Goal: Communication & Community: Answer question/provide support

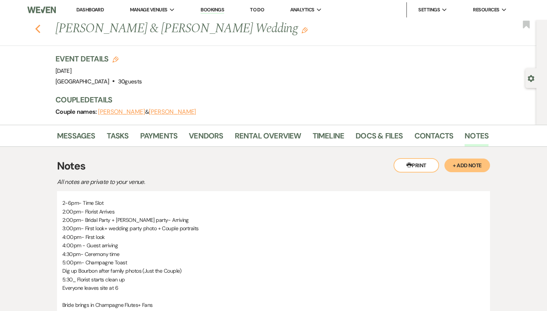
click at [36, 30] on use "button" at bounding box center [37, 29] width 5 height 8
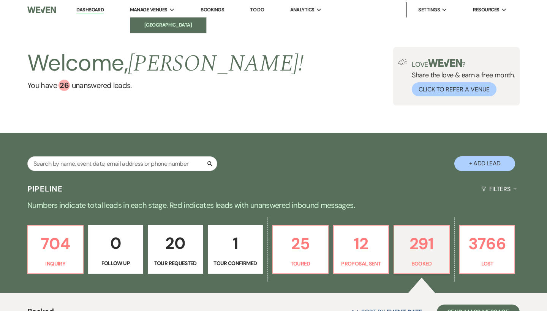
click at [169, 25] on li "[GEOGRAPHIC_DATA]" at bounding box center [168, 25] width 68 height 8
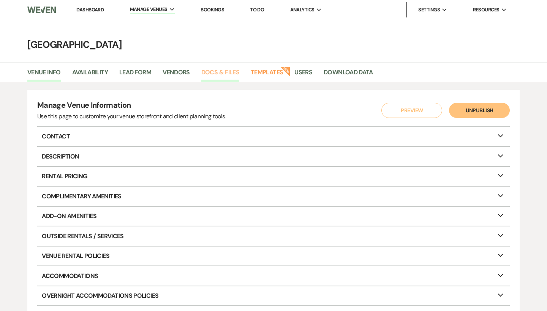
click at [223, 73] on link "Docs & Files" at bounding box center [220, 75] width 38 height 14
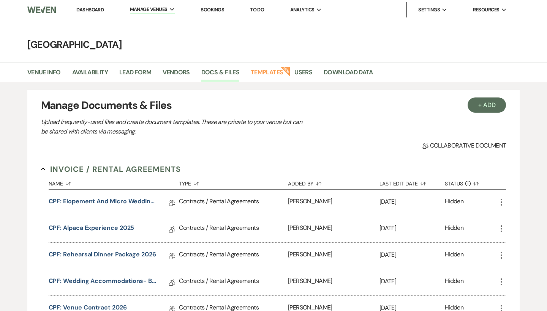
click at [96, 12] on link "Dashboard" at bounding box center [89, 9] width 27 height 6
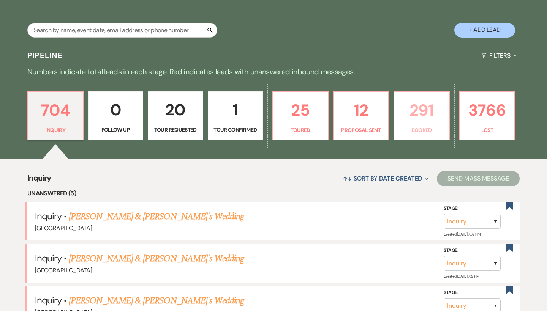
scroll to position [144, 0]
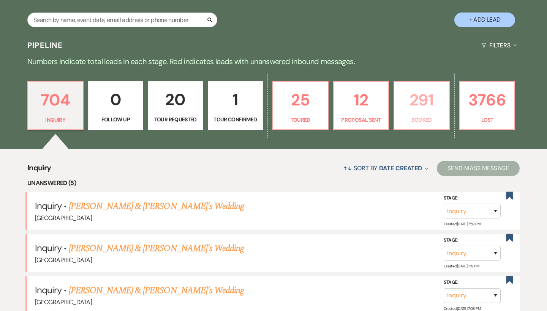
click at [424, 111] on p "291" at bounding box center [422, 99] width 46 height 25
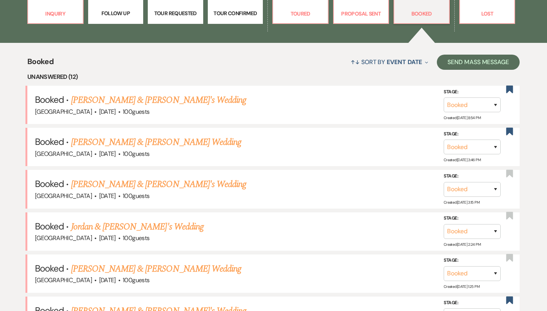
scroll to position [329, 0]
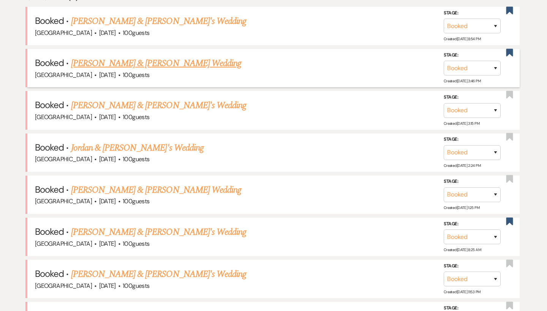
click at [186, 64] on link "Erin Brown & MJ Watford's Wedding" at bounding box center [156, 64] width 170 height 14
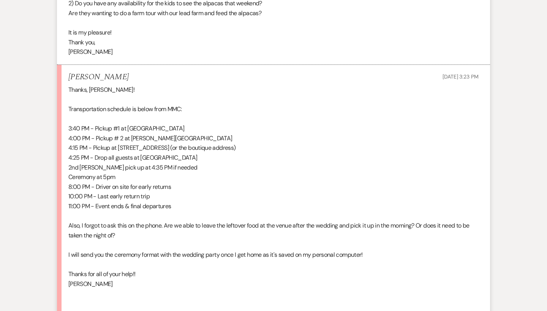
scroll to position [1094, 0]
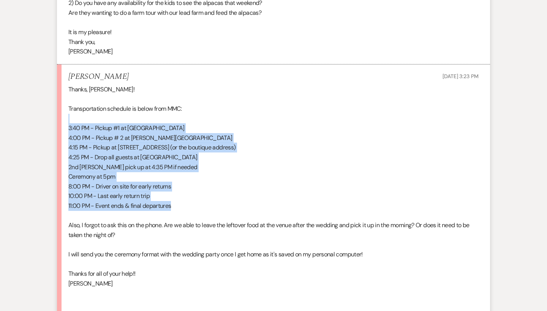
drag, startPoint x: 207, startPoint y: 183, endPoint x: 62, endPoint y: 103, distance: 165.8
click at [62, 103] on li "Erin Brown Aug 20, 2025, 3:23 PM Thanks, Brooke! Transportation schedule is bel…" at bounding box center [273, 195] width 433 height 261
copy div "3:40 PM - Pickup #1 at Hampton Inn Sapphire 4:00 PM - Pickup # 2 at Wells Hotel…"
click at [173, 191] on p "10:00 PM - Last early return trip" at bounding box center [273, 196] width 410 height 10
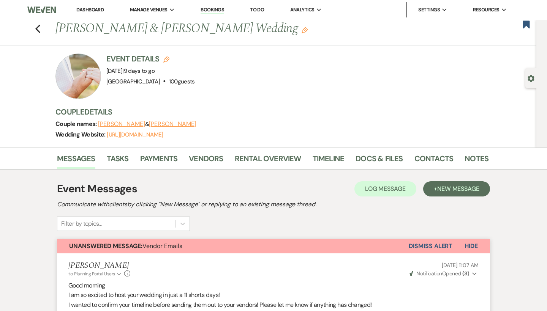
scroll to position [0, 0]
click at [380, 157] on link "Docs & Files" at bounding box center [378, 161] width 47 height 17
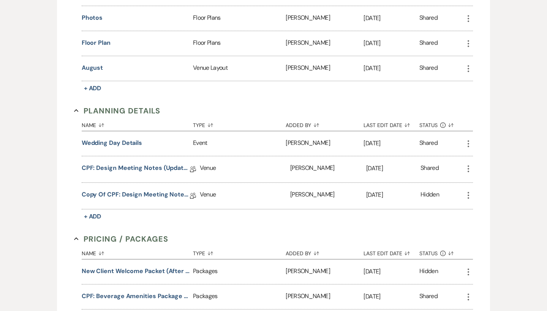
scroll to position [545, 0]
click at [156, 195] on link "Copy of CPF: Design Meeting Notes (Updated: July 9th 2025)" at bounding box center [136, 197] width 108 height 12
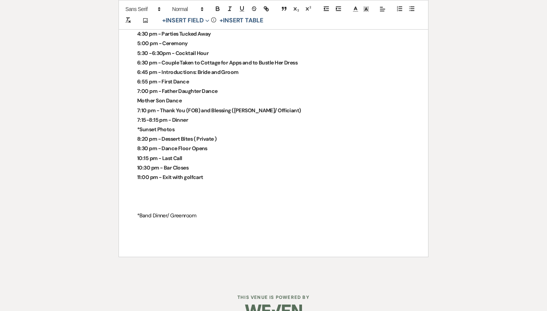
scroll to position [1971, 0]
click at [222, 202] on p at bounding box center [273, 206] width 273 height 9
click at [218, 192] on p at bounding box center [273, 196] width 273 height 9
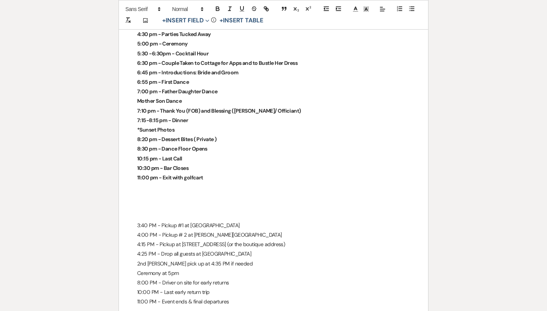
click at [188, 202] on p at bounding box center [273, 206] width 273 height 9
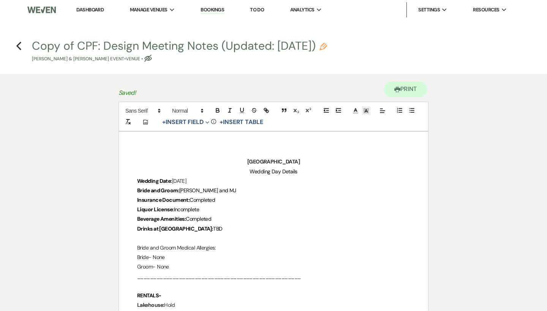
scroll to position [0, 0]
click at [18, 48] on icon "Previous" at bounding box center [19, 45] width 6 height 9
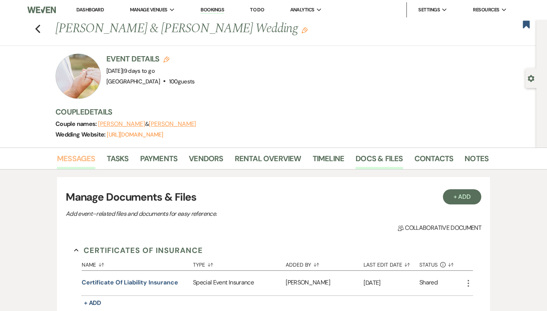
click at [83, 163] on link "Messages" at bounding box center [76, 161] width 38 height 17
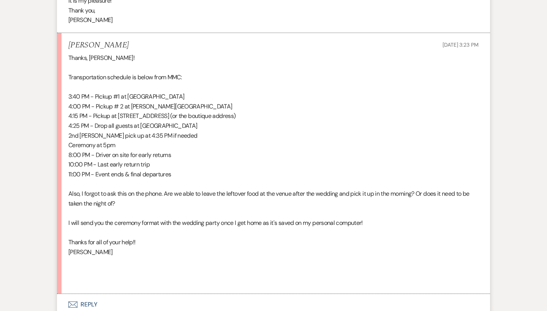
scroll to position [1119, 0]
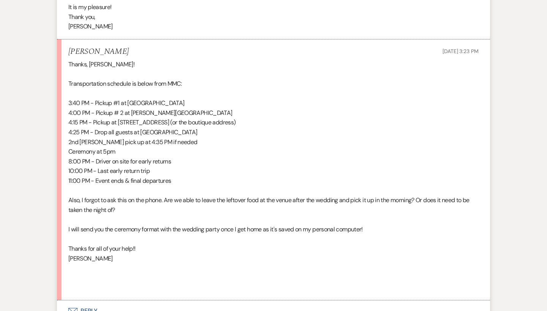
click at [93, 301] on button "Envelope Reply" at bounding box center [273, 311] width 433 height 21
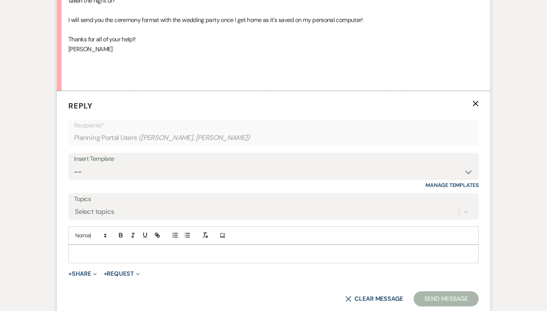
scroll to position [1331, 0]
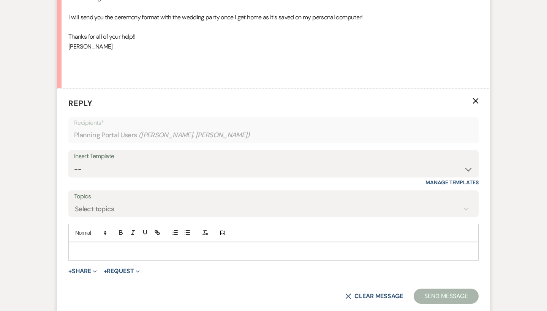
click at [120, 247] on p at bounding box center [273, 251] width 398 height 8
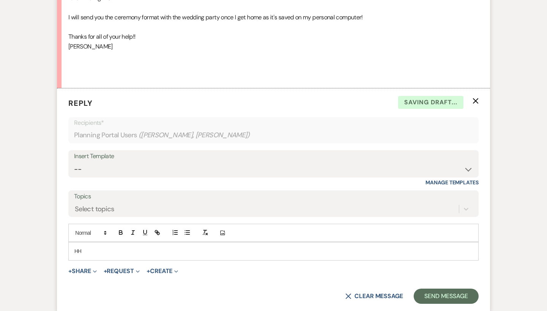
click at [99, 247] on p "HH" at bounding box center [273, 251] width 398 height 8
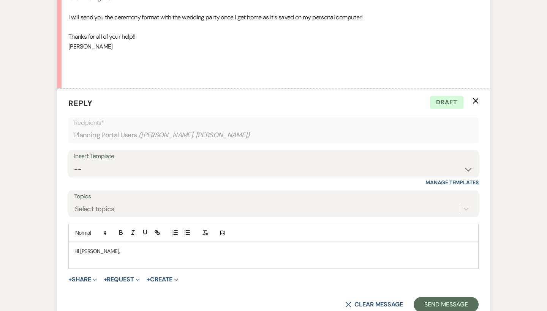
click at [99, 256] on p at bounding box center [273, 260] width 398 height 8
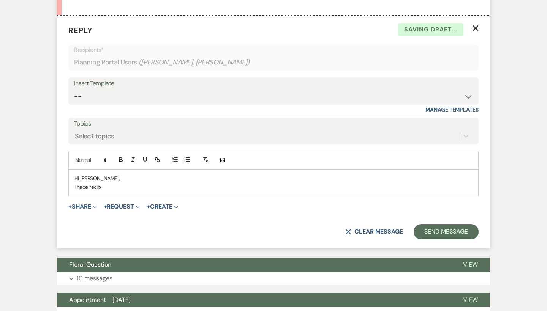
scroll to position [1403, 0]
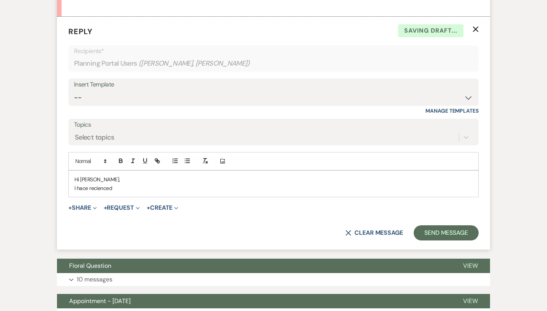
click at [107, 184] on p "I hace recienced" at bounding box center [273, 188] width 398 height 8
click at [128, 171] on div "Hi Erin, I hace recienced" at bounding box center [273, 184] width 409 height 26
click at [103, 184] on p "I hace receieved" at bounding box center [273, 188] width 398 height 8
click at [130, 184] on p "I hace receieved" at bounding box center [273, 188] width 398 height 8
drag, startPoint x: 130, startPoint y: 160, endPoint x: 136, endPoint y: 159, distance: 5.8
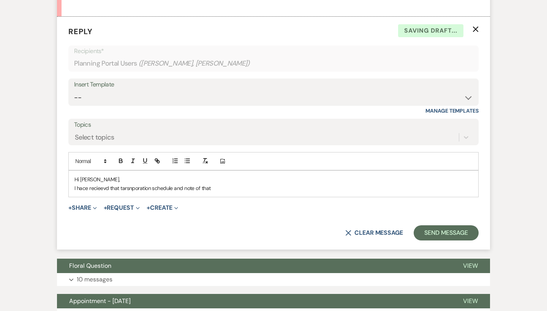
click at [136, 184] on p "I hace recieevd that tarsnporation schedule and note of that" at bounding box center [273, 188] width 398 height 8
click at [80, 171] on div "Hi Erin, I hace recieevd that transportation schedule and note of that" at bounding box center [273, 184] width 409 height 26
drag, startPoint x: 80, startPoint y: 166, endPoint x: 85, endPoint y: 162, distance: 6.2
click at [85, 184] on p "I hace recieevd that transportation schedule and note of that" at bounding box center [273, 188] width 398 height 8
click at [101, 184] on p "I have recieevd that transportation schedule and note of that" at bounding box center [273, 188] width 398 height 8
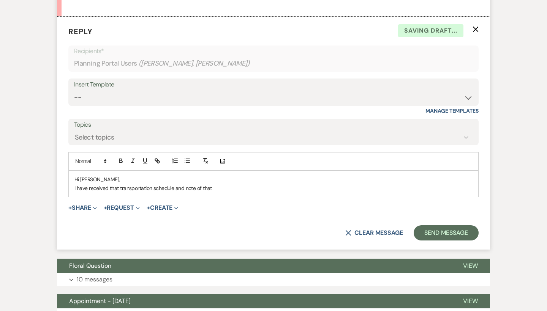
click at [221, 184] on p "I have received that transportation schedule and note of that" at bounding box center [273, 188] width 398 height 8
drag, startPoint x: 221, startPoint y: 158, endPoint x: 169, endPoint y: 154, distance: 51.5
click at [169, 175] on p "Hi Erin," at bounding box center [273, 179] width 398 height 8
click at [76, 171] on div "Hi Erin, I have received that transportation schedule and note of that" at bounding box center [273, 184] width 409 height 26
click at [74, 184] on p "I have received that transportation schedule and note of that" at bounding box center [273, 188] width 398 height 8
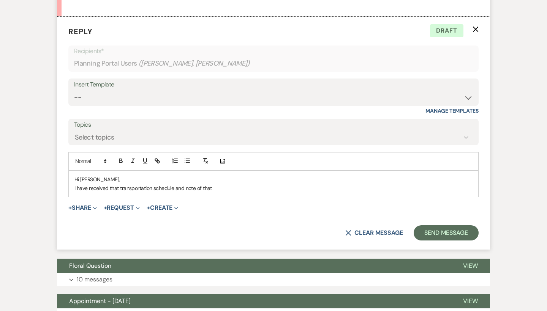
click at [75, 184] on p "I have received that transportation schedule and note of that" at bounding box center [273, 188] width 398 height 8
click at [226, 184] on p "I have received that transportation schedule and note of that" at bounding box center [273, 188] width 398 height 8
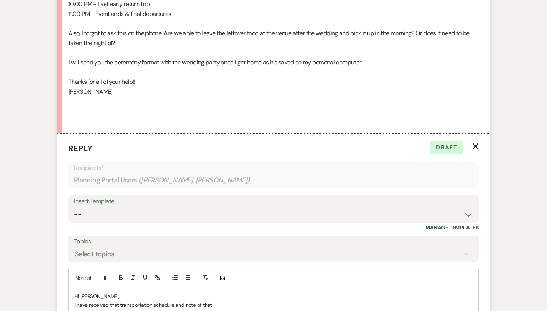
scroll to position [1283, 0]
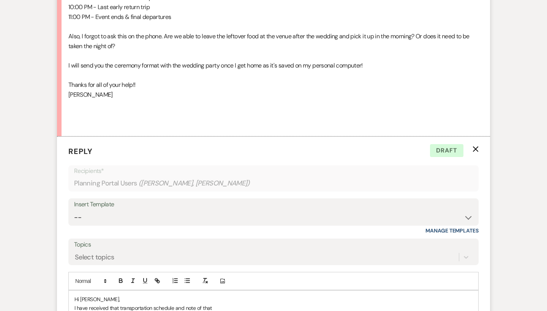
click at [73, 291] on div "Hi Erin, I have received that transportation schedule and note of that" at bounding box center [273, 304] width 409 height 26
click at [220, 304] on p "I have received that transportation schedule and note of that" at bounding box center [273, 308] width 398 height 8
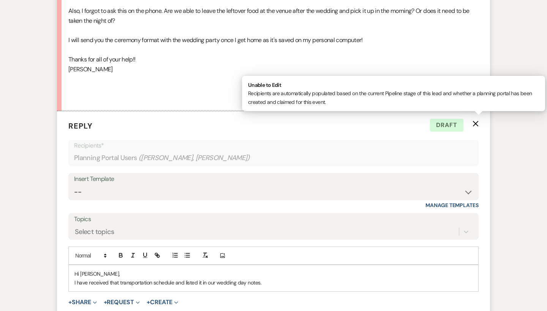
scroll to position [1311, 0]
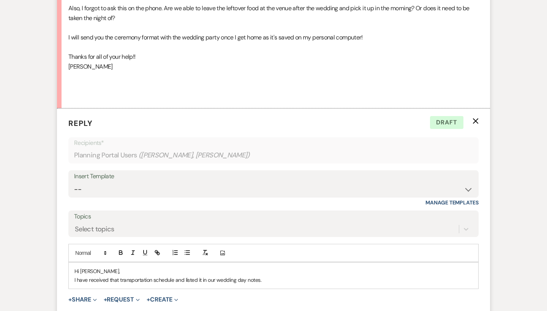
click at [269, 276] on p "I have received that transportation schedule and listed it in our wedding day n…" at bounding box center [273, 280] width 398 height 8
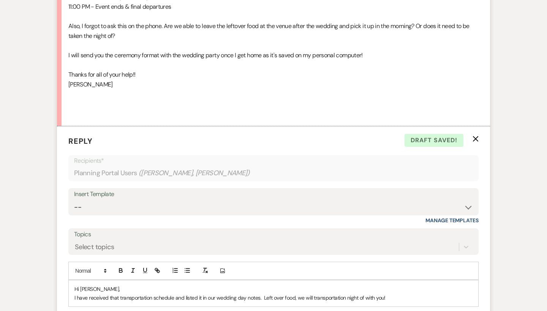
scroll to position [1302, 0]
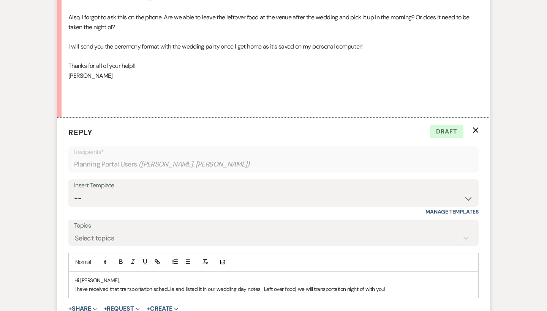
click at [366, 285] on p "I have received that transportation schedule and listed it in our wedding day n…" at bounding box center [273, 289] width 398 height 8
click at [395, 285] on p "I have received that transportation schedule and listed it in our wedding day n…" at bounding box center [273, 289] width 398 height 8
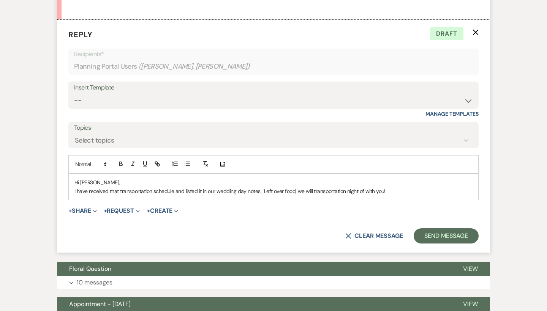
scroll to position [1401, 0]
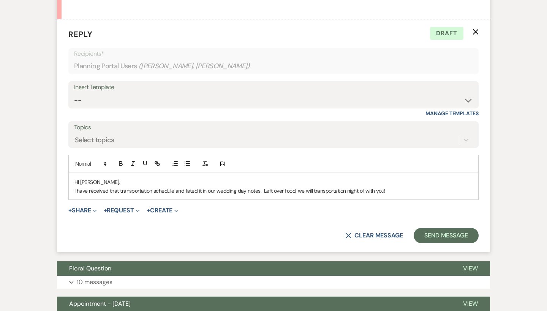
click at [262, 187] on p "I have received that transportation schedule and listed it in our wedding day n…" at bounding box center [273, 191] width 398 height 8
click at [304, 187] on p "I have received that transportation schedule and listed it in our wedding day n…" at bounding box center [273, 191] width 398 height 8
click at [414, 187] on p "I have received that transportation schedule and listed it in our wedding day n…" at bounding box center [273, 191] width 398 height 8
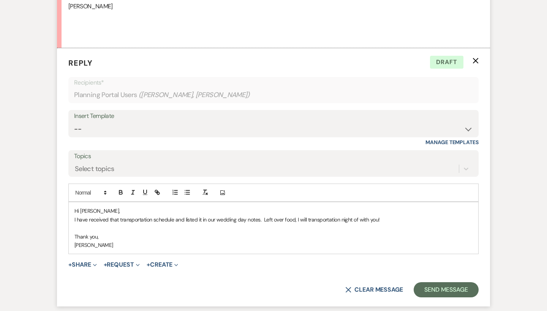
scroll to position [1378, 0]
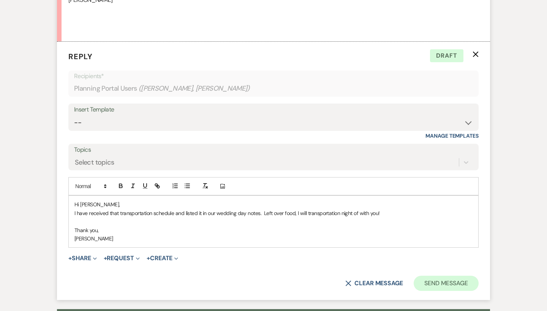
click at [448, 276] on button "Send Message" at bounding box center [446, 283] width 65 height 15
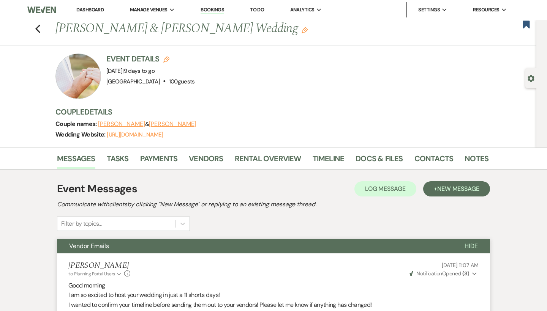
scroll to position [0, 0]
click at [162, 245] on button "Vendor Emails" at bounding box center [254, 246] width 395 height 14
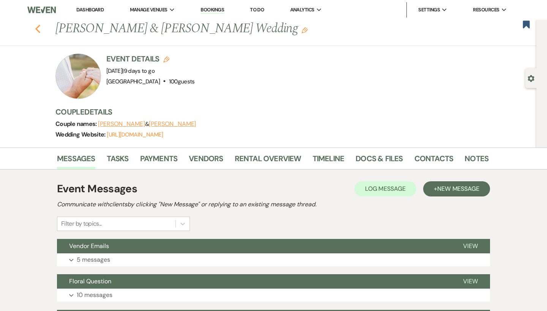
click at [37, 33] on icon "Previous" at bounding box center [38, 28] width 6 height 9
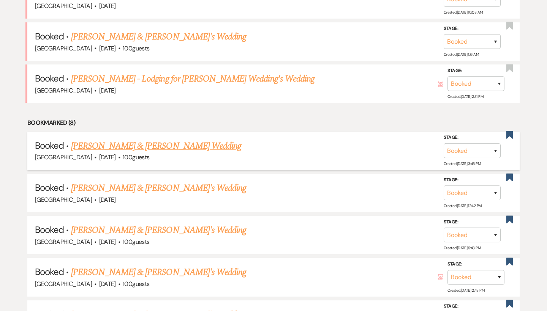
click at [137, 139] on link "[PERSON_NAME] & [PERSON_NAME] Wedding" at bounding box center [156, 146] width 170 height 14
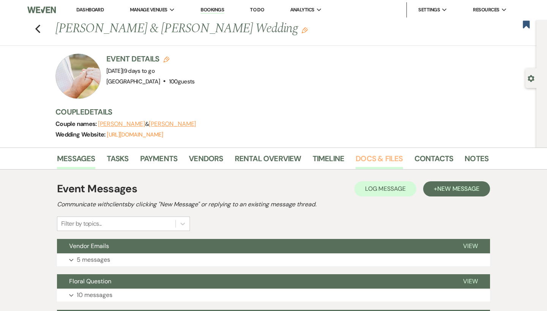
click at [379, 160] on link "Docs & Files" at bounding box center [378, 161] width 47 height 17
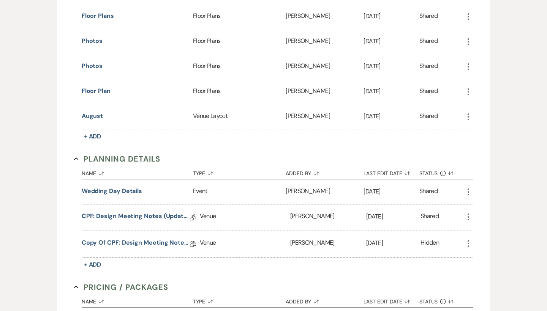
scroll to position [520, 0]
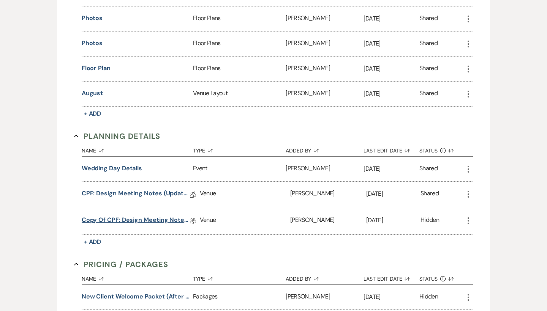
click at [164, 218] on link "Copy of CPF: Design Meeting Notes (Updated: July 9th 2025)" at bounding box center [136, 222] width 108 height 12
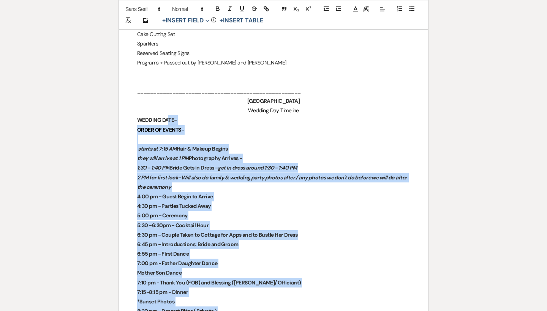
scroll to position [1797, 0]
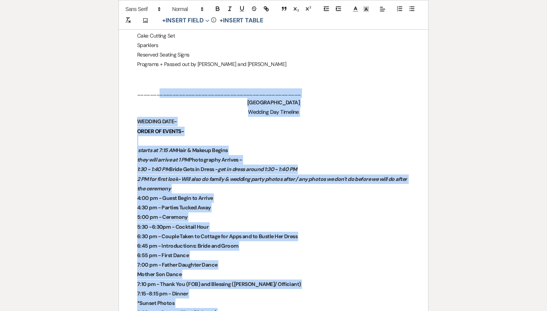
drag, startPoint x: 248, startPoint y: 171, endPoint x: 159, endPoint y: 81, distance: 126.5
click at [161, 136] on p at bounding box center [273, 140] width 273 height 9
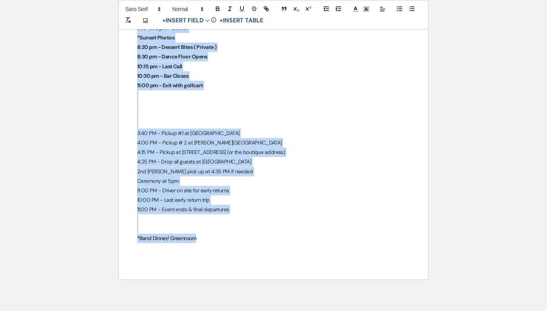
scroll to position [2062, 0]
drag, startPoint x: 136, startPoint y: 104, endPoint x: 157, endPoint y: 230, distance: 127.5
click at [241, 215] on p at bounding box center [273, 219] width 273 height 9
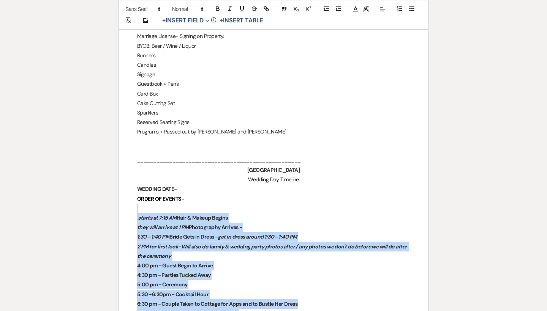
scroll to position [1731, 0]
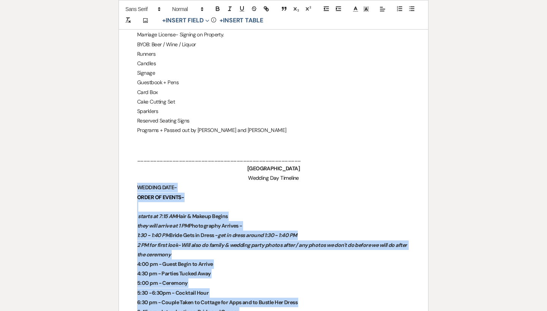
drag, startPoint x: 243, startPoint y: 196, endPoint x: 135, endPoint y: 175, distance: 110.2
copy div "WEDDING DATE- ORDER OF EVENTS- starts at 7:15 AM Hair & Makeup Begins they will…"
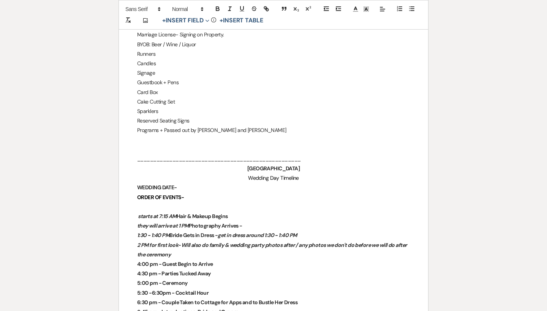
click at [182, 232] on strong "1:30 - 1:40 PM Bride Gets in Dress - get in dress around 1:30 - 1:40 PM" at bounding box center [216, 235] width 159 height 7
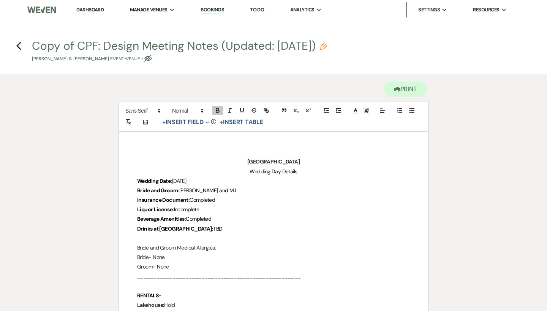
scroll to position [0, 0]
click at [17, 46] on use "button" at bounding box center [18, 46] width 5 height 8
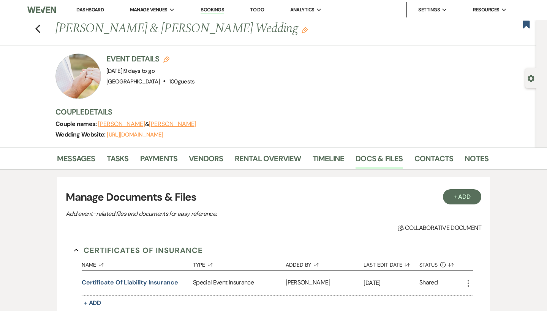
scroll to position [520, 0]
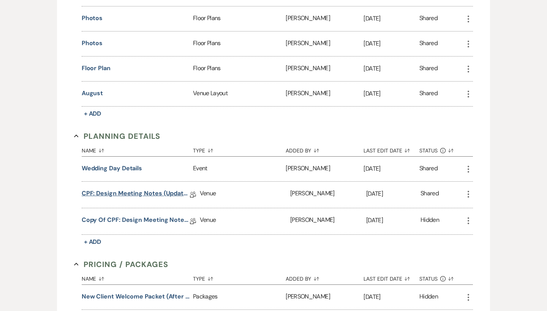
click at [149, 189] on link "CPF: Design Meeting Notes (Updated: July 9th 2025)" at bounding box center [136, 195] width 108 height 12
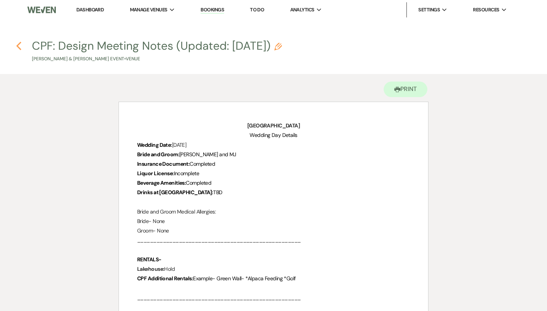
click at [19, 44] on use "button" at bounding box center [18, 46] width 5 height 8
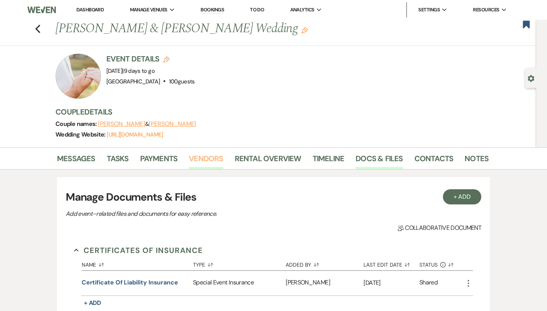
click at [208, 158] on link "Vendors" at bounding box center [206, 161] width 34 height 17
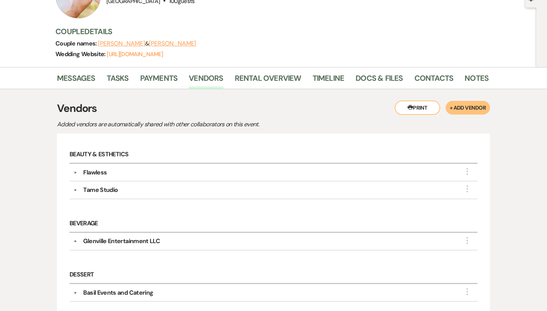
scroll to position [83, 0]
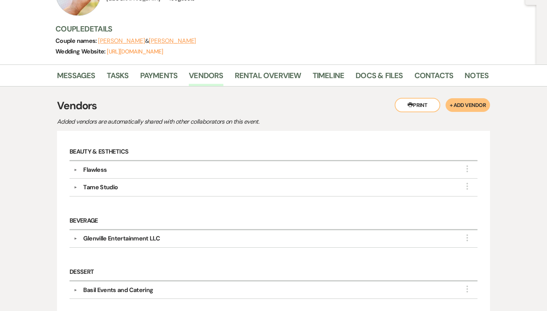
click at [90, 175] on div "▼ Flawless More Company Contact Information: Phone (828) 734-2116 Rsvp hello@fl…" at bounding box center [273, 169] width 408 height 17
click at [92, 167] on div "Flawless" at bounding box center [95, 170] width 24 height 9
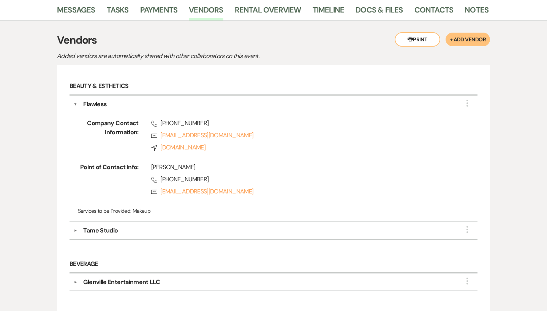
scroll to position [150, 0]
click at [99, 229] on div "Tame Studio" at bounding box center [100, 230] width 35 height 9
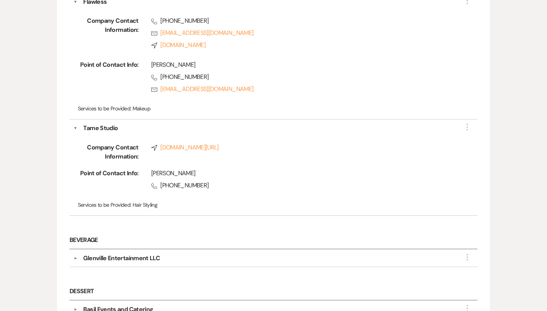
scroll to position [254, 0]
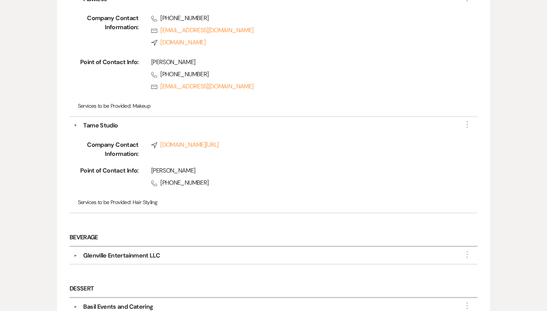
click at [106, 257] on div "Glenville Entertainment LLC" at bounding box center [121, 255] width 77 height 9
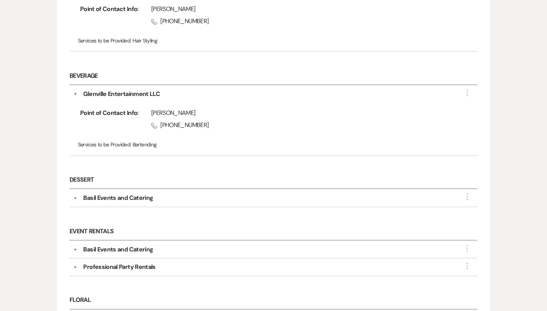
click at [120, 201] on div "Basil Events and Catering" at bounding box center [118, 198] width 70 height 9
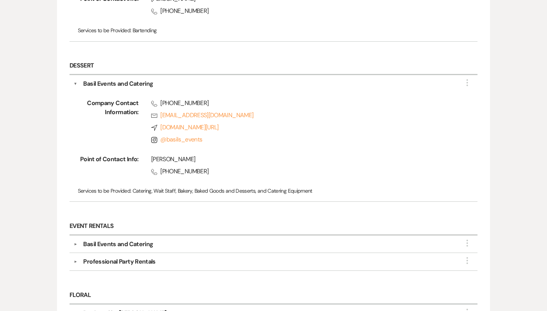
scroll to position [538, 0]
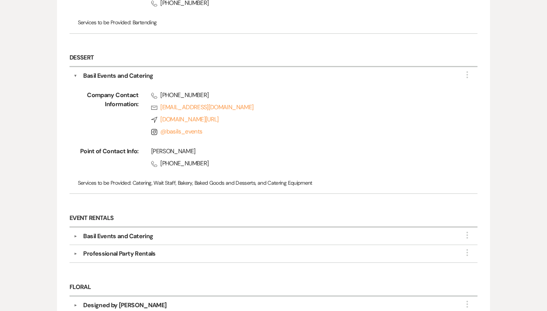
click at [120, 237] on div "Basil Events and Catering" at bounding box center [118, 236] width 70 height 9
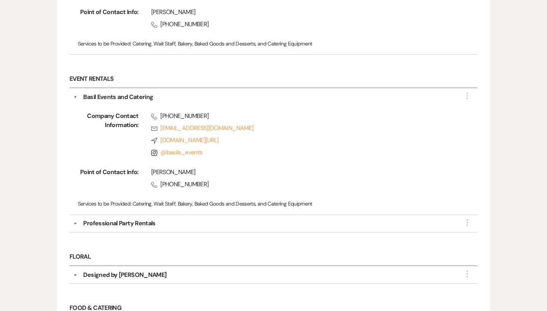
click at [124, 215] on div "▼ Professional Party Rentals More Company Contact Information: Phone (828) 743-…" at bounding box center [273, 223] width 408 height 17
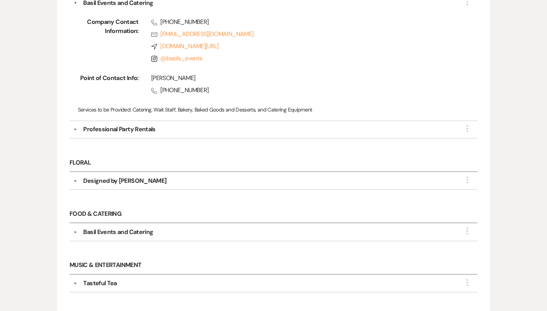
scroll to position [772, 0]
click at [132, 129] on div "Professional Party Rentals" at bounding box center [119, 128] width 72 height 9
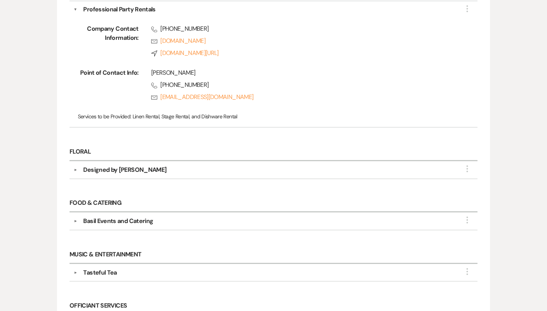
scroll to position [909, 0]
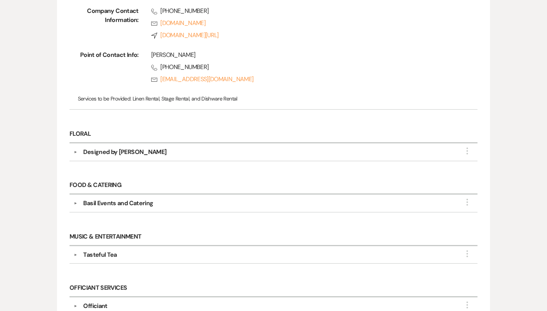
click at [126, 154] on div "Designed by Dee Floral" at bounding box center [124, 152] width 83 height 9
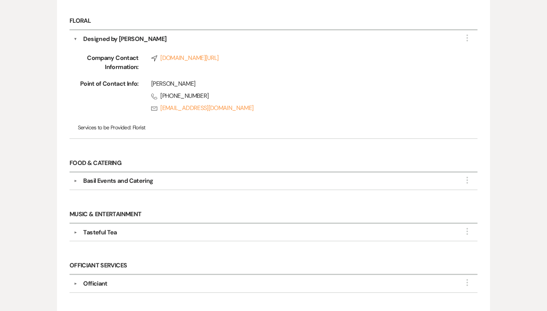
scroll to position [1044, 0]
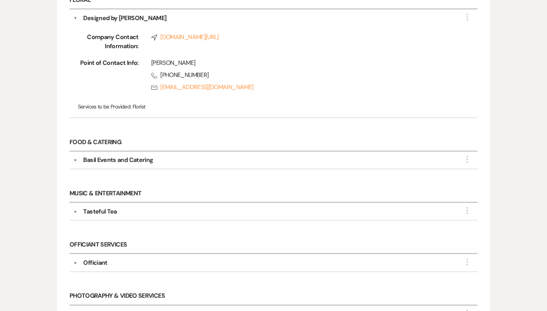
click at [111, 159] on div "Basil Events and Catering" at bounding box center [118, 160] width 70 height 9
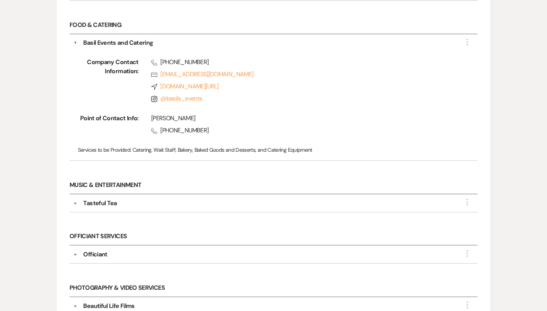
click at [108, 204] on div "Tasteful Tea" at bounding box center [99, 203] width 33 height 9
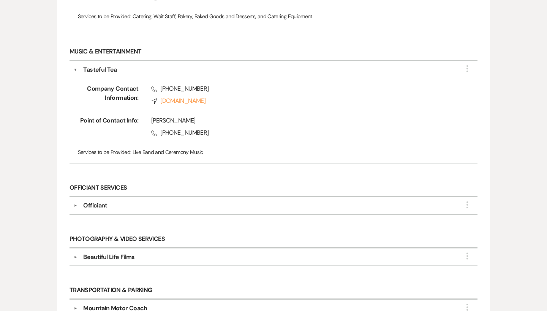
scroll to position [1295, 0]
click at [107, 205] on div "Officiant" at bounding box center [275, 205] width 396 height 9
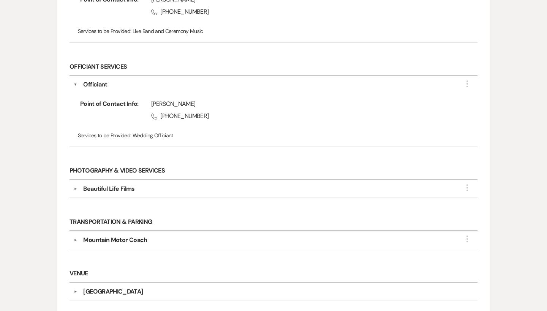
scroll to position [1415, 0]
click at [113, 185] on div "Beautiful Life Films" at bounding box center [108, 189] width 51 height 9
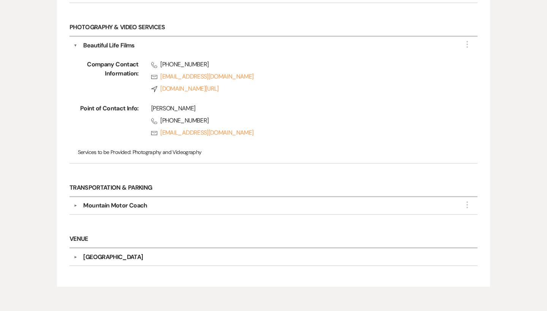
scroll to position [1562, 0]
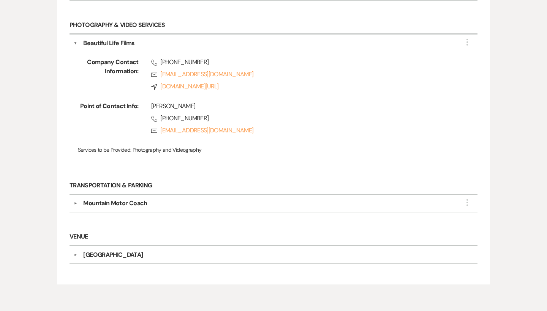
click at [111, 201] on div "Mountain Motor Coach" at bounding box center [115, 203] width 64 height 9
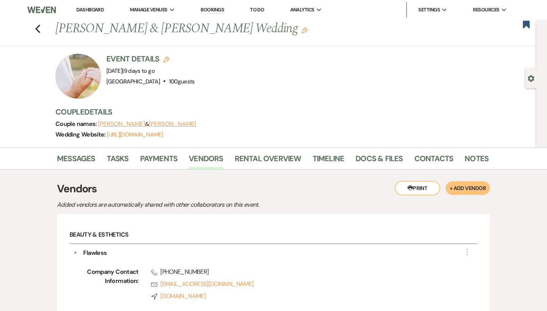
scroll to position [0, 0]
click at [385, 161] on link "Docs & Files" at bounding box center [378, 161] width 47 height 17
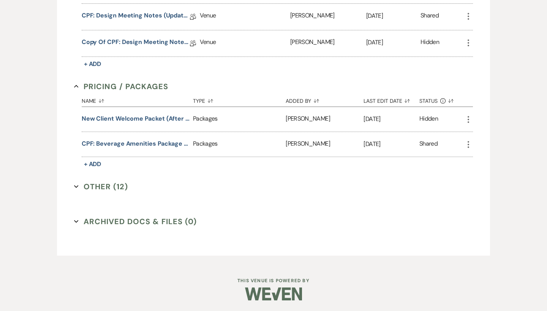
click at [119, 182] on button "Other (12) Expand" at bounding box center [101, 186] width 54 height 11
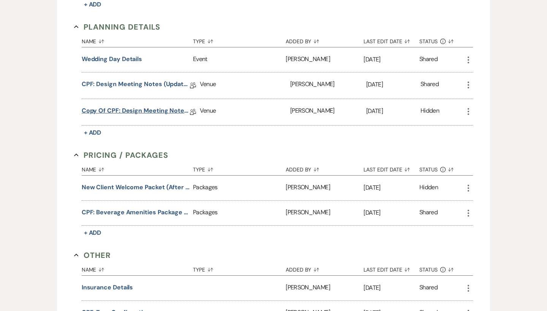
scroll to position [625, 0]
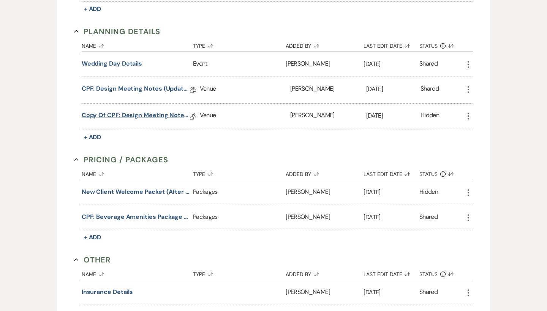
click at [148, 114] on link "Copy of CPF: Design Meeting Notes (Updated: July 9th 2025)" at bounding box center [136, 117] width 108 height 12
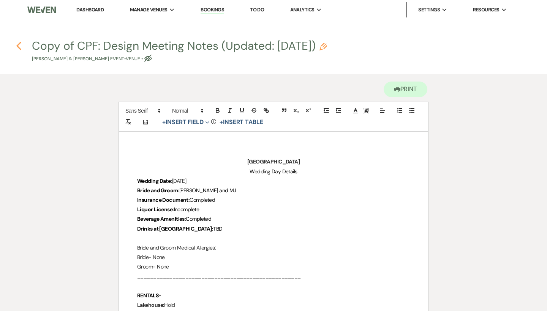
click at [19, 45] on use "button" at bounding box center [18, 46] width 5 height 8
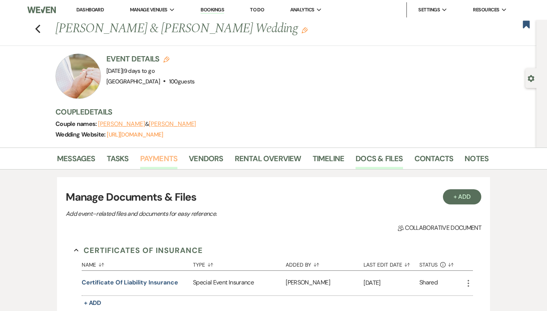
click at [159, 158] on link "Payments" at bounding box center [159, 161] width 38 height 17
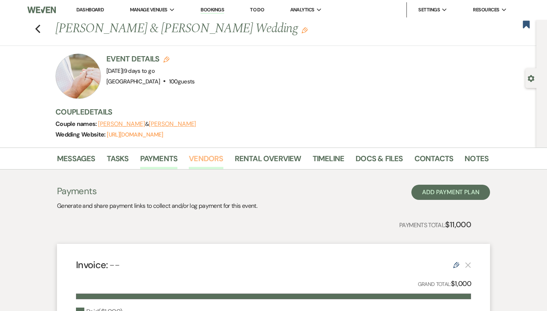
click at [198, 168] on link "Vendors" at bounding box center [206, 161] width 34 height 17
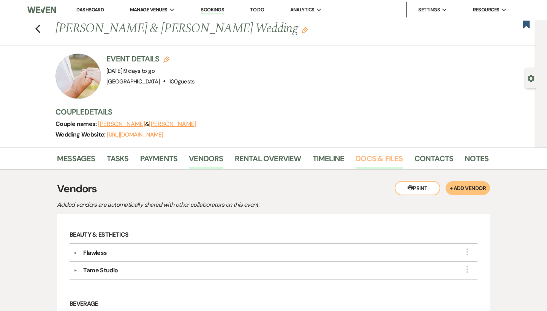
click at [385, 165] on link "Docs & Files" at bounding box center [378, 161] width 47 height 17
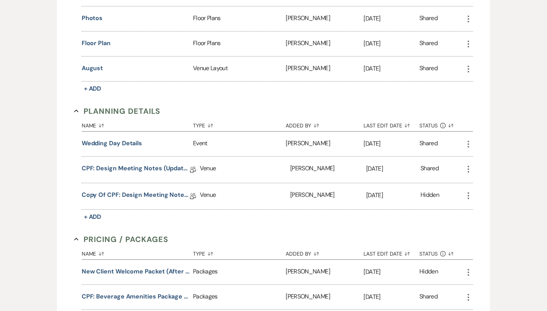
scroll to position [551, 0]
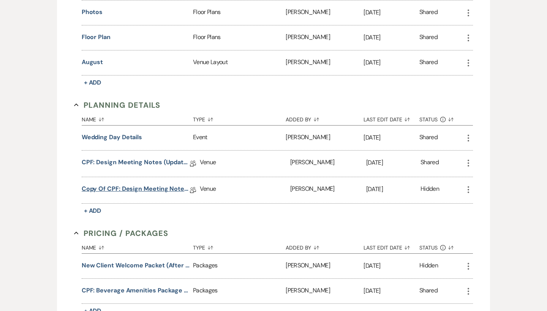
click at [161, 188] on link "Copy of CPF: Design Meeting Notes (Updated: July 9th 2025)" at bounding box center [136, 191] width 108 height 12
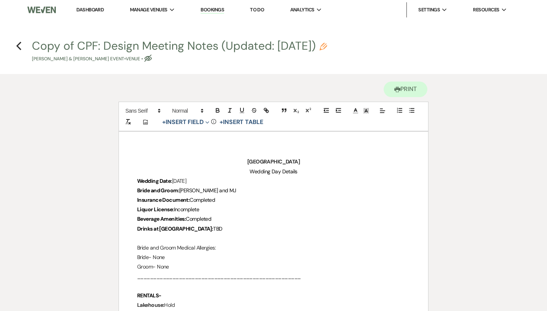
drag, startPoint x: 218, startPoint y: 190, endPoint x: 180, endPoint y: 189, distance: 37.6
click at [180, 189] on p "Bride and Groom: Erin and MJ" at bounding box center [273, 190] width 273 height 9
copy p "Erin and MJ"
click at [250, 193] on p "Bride and Groom: Erin and MJ" at bounding box center [273, 190] width 273 height 9
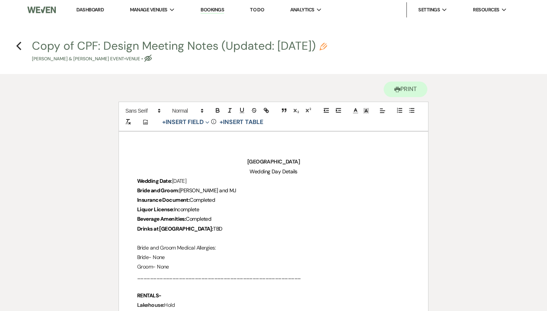
click at [245, 191] on p "Bride and Groom: Erin and MJ" at bounding box center [273, 190] width 273 height 9
click at [232, 206] on p "Liquor License: Incomplete" at bounding box center [273, 209] width 273 height 9
click at [230, 206] on p "Liquor License: Incomplete" at bounding box center [273, 209] width 273 height 9
drag, startPoint x: 226, startPoint y: 45, endPoint x: 296, endPoint y: 83, distance: 79.5
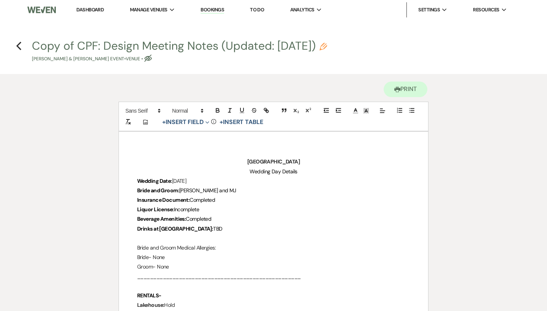
click at [296, 83] on div "Printer Print" at bounding box center [273, 88] width 310 height 28
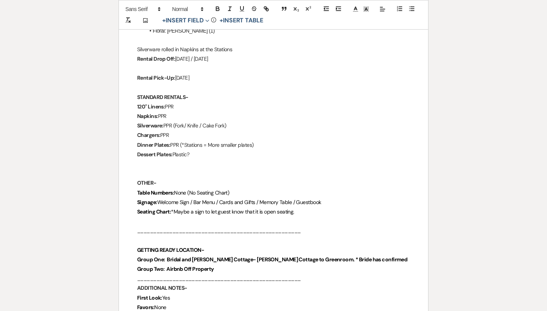
scroll to position [1031, 0]
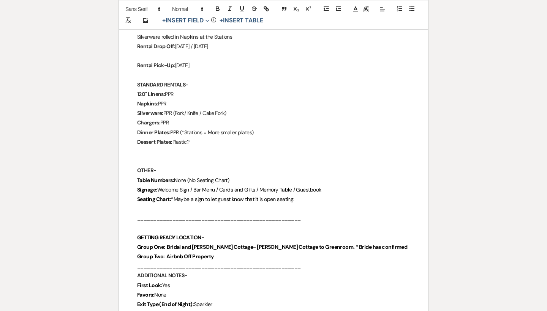
click at [321, 195] on p "Seating Chart: *Maybe a sign to let guest know that it is open seating." at bounding box center [273, 199] width 273 height 9
drag, startPoint x: 321, startPoint y: 190, endPoint x: 153, endPoint y: 193, distance: 167.1
click at [153, 195] on p "Seating Chart: *Maybe a sign to let guest know that it is open seating." at bounding box center [273, 199] width 273 height 9
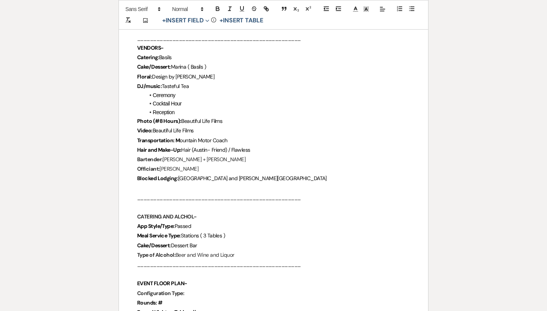
scroll to position [458, 0]
click at [253, 129] on p "Video: Beautiful Life Films" at bounding box center [273, 130] width 273 height 9
click at [250, 136] on p "Transportation: M ountain Motor Coach" at bounding box center [273, 140] width 273 height 9
click at [238, 126] on p "Video: Beautiful Life Films" at bounding box center [273, 130] width 273 height 9
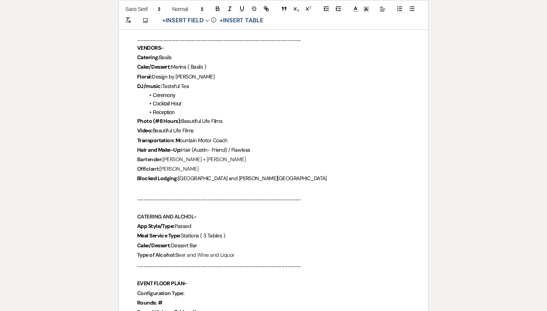
click at [238, 126] on p "Video: Beautiful Life Films" at bounding box center [273, 130] width 273 height 9
click at [237, 117] on p "Photo (#8 Hours): Beautiful Life Films" at bounding box center [273, 121] width 273 height 9
click at [200, 101] on li "Cocktail Hour" at bounding box center [277, 103] width 265 height 8
click at [200, 108] on li "Reception" at bounding box center [277, 112] width 265 height 8
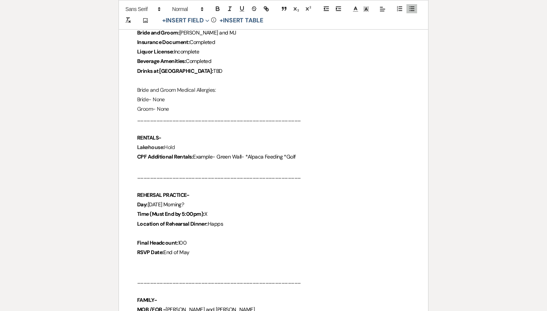
scroll to position [158, 0]
click at [305, 153] on p "CPF Additional Rentals: Example- Green Wall- *Alpaca Feeding *Golf" at bounding box center [273, 156] width 273 height 9
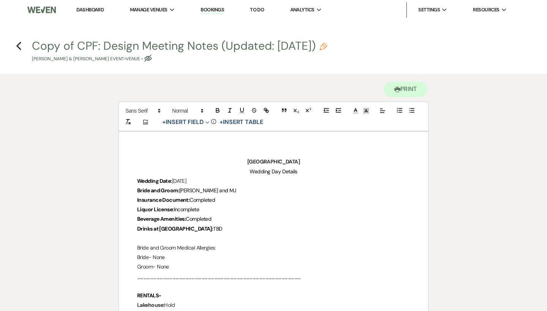
scroll to position [0, 0]
click at [19, 44] on use "button" at bounding box center [18, 46] width 5 height 8
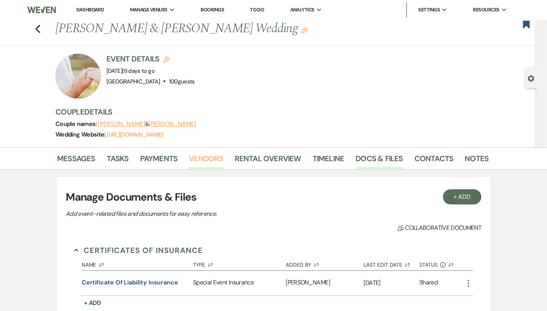
click at [213, 161] on link "Vendors" at bounding box center [206, 161] width 34 height 17
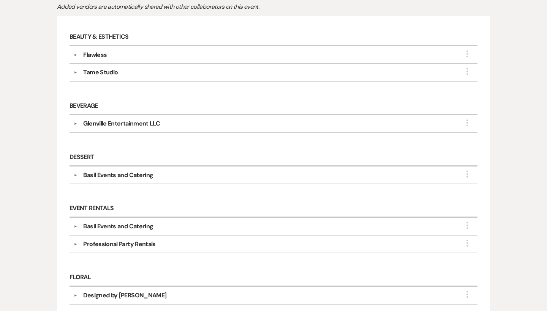
scroll to position [189, 0]
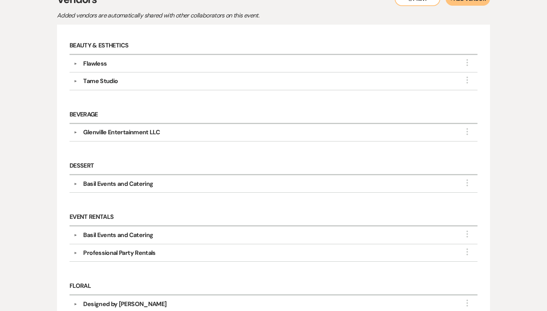
click at [107, 65] on div "Flawless" at bounding box center [275, 63] width 396 height 9
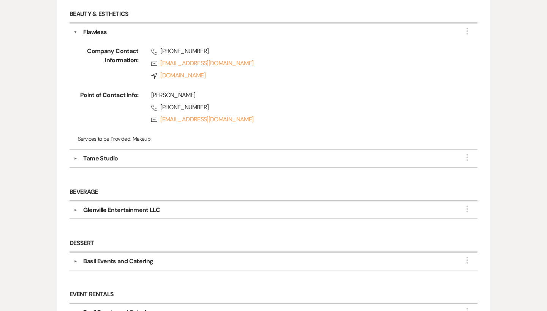
click at [112, 161] on div "Tame Studio" at bounding box center [100, 158] width 35 height 9
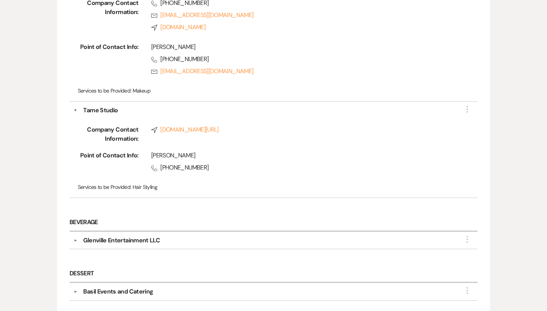
scroll to position [276, 0]
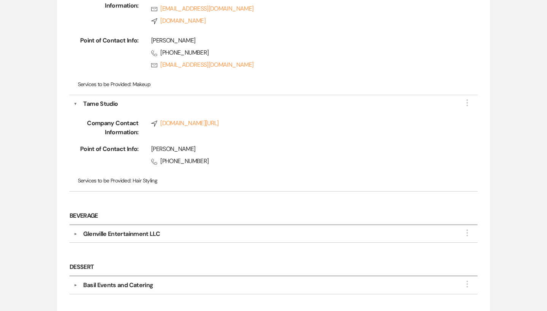
click at [132, 227] on div "▼ Glenville Entertainment LLC More Point of Contact Info: Jared Bird Phone (262…" at bounding box center [273, 234] width 408 height 17
click at [133, 235] on div "Glenville Entertainment LLC" at bounding box center [121, 234] width 77 height 9
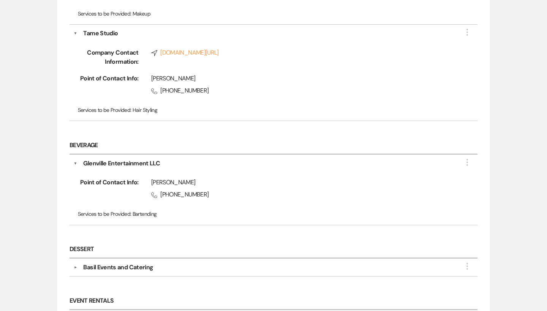
click at [130, 266] on div "Basil Events and Catering" at bounding box center [118, 267] width 70 height 9
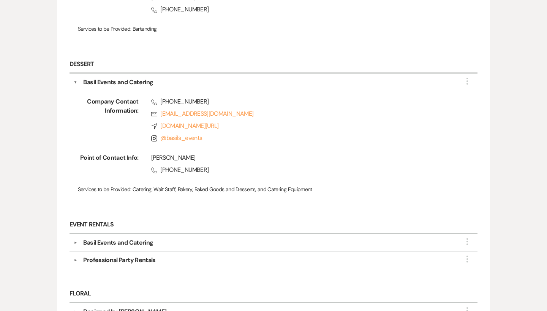
scroll to position [548, 0]
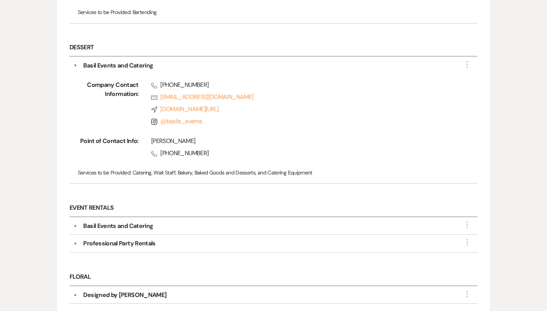
click at [136, 223] on div "Basil Events and Catering" at bounding box center [118, 226] width 70 height 9
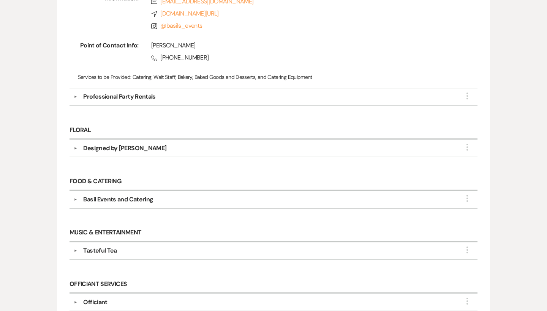
scroll to position [808, 0]
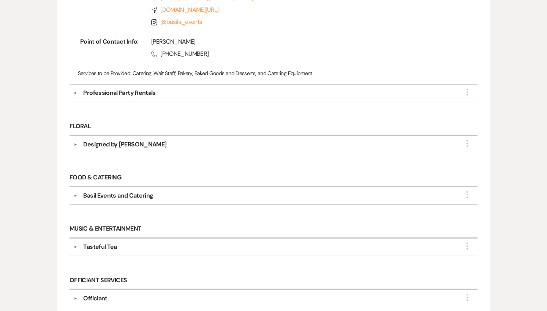
click at [141, 94] on div "Professional Party Rentals" at bounding box center [119, 92] width 72 height 9
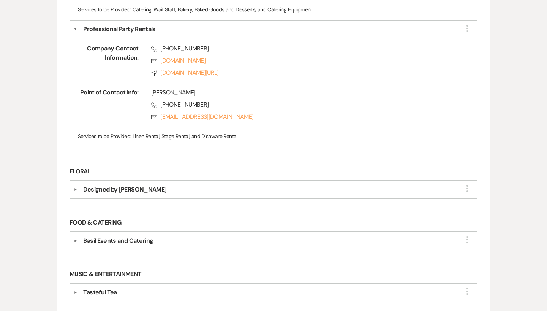
scroll to position [885, 0]
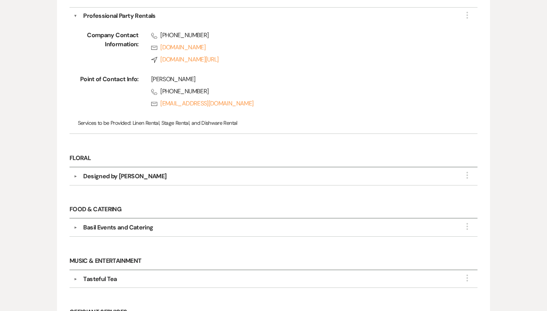
click at [129, 181] on div "▼ Designed by Dee Floral More Company Contact Information: Compass www.designed…" at bounding box center [273, 176] width 408 height 17
click at [127, 172] on div "Designed by Dee Floral" at bounding box center [124, 176] width 83 height 9
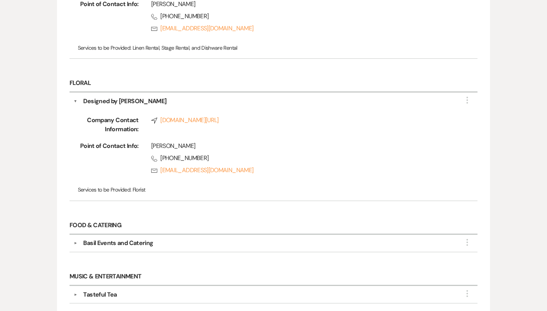
click at [129, 244] on div "Basil Events and Catering" at bounding box center [118, 243] width 70 height 9
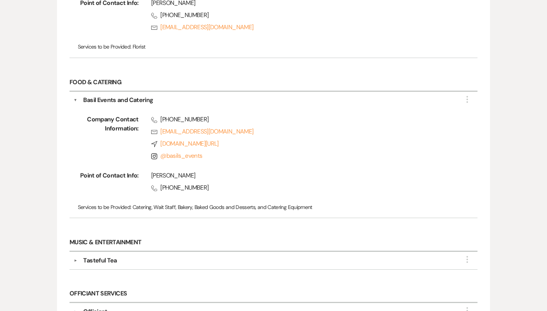
click at [119, 256] on div "Tasteful Tea" at bounding box center [275, 260] width 396 height 9
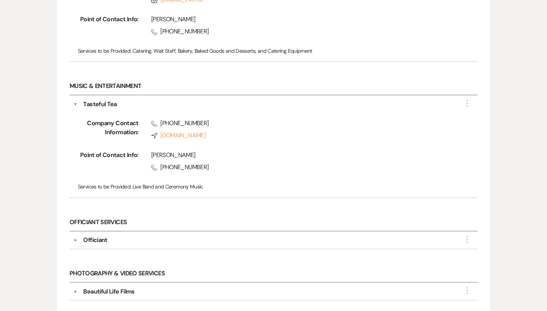
scroll to position [1273, 0]
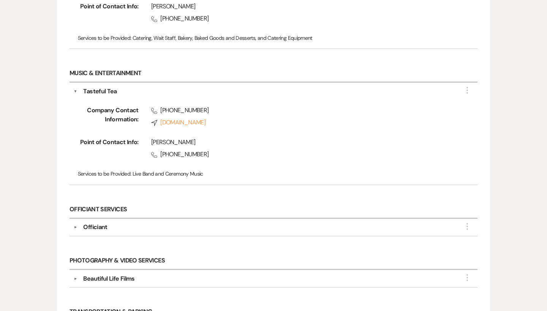
click at [112, 278] on div "Beautiful Life Films" at bounding box center [108, 279] width 51 height 9
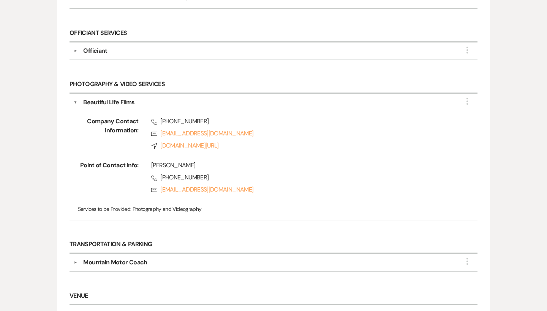
click at [113, 262] on div "Mountain Motor Coach" at bounding box center [115, 262] width 64 height 9
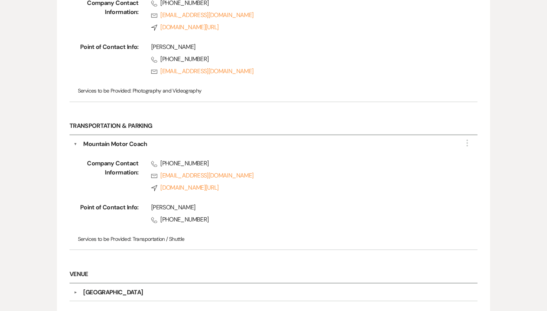
scroll to position [1581, 0]
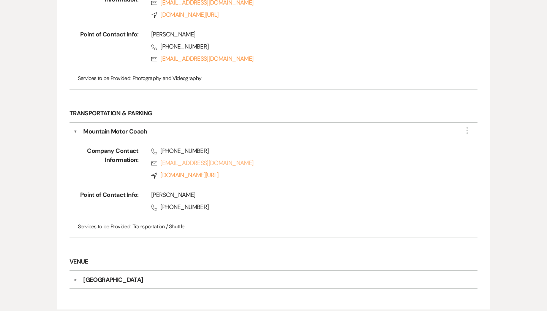
click at [230, 159] on link "Rsvp mountainmotorcoach@gmail.com" at bounding box center [302, 163] width 302 height 9
drag, startPoint x: 219, startPoint y: 147, endPoint x: 147, endPoint y: 151, distance: 73.0
click at [147, 151] on div "Phone (888) 506-1907 Rsvp mountainmotorcoach@gmail.com Compass mountainmotorcoa…" at bounding box center [296, 165] width 315 height 36
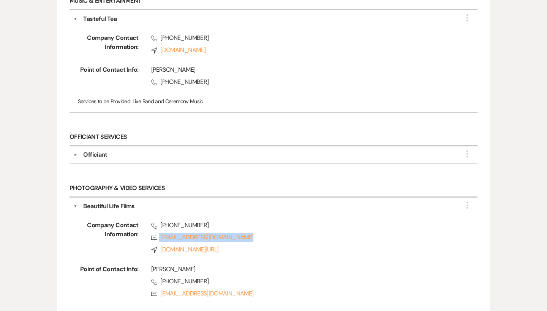
scroll to position [1347, 0]
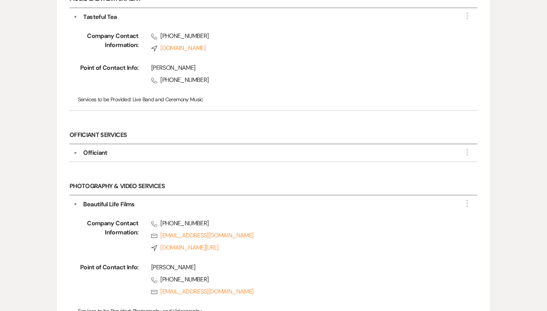
click at [95, 155] on div "▼ Officiant More Point of Contact Info: Todd Solberg Phone (803) 840-1458 Servi…" at bounding box center [273, 153] width 408 height 17
click at [94, 148] on div "Officiant" at bounding box center [95, 152] width 24 height 9
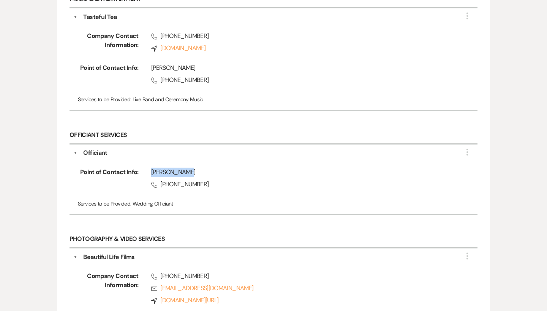
drag, startPoint x: 191, startPoint y: 166, endPoint x: 148, endPoint y: 166, distance: 42.5
click at [148, 168] on div "Todd Solberg Phone (803) 840-1458" at bounding box center [296, 180] width 315 height 24
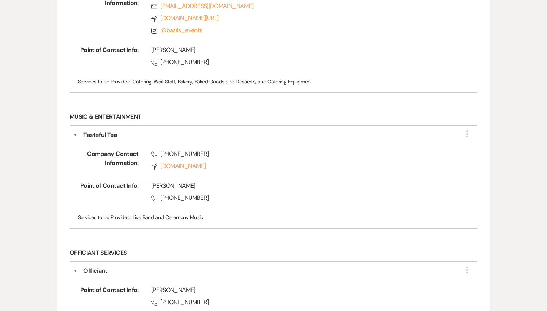
scroll to position [1228, 0]
drag, startPoint x: 209, startPoint y: 198, endPoint x: 161, endPoint y: 195, distance: 47.9
click at [161, 195] on span "Phone (770) 282-7156" at bounding box center [302, 198] width 302 height 9
copy span "(770) 282-7156"
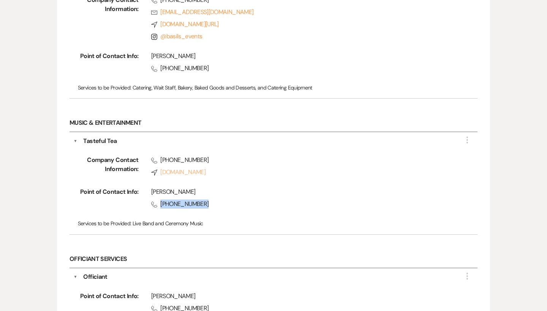
click at [198, 171] on link "Compass www.tastefulteaband.com" at bounding box center [302, 172] width 302 height 9
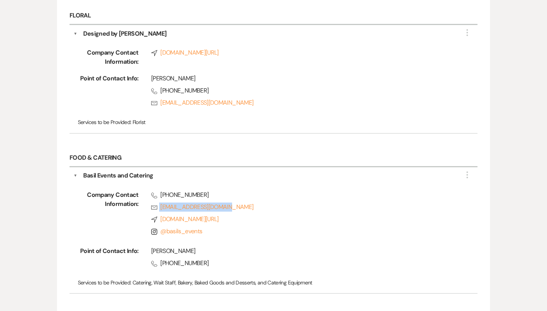
scroll to position [1026, 0]
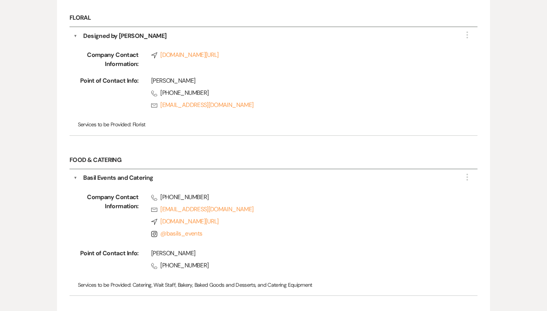
click at [220, 131] on div "▼ Designed by Dee Floral More Company Contact Information: Compass www.designed…" at bounding box center [273, 81] width 408 height 109
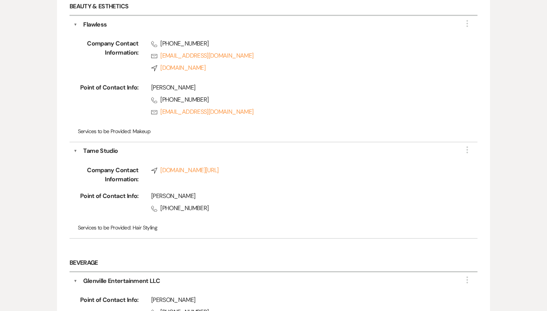
scroll to position [202, 0]
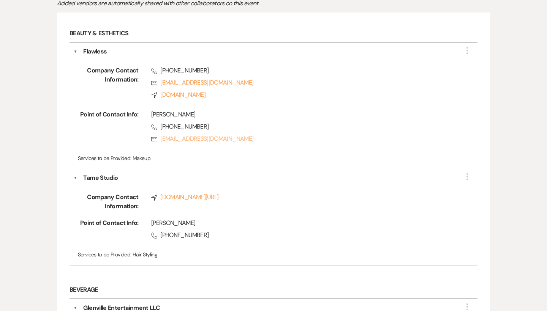
click at [442, 136] on link "Rsvp hello@flawless-airbrush.com" at bounding box center [302, 138] width 302 height 9
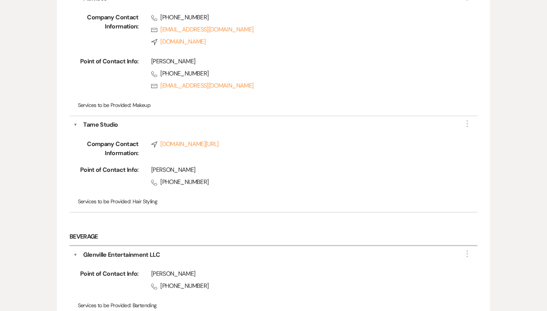
scroll to position [256, 0]
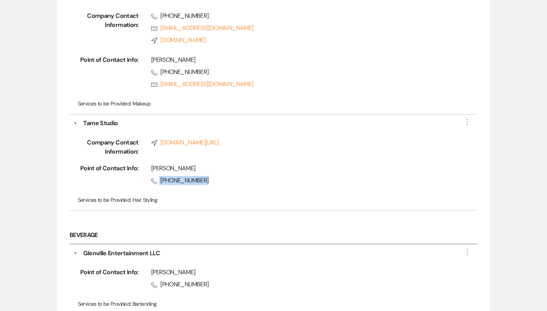
drag, startPoint x: 158, startPoint y: 179, endPoint x: 231, endPoint y: 177, distance: 72.9
click at [231, 177] on span "Phone (843) 300-8891" at bounding box center [302, 180] width 302 height 9
copy span "(843) 300-8891"
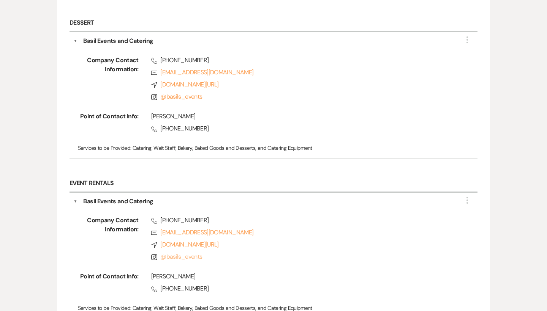
scroll to position [573, 0]
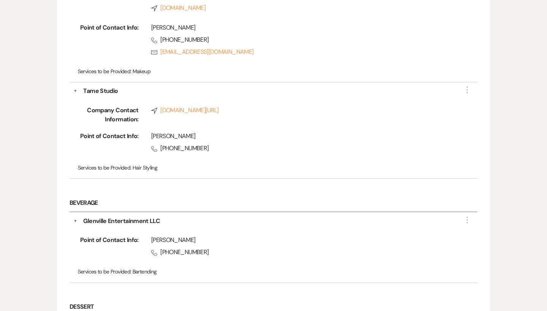
click at [246, 98] on div "Company Contact Information: Compass tamestudio.com/ Point of Contact Info: Aus…" at bounding box center [274, 135] width 400 height 79
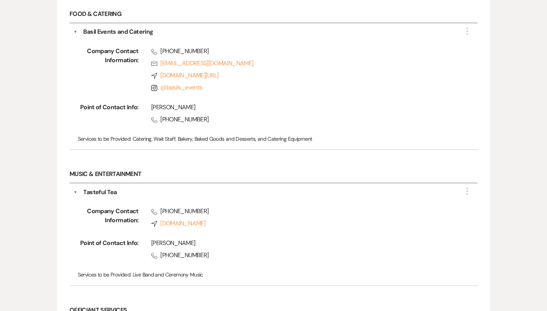
scroll to position [1172, 0]
drag, startPoint x: 206, startPoint y: 249, endPoint x: 159, endPoint y: 249, distance: 46.7
click at [159, 251] on span "Phone (770) 282-7156" at bounding box center [302, 255] width 302 height 9
copy span "(770) 282-7156"
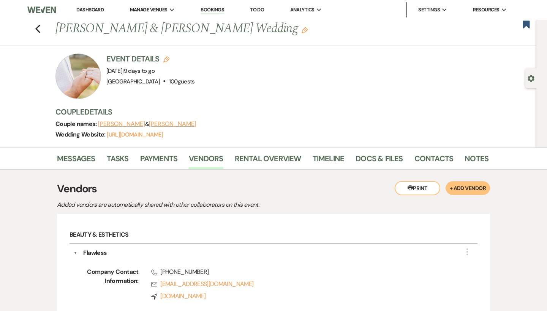
scroll to position [0, 0]
click at [442, 153] on link "Contacts" at bounding box center [433, 161] width 39 height 17
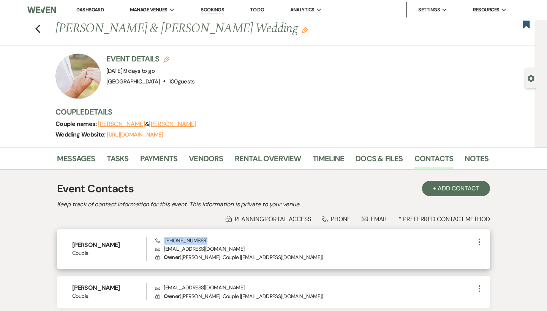
drag, startPoint x: 247, startPoint y: 236, endPoint x: 218, endPoint y: 242, distance: 30.2
click at [218, 242] on div "Erin Brown Couple Phone (843) 409-0088 Envelope erintaylorx93@gmail.com Lock Ow…" at bounding box center [273, 249] width 433 height 40
copy span "(843) 409-0088"
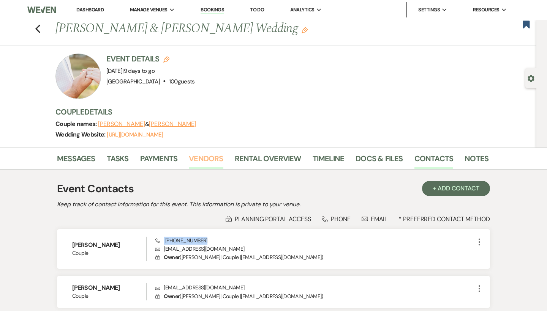
click at [206, 159] on link "Vendors" at bounding box center [206, 161] width 34 height 17
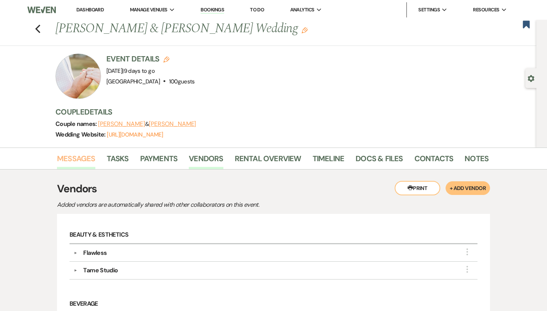
click at [90, 161] on link "Messages" at bounding box center [76, 161] width 38 height 17
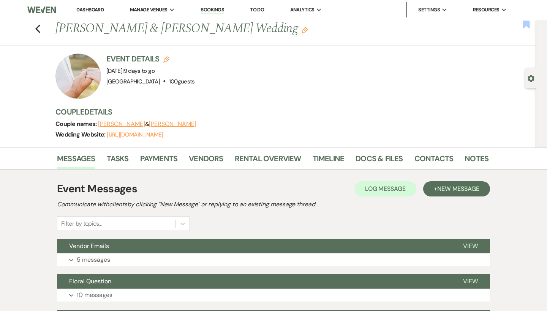
click at [528, 26] on use "button" at bounding box center [526, 25] width 7 height 8
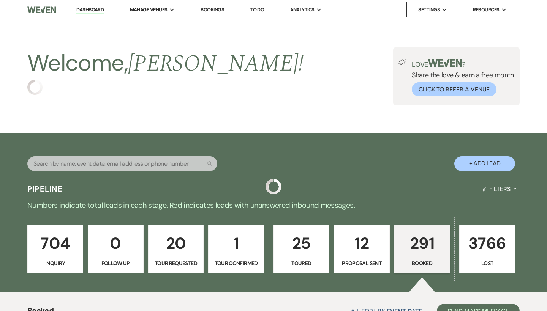
click at [171, 162] on input "text" at bounding box center [122, 163] width 190 height 15
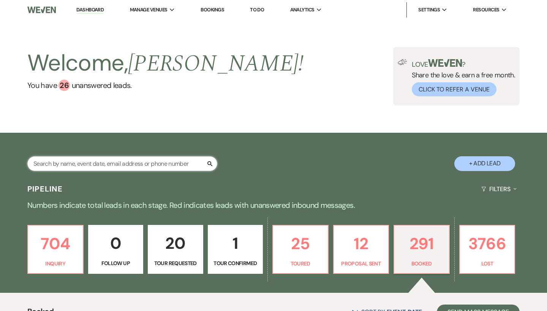
click at [171, 162] on input "text" at bounding box center [122, 163] width 190 height 15
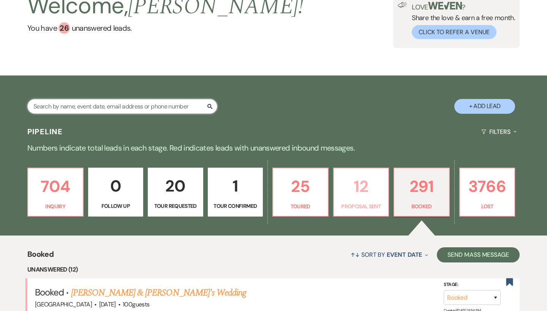
scroll to position [55, 0]
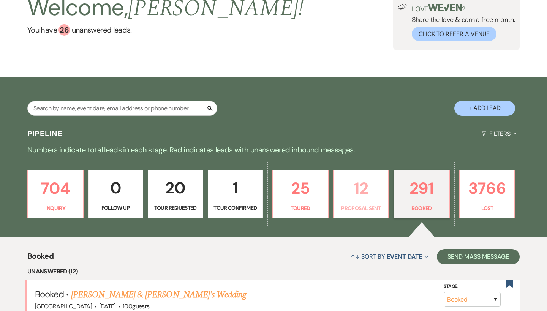
click at [379, 206] on p "Proposal Sent" at bounding box center [361, 208] width 46 height 8
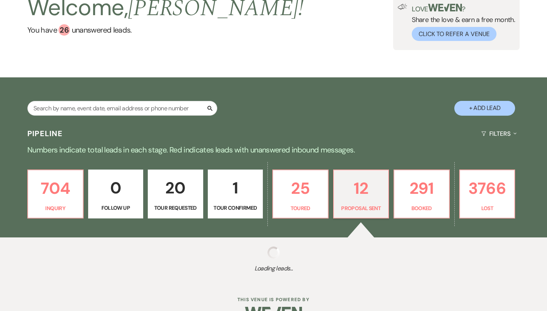
select select "6"
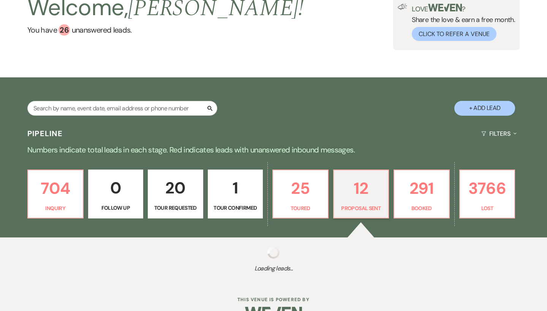
select select "6"
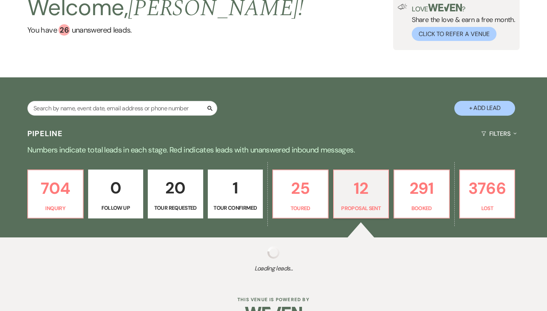
select select "6"
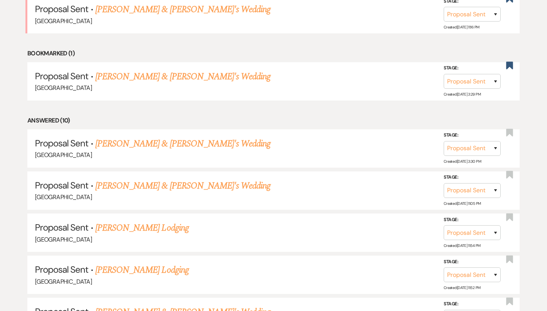
scroll to position [343, 0]
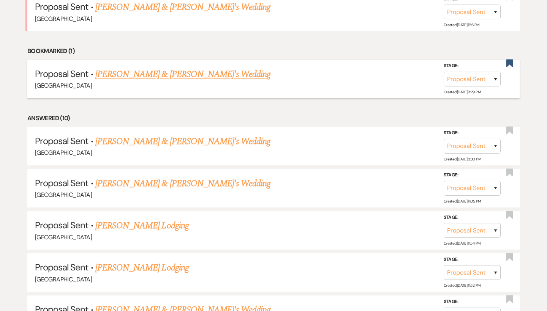
click at [182, 77] on link "Rebecca Fairchild & Fiance's Wedding" at bounding box center [182, 75] width 175 height 14
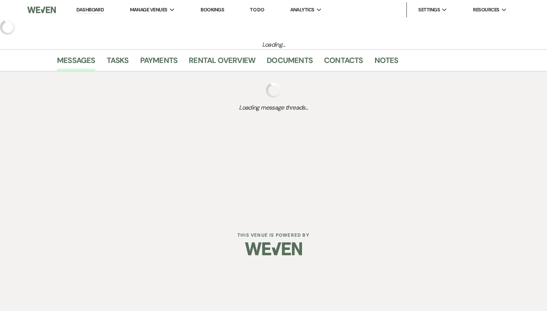
select select "6"
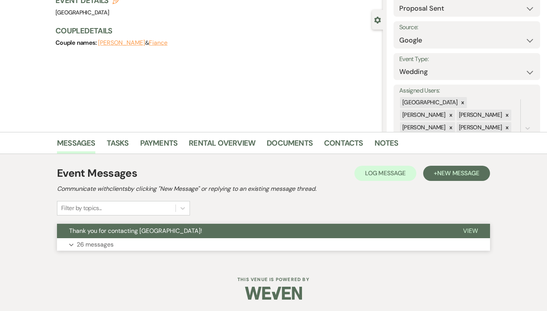
click at [154, 233] on span "Thank you for contacting [GEOGRAPHIC_DATA]!" at bounding box center [135, 231] width 133 height 8
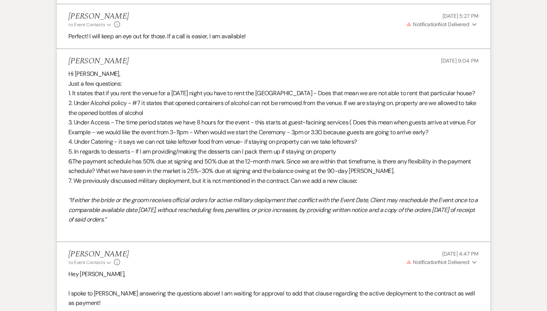
scroll to position [2993, 0]
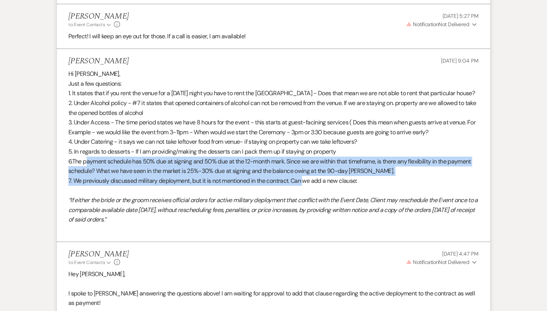
drag, startPoint x: 87, startPoint y: 89, endPoint x: 306, endPoint y: 111, distance: 220.6
click at [306, 112] on div "Hi Lauren, Just a few questions: 1. It states that if you rent the venue for a …" at bounding box center [273, 151] width 410 height 165
click at [306, 176] on p "7. We previously discussed military deployment, but it is not mentioned in the …" at bounding box center [273, 181] width 410 height 10
drag, startPoint x: 366, startPoint y: 113, endPoint x: 65, endPoint y: 94, distance: 302.1
click at [65, 94] on li "Rebecca Fairchild Aug 05, 2025, 9:04 PM Hi Lauren, Just a few questions: 1. It …" at bounding box center [273, 145] width 433 height 193
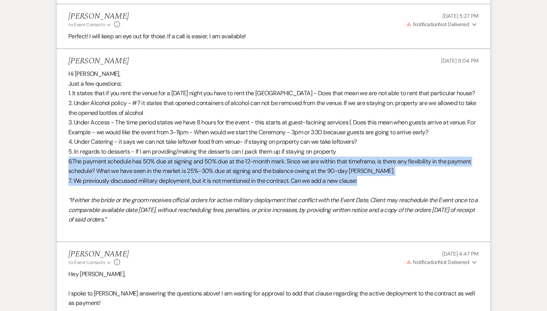
click at [65, 94] on li "Rebecca Fairchild Aug 05, 2025, 9:04 PM Hi Lauren, Just a few questions: 1. It …" at bounding box center [273, 145] width 433 height 193
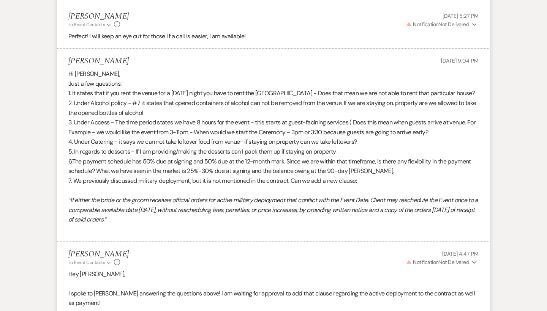
drag, startPoint x: 224, startPoint y: 160, endPoint x: 160, endPoint y: 144, distance: 65.5
click at [160, 144] on div "Hi Lauren, Just a few questions: 1. It states that if you rent the venue for a …" at bounding box center [273, 151] width 410 height 165
click at [160, 196] on p "“If either the bride or the groom receives official orders for active military …" at bounding box center [273, 210] width 410 height 29
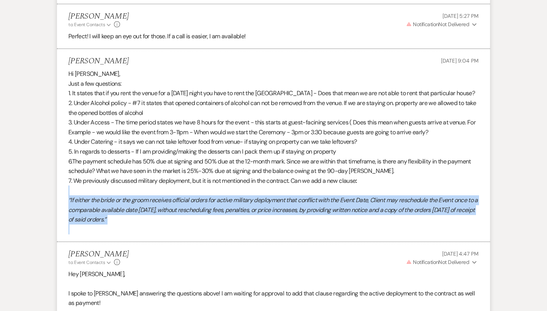
drag, startPoint x: 214, startPoint y: 154, endPoint x: 63, endPoint y: 121, distance: 154.4
click at [63, 121] on li "Rebecca Fairchild Aug 05, 2025, 9:04 PM Hi Lauren, Just a few questions: 1. It …" at bounding box center [273, 145] width 433 height 193
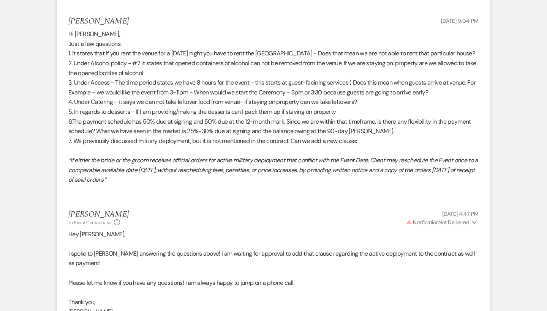
scroll to position [3033, 0]
drag, startPoint x: 190, startPoint y: 111, endPoint x: 62, endPoint y: 90, distance: 129.7
click at [62, 90] on li "Rebecca Fairchild Aug 05, 2025, 9:04 PM Hi Lauren, Just a few questions: 1. It …" at bounding box center [273, 105] width 433 height 193
copy em "“If either the bride or the groom receives official orders for active military …"
click at [203, 128] on li "Rebecca Fairchild Aug 05, 2025, 9:04 PM Hi Lauren, Just a few questions: 1. It …" at bounding box center [273, 105] width 433 height 193
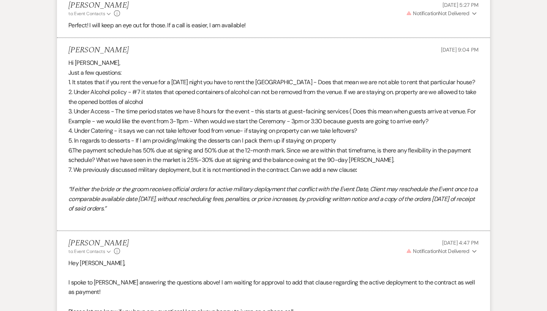
scroll to position [3004, 0]
drag, startPoint x: 184, startPoint y: 137, endPoint x: 62, endPoint y: 117, distance: 123.6
click at [62, 117] on li "Rebecca Fairchild Aug 05, 2025, 9:04 PM Hi Lauren, Just a few questions: 1. It …" at bounding box center [273, 134] width 433 height 193
copy em "“If either the bride or the groom receives official orders for active military …"
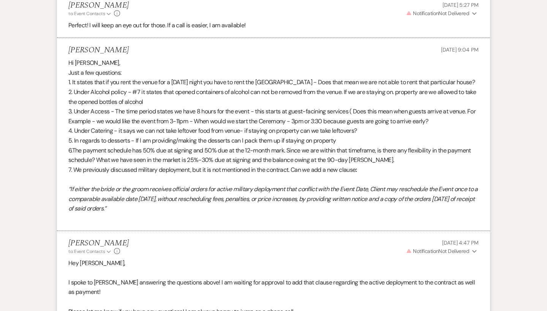
click at [243, 185] on p "“If either the bride or the groom receives official orders for active military …" at bounding box center [273, 199] width 410 height 29
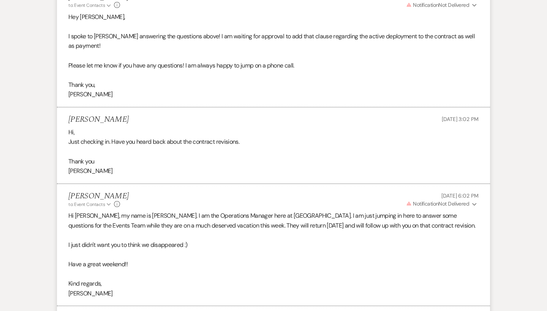
click at [79, 306] on button "Envelope Reply" at bounding box center [273, 316] width 433 height 21
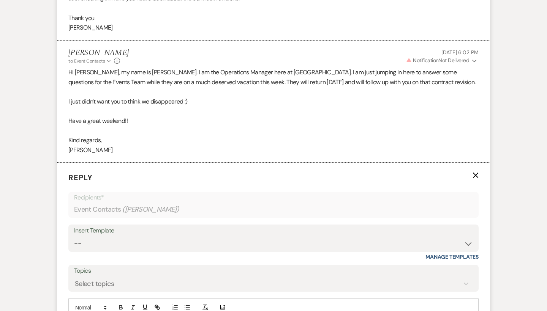
scroll to position [3395, 0]
click at [142, 225] on div "Insert Template" at bounding box center [273, 230] width 399 height 11
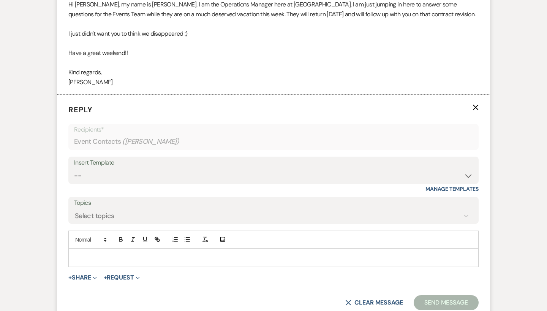
scroll to position [3461, 0]
click at [79, 275] on button "+ Share Expand" at bounding box center [82, 278] width 28 height 6
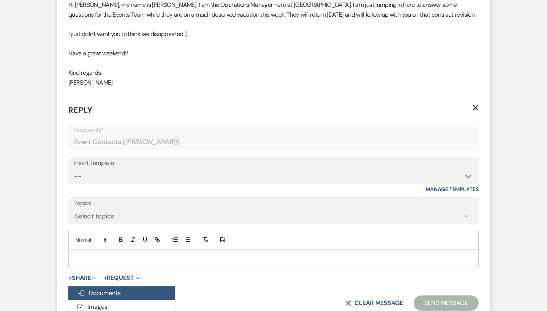
click at [101, 287] on button "Doc Upload Documents" at bounding box center [121, 294] width 106 height 14
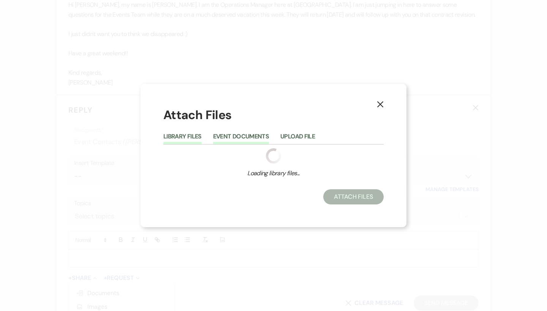
click at [242, 134] on button "Event Documents" at bounding box center [241, 139] width 56 height 11
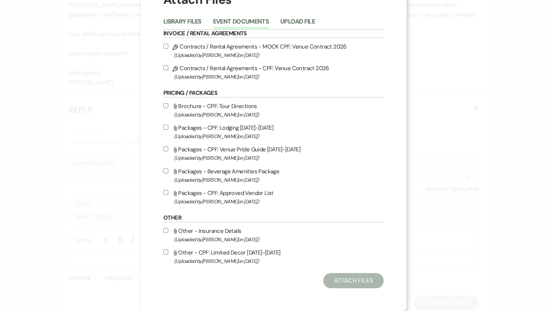
scroll to position [37, 0]
click at [213, 63] on label "Pencil Contracts / Rental Agreements - CPF: Venue Contract 2026 (Uploaded by La…" at bounding box center [273, 72] width 220 height 18
click at [168, 65] on input "Pencil Contracts / Rental Agreements - CPF: Venue Contract 2026 (Uploaded by La…" at bounding box center [165, 67] width 5 height 5
checkbox input "true"
click at [359, 282] on button "Attach Files" at bounding box center [353, 280] width 60 height 15
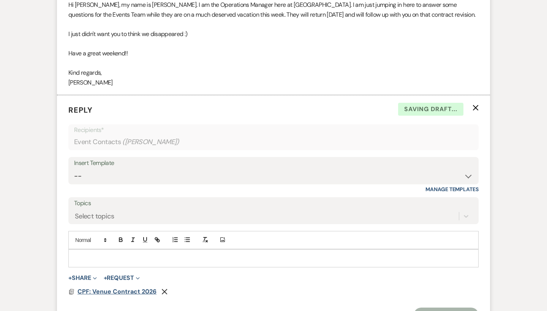
click at [136, 288] on span "CPF: Venue Contract 2026" at bounding box center [116, 292] width 79 height 8
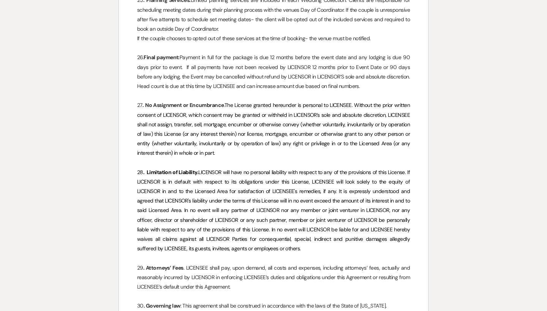
scroll to position [2951, 0]
click at [404, 302] on p "30 . Governing law : This agreement shall be construed in accordance with the l…" at bounding box center [273, 306] width 273 height 9
click at [301, 265] on p "29 . Attorneys’ Fees . LICENSEE shall pay, upon demand, all costs and expenses,…" at bounding box center [273, 278] width 273 height 29
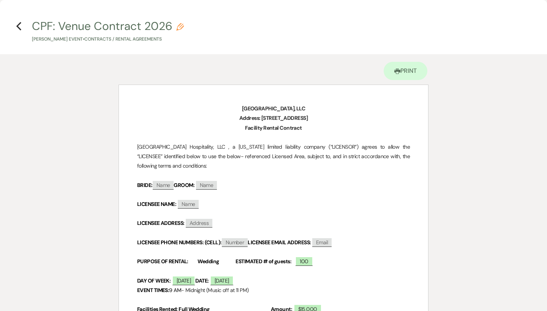
scroll to position [0, 0]
click at [178, 21] on button "CPF: Venue Contract 2026 Pencil Rebecca Fairchild's Event • Contracts / Rental …" at bounding box center [108, 32] width 152 height 22
select select "10"
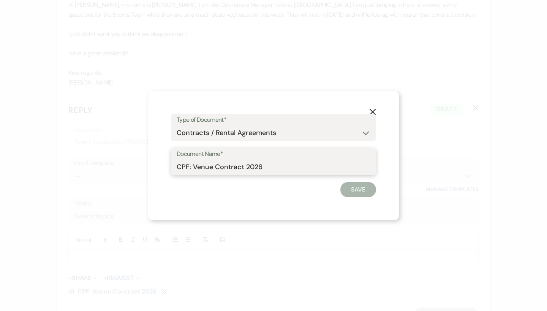
click at [297, 167] on input "CPF: Venue Contract 2026" at bounding box center [274, 167] width 194 height 15
type input "CPF: Venue Contract 2026"
click at [351, 194] on button "Save" at bounding box center [358, 189] width 36 height 15
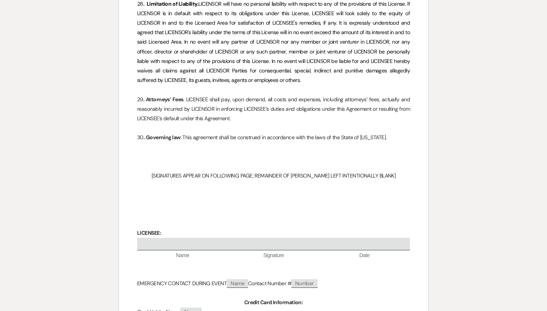
scroll to position [3051, 0]
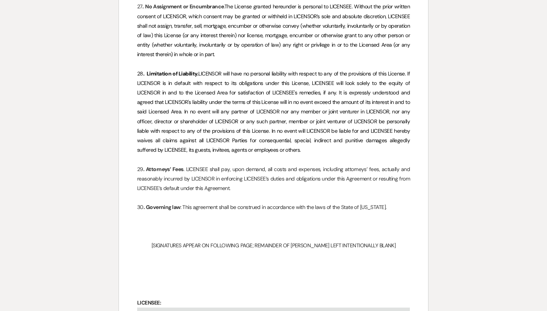
click at [207, 260] on p at bounding box center [273, 264] width 273 height 9
click at [196, 222] on p at bounding box center [273, 226] width 273 height 9
click at [406, 203] on p "30 . Governing law : This agreement shall be construed in accordance with the l…" at bounding box center [273, 207] width 273 height 9
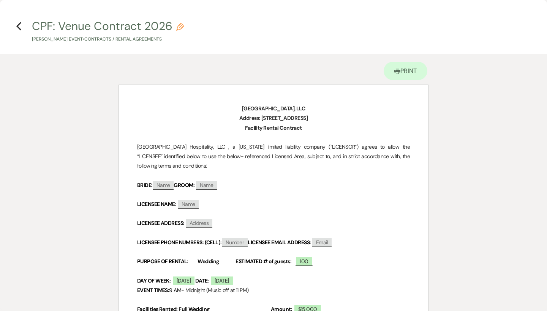
scroll to position [0, 0]
click at [21, 27] on icon "Previous" at bounding box center [19, 26] width 6 height 9
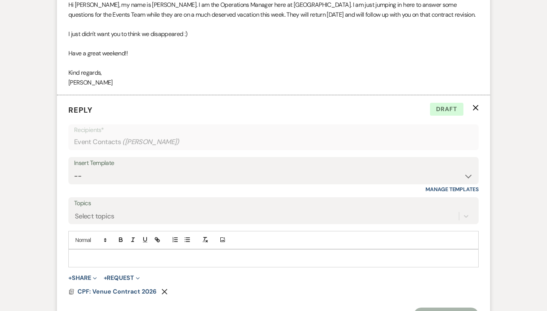
click at [163, 289] on icon "Remove" at bounding box center [164, 292] width 6 height 6
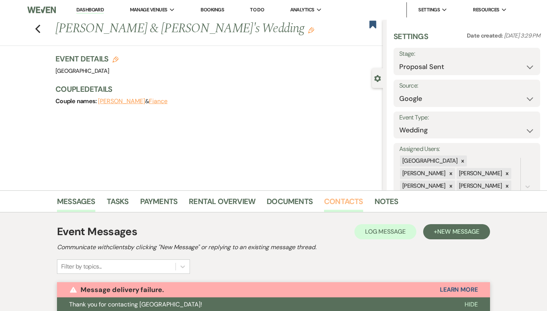
click at [328, 201] on link "Contacts" at bounding box center [343, 204] width 39 height 17
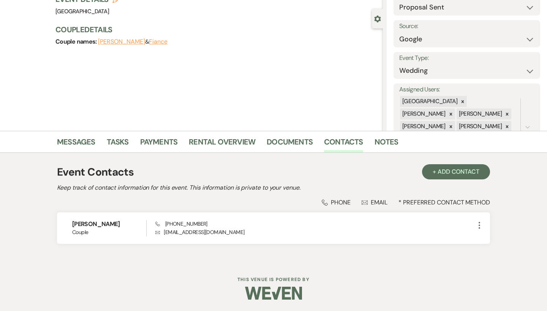
scroll to position [59, 0]
click at [301, 141] on link "Documents" at bounding box center [290, 144] width 46 height 17
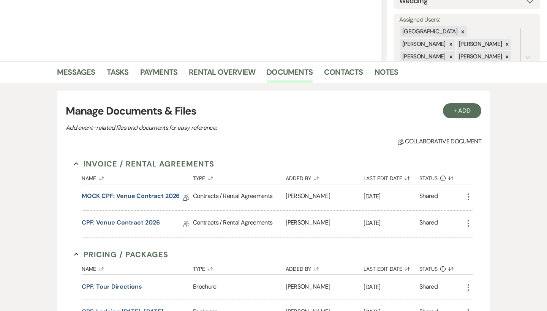
scroll to position [135, 0]
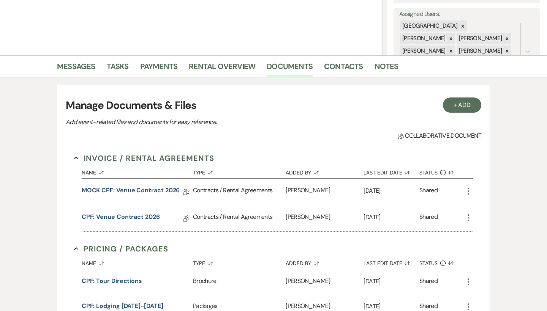
click at [469, 215] on icon "More" at bounding box center [468, 217] width 9 height 9
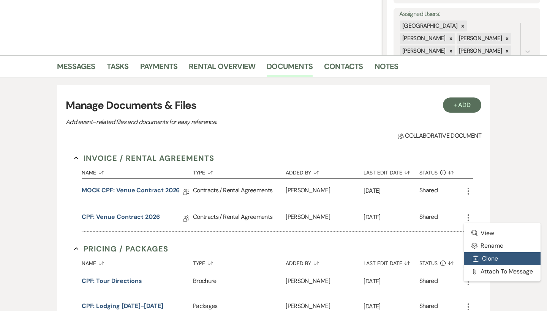
click at [479, 261] on use "button" at bounding box center [476, 259] width 6 height 6
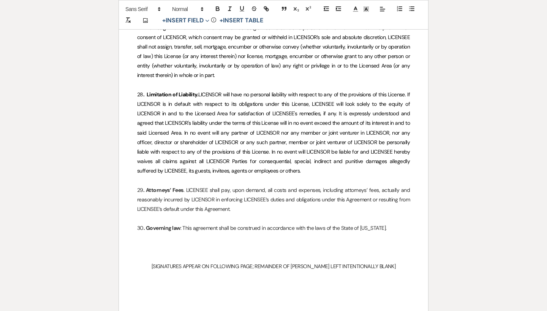
scroll to position [3059, 0]
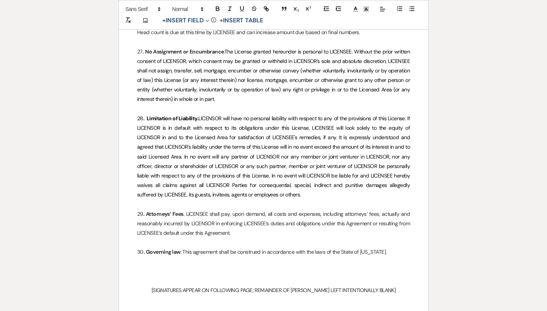
click at [408, 248] on p "30 . Governing law : This agreement shall be construed in accordance with the l…" at bounding box center [273, 252] width 273 height 9
click at [318, 210] on p "29 . Attorneys’ Fees . LICENSEE shall pay, upon demand, all costs and expenses,…" at bounding box center [273, 224] width 273 height 29
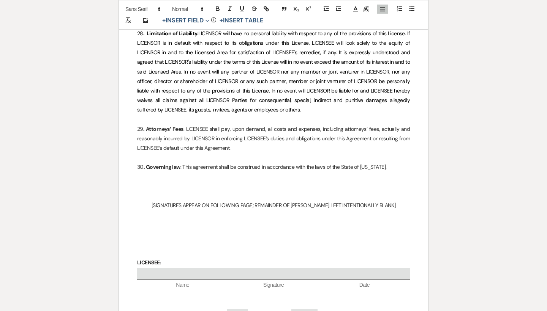
scroll to position [3136, 0]
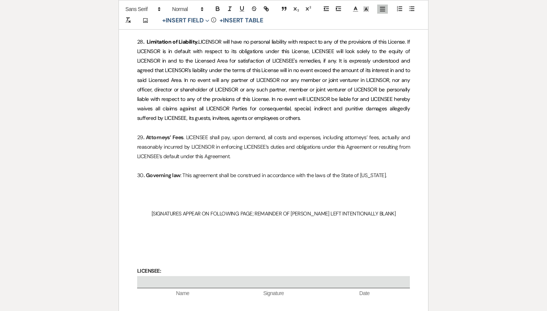
click at [402, 171] on p "30 . Governing law : This agreement shall be construed in accordance with the l…" at bounding box center [273, 175] width 273 height 9
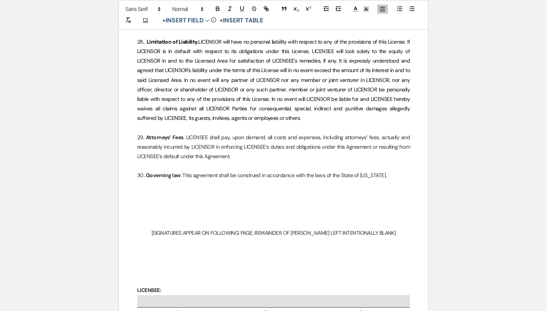
paste div
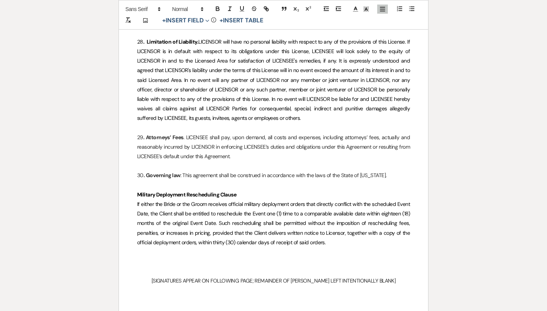
drag, startPoint x: 132, startPoint y: 166, endPoint x: 141, endPoint y: 166, distance: 8.7
click at [218, 9] on icon "button" at bounding box center [217, 10] width 3 height 2
drag, startPoint x: 143, startPoint y: 166, endPoint x: 136, endPoint y: 166, distance: 6.8
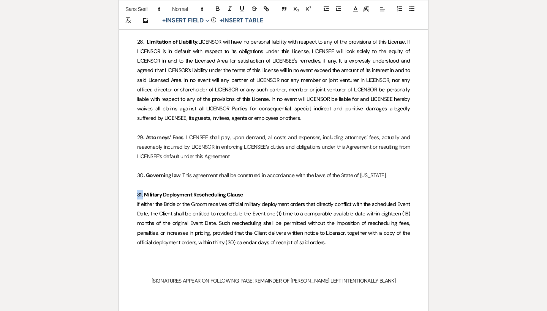
click at [219, 9] on icon "button" at bounding box center [217, 10] width 3 height 2
click at [207, 201] on span "If either the Bride or the Groom receives official military deployment orders t…" at bounding box center [274, 223] width 274 height 45
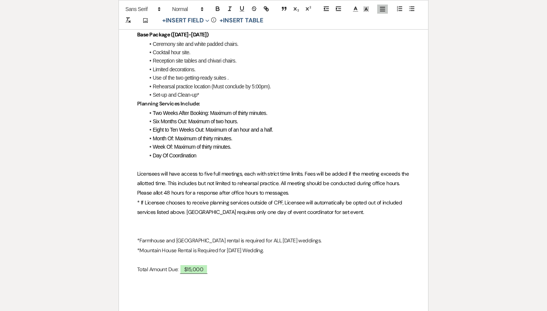
scroll to position [338, 0]
drag, startPoint x: 284, startPoint y: 244, endPoint x: 135, endPoint y: 242, distance: 149.3
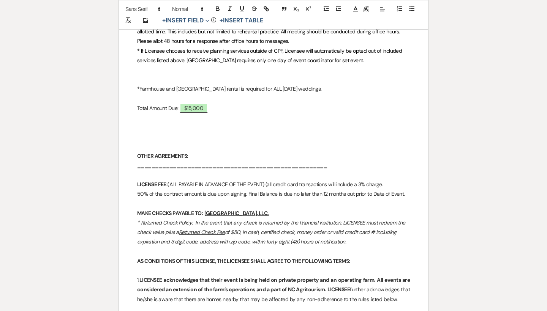
scroll to position [494, 0]
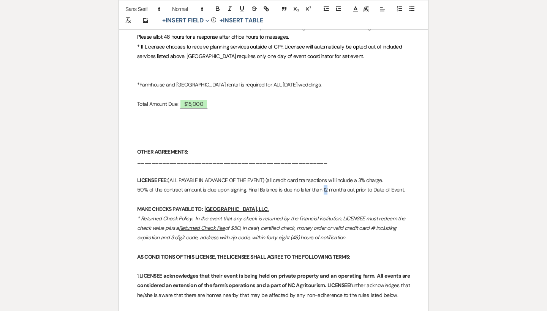
drag, startPoint x: 328, startPoint y: 186, endPoint x: 322, endPoint y: 186, distance: 5.3
click at [322, 186] on p "50% of the contract amount is due upon signing. Final Balance is due no later t…" at bounding box center [273, 189] width 273 height 9
click at [324, 186] on p "50% of the contract amount is due upon signing. Final Balance is due no later t…" at bounding box center [273, 189] width 273 height 9
click at [299, 205] on p "MAKE CHECKS PAYABLE TO: Lake Glenville Hospitality, LLC." at bounding box center [273, 209] width 273 height 9
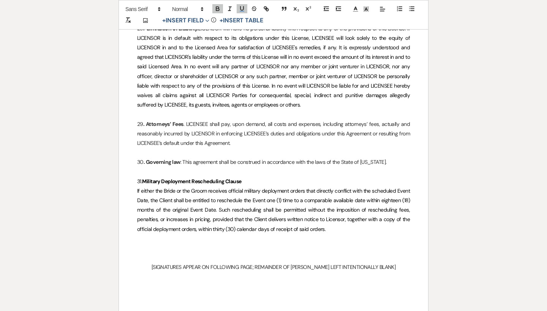
scroll to position [3099, 0]
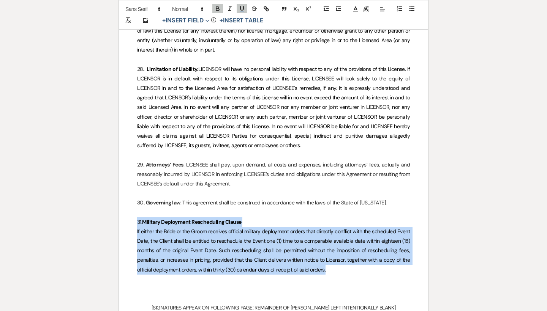
drag, startPoint x: 388, startPoint y: 243, endPoint x: 132, endPoint y: 193, distance: 261.3
copy div "31. Military Deployment Rescheduling Clause If either the Bride or the Groom re…"
click at [293, 229] on span "If either the Bride or the Groom receives official military deployment orders t…" at bounding box center [274, 250] width 274 height 45
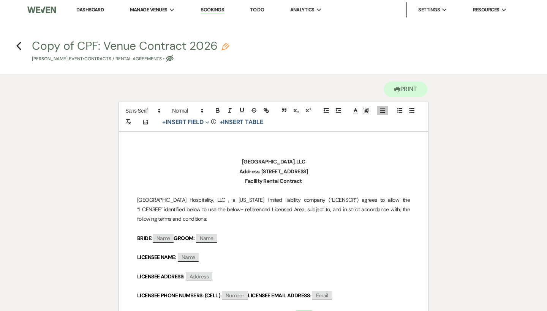
scroll to position [0, 0]
click at [226, 46] on use "button" at bounding box center [225, 47] width 8 height 8
select select "10"
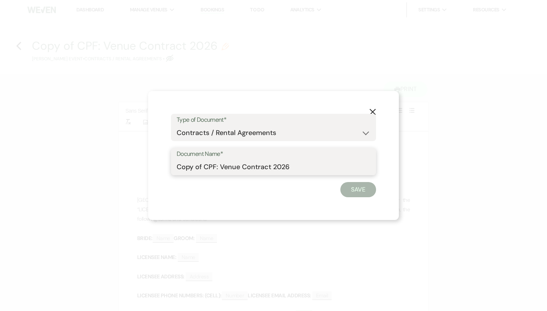
drag, startPoint x: 215, startPoint y: 165, endPoint x: 182, endPoint y: 164, distance: 33.4
click at [182, 164] on input "Copy of CPF: Venue Contract 2026" at bounding box center [274, 167] width 194 height 15
type input "REVISED: Venue Contract 2026"
click at [369, 195] on button "Save" at bounding box center [358, 189] width 36 height 15
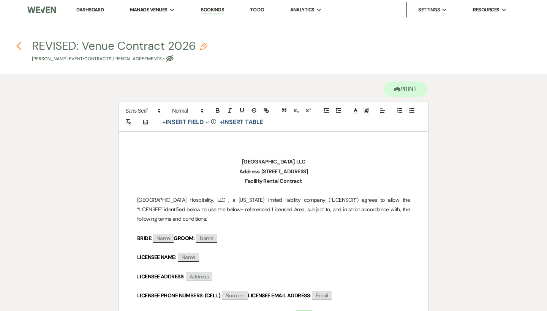
click at [17, 47] on use "button" at bounding box center [18, 46] width 5 height 8
select select "6"
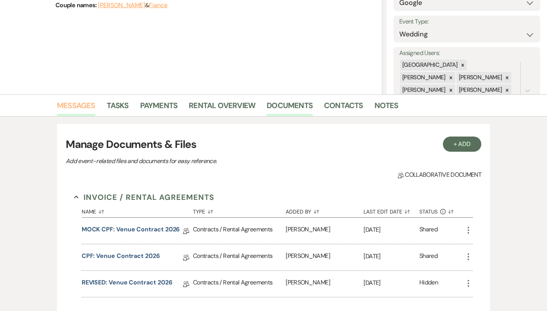
click at [81, 105] on link "Messages" at bounding box center [76, 107] width 38 height 17
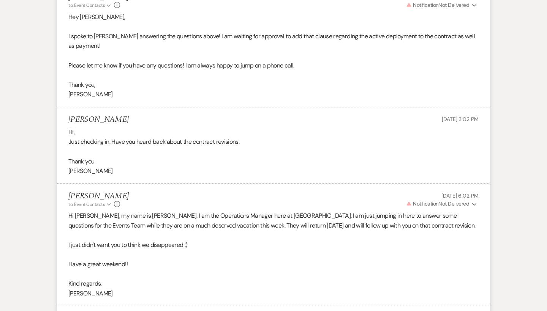
click at [79, 306] on button "Envelope Reply" at bounding box center [273, 316] width 433 height 21
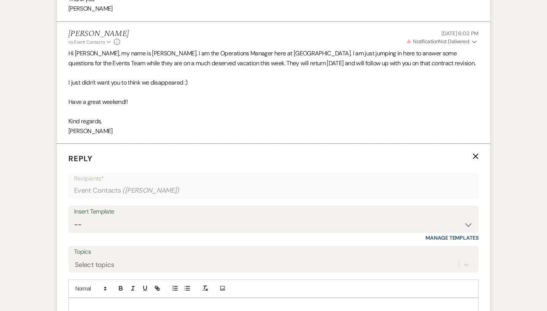
scroll to position [3437, 0]
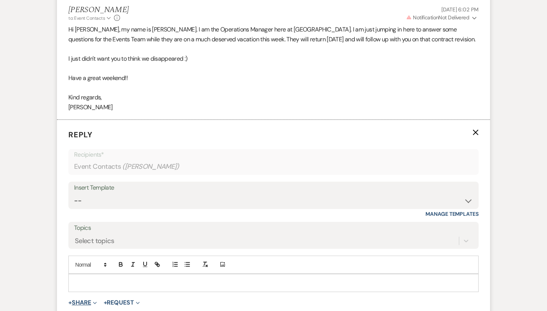
click at [82, 300] on button "+ Share Expand" at bounding box center [82, 303] width 28 height 6
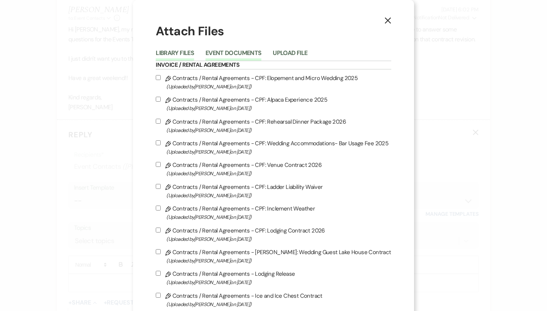
click at [252, 54] on button "Event Documents" at bounding box center [233, 55] width 56 height 11
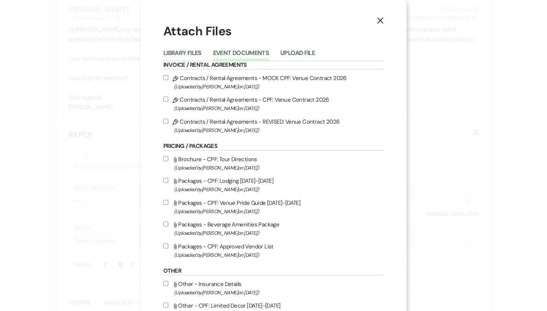
click at [258, 117] on div "Pencil Contracts / Rental Agreements - MOCK CPF: Venue Contract 2026 (Uploaded …" at bounding box center [273, 104] width 220 height 62
click at [254, 131] on span "(Uploaded by Brooke Robinson on Aug 21st, 2025 )" at bounding box center [279, 130] width 210 height 9
click at [168, 124] on input "Pencil Contracts / Rental Agreements - REVISED: Venue Contract 2026 (Uploaded b…" at bounding box center [165, 121] width 5 height 5
checkbox input "true"
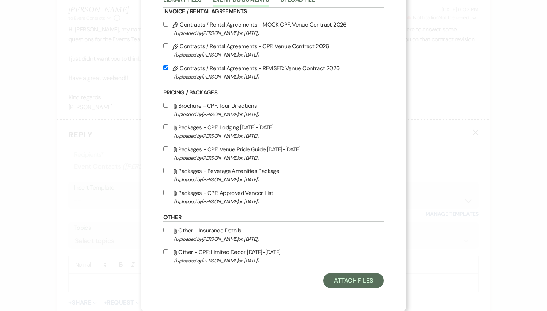
scroll to position [59, 0]
click at [353, 281] on button "Attach Files" at bounding box center [353, 280] width 60 height 15
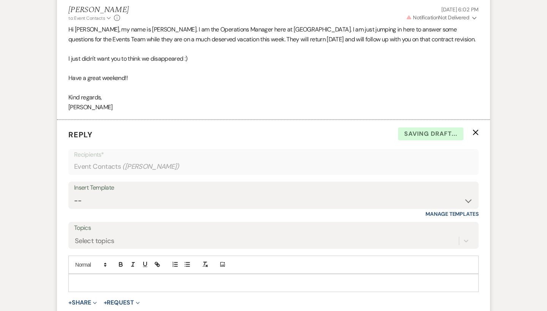
click at [183, 279] on p at bounding box center [273, 283] width 398 height 8
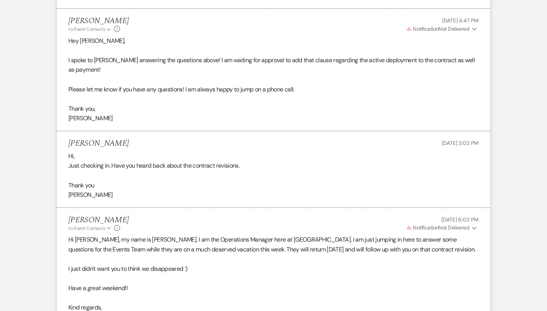
scroll to position [3217, 0]
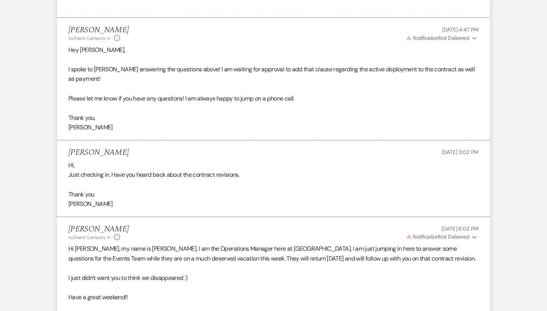
click at [137, 148] on div "Rebecca Fairchild Aug 14, 2025, 3:02 PM" at bounding box center [273, 152] width 410 height 9
click at [95, 148] on h5 "Rebecca Fairchild" at bounding box center [98, 152] width 60 height 9
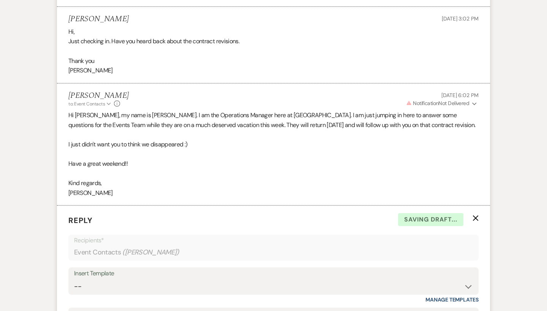
scroll to position [3499, 0]
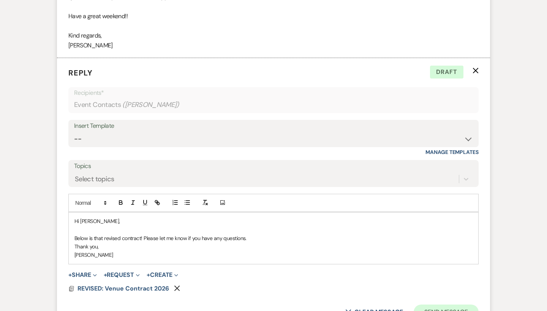
click at [436, 305] on button "Send Message" at bounding box center [446, 312] width 65 height 15
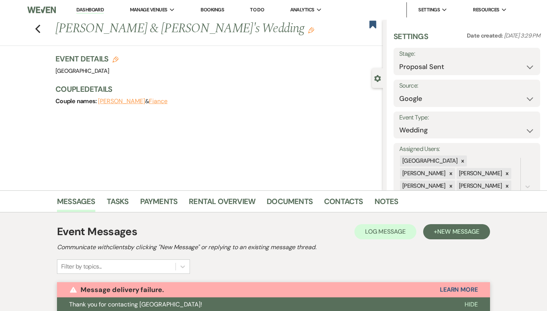
scroll to position [0, 0]
click at [36, 27] on icon "Previous" at bounding box center [38, 28] width 6 height 9
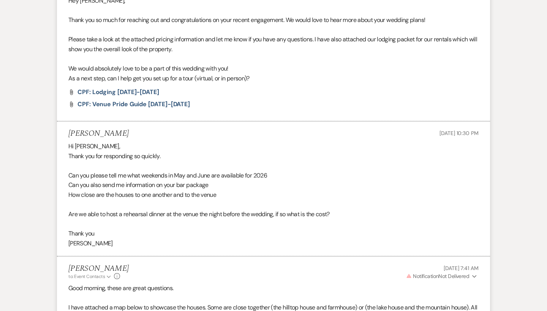
select select "6"
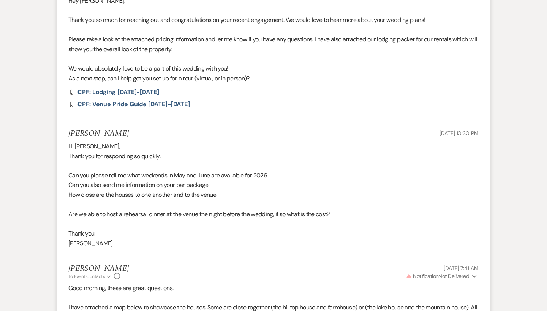
select select "6"
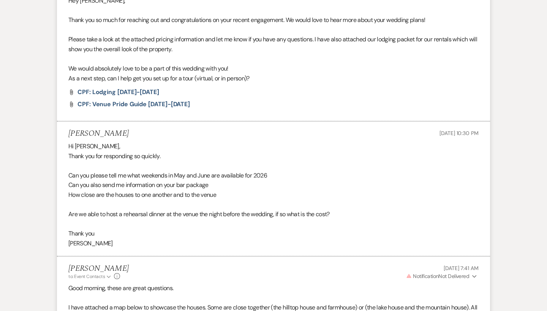
select select "6"
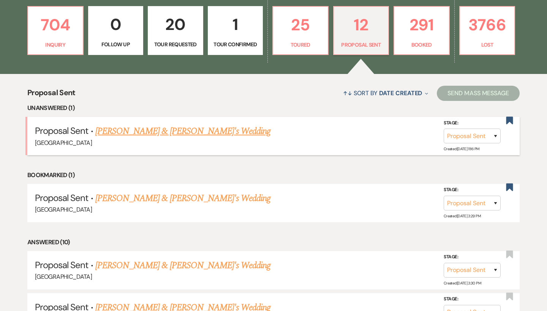
scroll to position [207, 0]
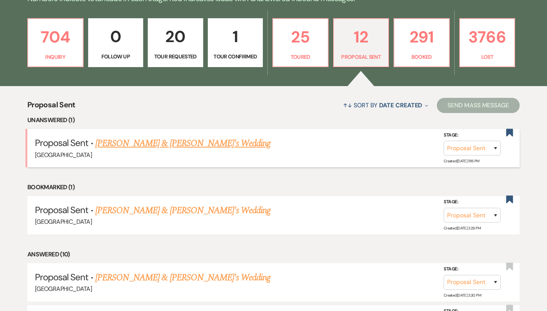
click at [136, 140] on link "[PERSON_NAME] & [PERSON_NAME]'s Wedding" at bounding box center [182, 144] width 175 height 14
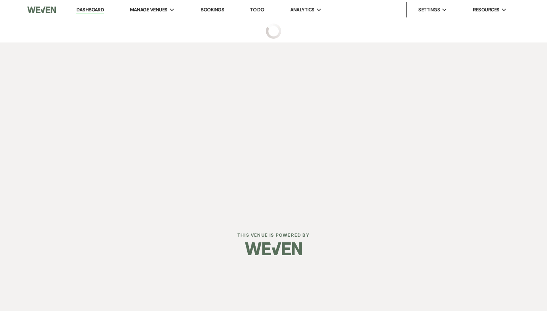
select select "6"
select select "12"
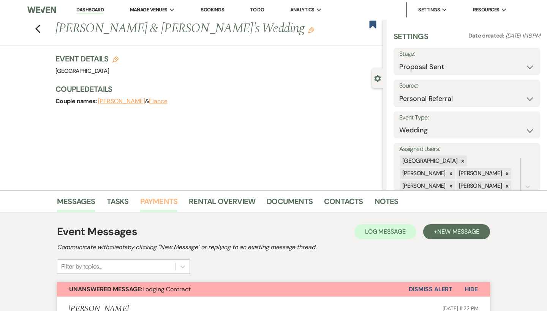
click at [167, 196] on link "Payments" at bounding box center [159, 204] width 38 height 17
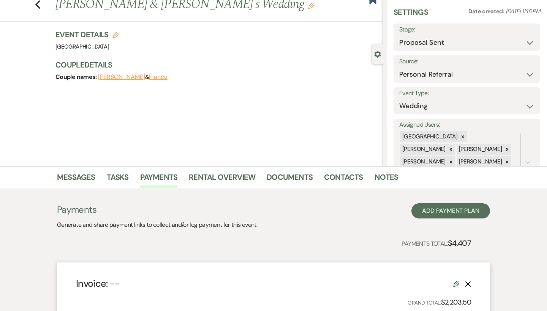
scroll to position [10, 0]
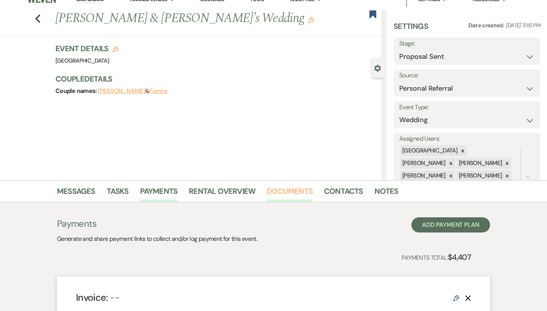
click at [288, 188] on link "Documents" at bounding box center [290, 193] width 46 height 17
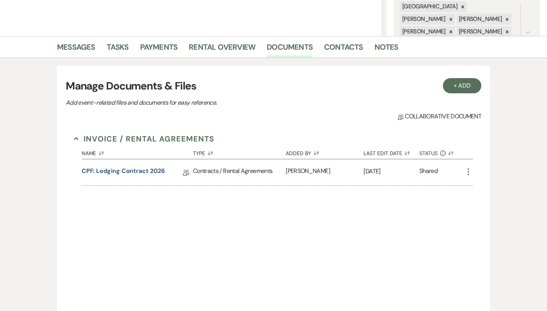
scroll to position [156, 0]
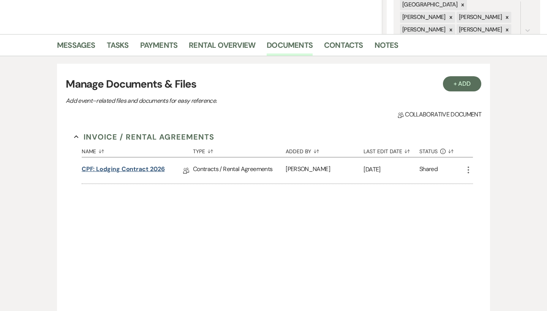
click at [144, 174] on link "CPF: Lodging Contract 2026" at bounding box center [123, 171] width 83 height 12
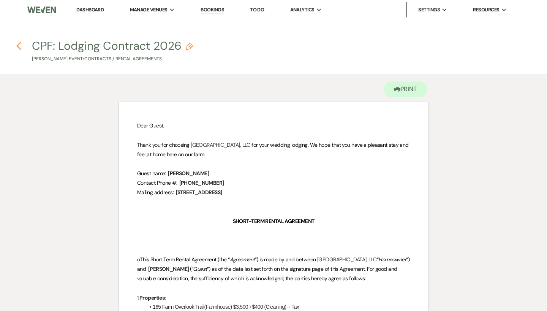
click at [18, 46] on icon "Previous" at bounding box center [19, 45] width 6 height 9
select select "6"
select select "12"
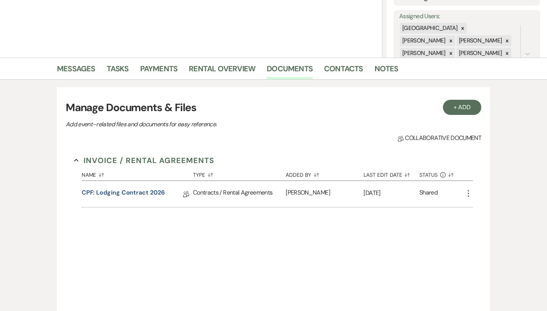
scroll to position [134, 0]
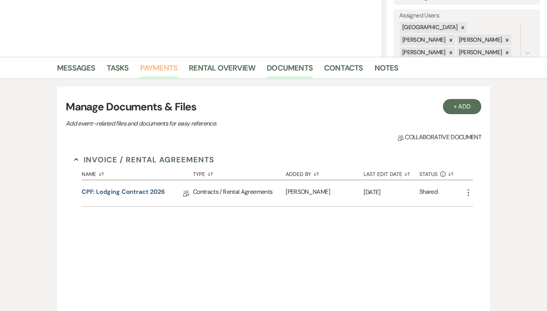
click at [163, 72] on link "Payments" at bounding box center [159, 70] width 38 height 17
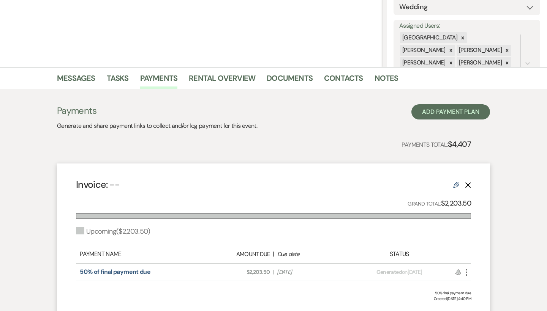
scroll to position [158, 0]
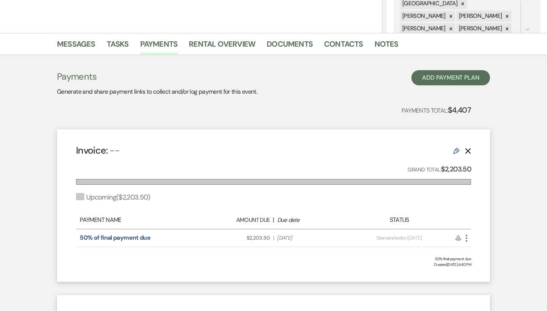
click at [458, 149] on use at bounding box center [456, 151] width 6 height 6
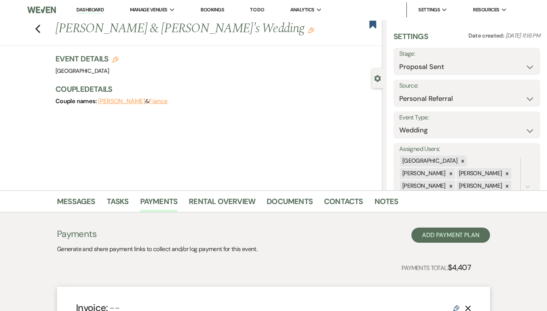
select select "2"
select select "percentage"
select select "false"
select select "client"
select select "weeks"
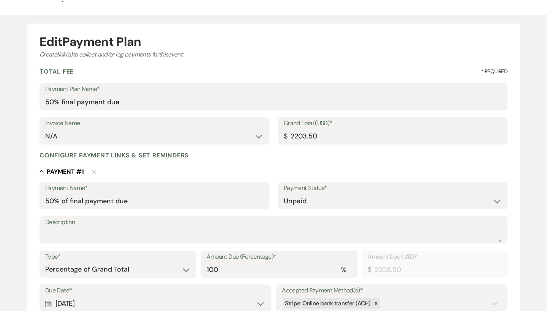
scroll to position [61, 0]
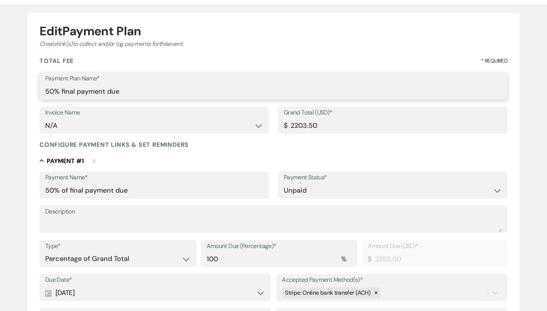
click at [131, 94] on input "50% final payment due" at bounding box center [273, 91] width 456 height 15
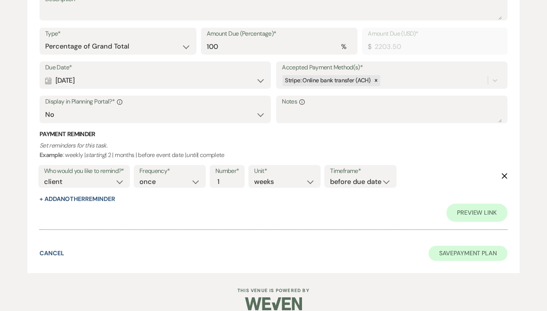
scroll to position [273, 0]
click at [457, 249] on button "Save Payment Plan" at bounding box center [467, 253] width 79 height 15
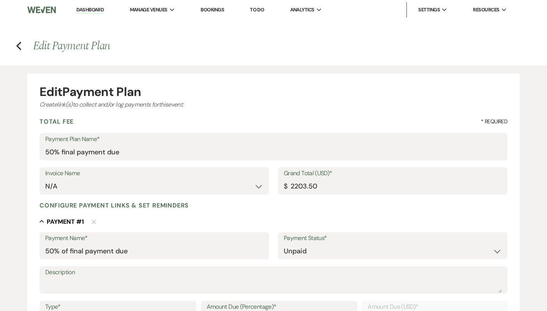
select select "6"
select select "12"
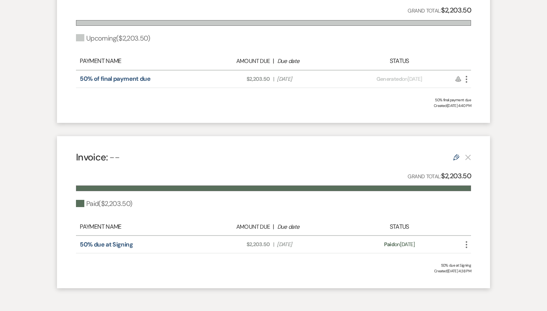
scroll to position [324, 0]
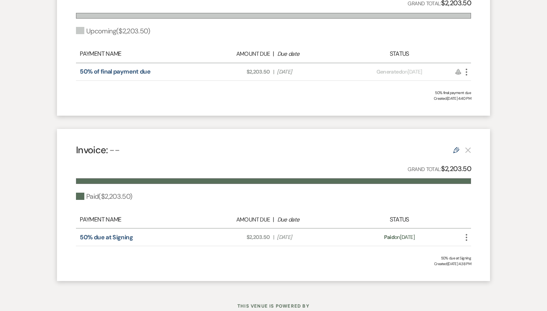
click at [456, 146] on link "Edit" at bounding box center [456, 150] width 6 height 8
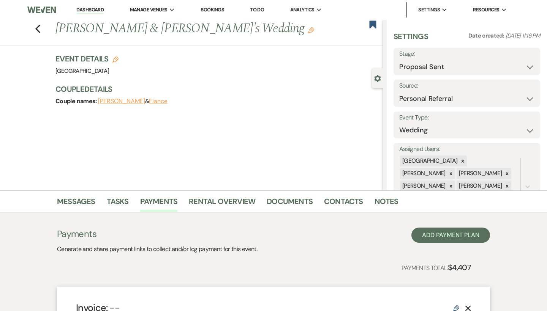
select select "1"
select select "false"
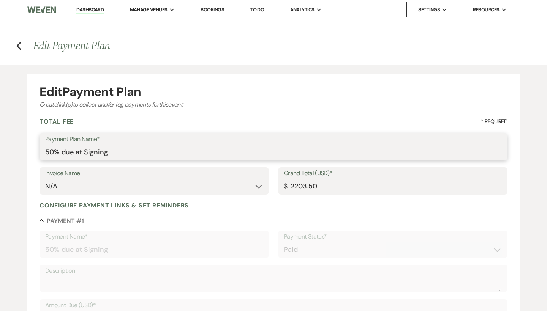
drag, startPoint x: 179, startPoint y: 158, endPoint x: 64, endPoint y: 150, distance: 114.9
click at [64, 150] on input "50% due at Signing" at bounding box center [273, 152] width 456 height 15
click at [122, 150] on input "50% due at Signing" at bounding box center [273, 152] width 456 height 15
click at [62, 151] on input "50% due at Signing" at bounding box center [273, 152] width 456 height 15
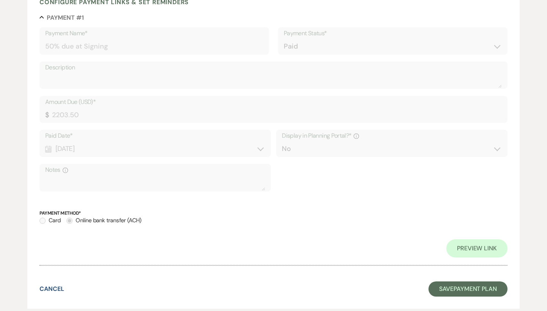
scroll to position [231, 0]
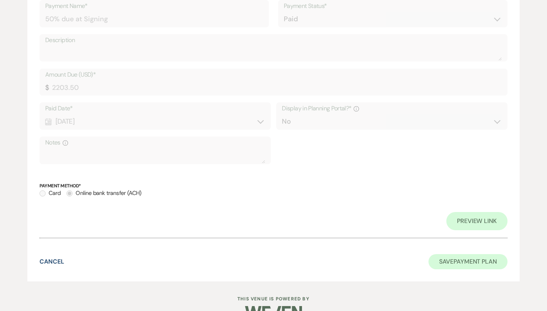
type input "50% Farmhouse due at Signing"
click at [471, 256] on button "Save Payment Plan" at bounding box center [467, 261] width 79 height 15
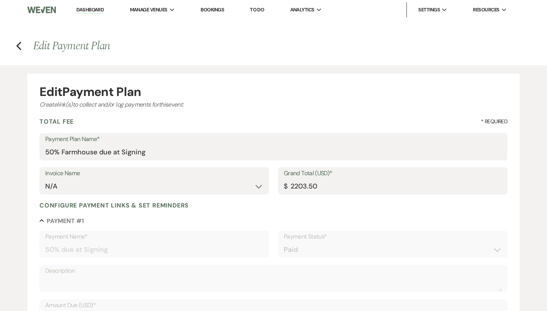
select select "6"
select select "12"
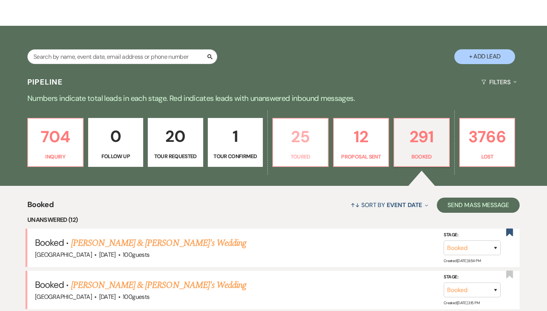
click at [305, 123] on link "25 Toured" at bounding box center [300, 142] width 56 height 49
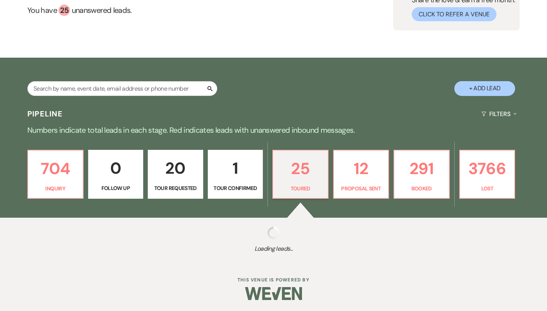
select select "5"
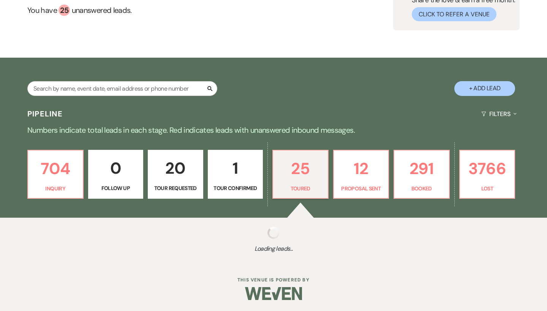
select select "5"
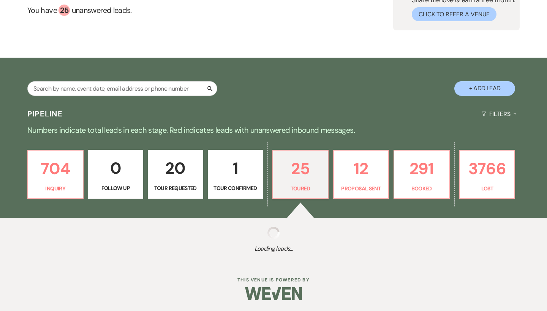
select select "5"
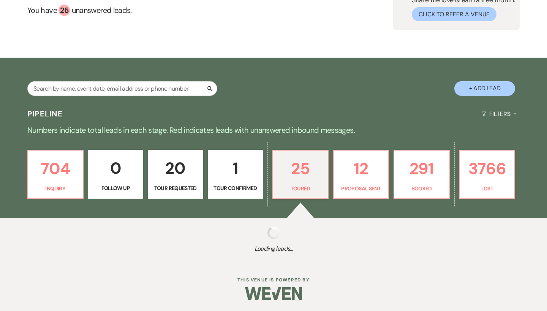
select select "5"
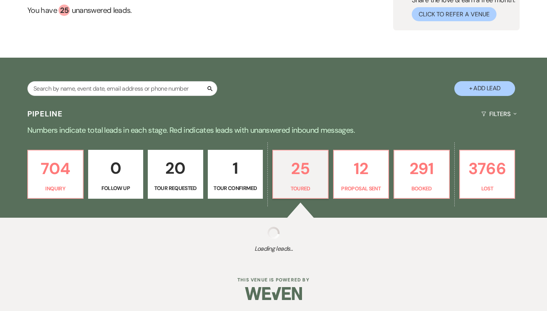
select select "5"
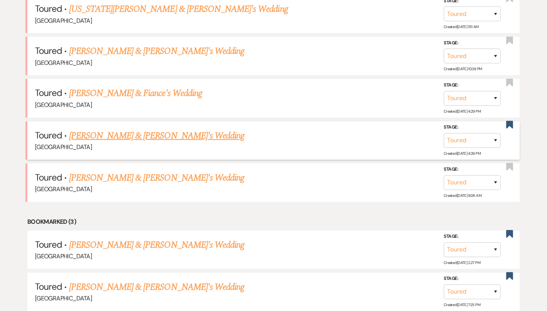
scroll to position [366, 0]
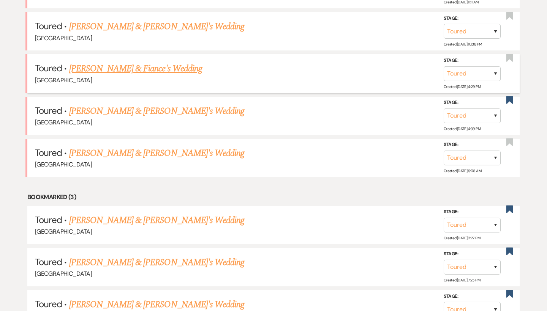
click at [147, 62] on h5 "Toured · Merrill & Fiance's Wedding" at bounding box center [273, 69] width 477 height 14
click at [146, 66] on link "Merrill & Fiance's Wedding" at bounding box center [135, 69] width 133 height 14
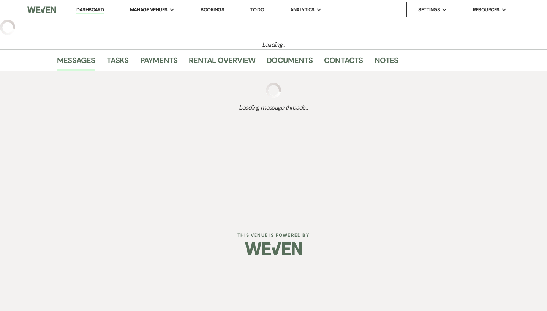
select select "5"
select select "6"
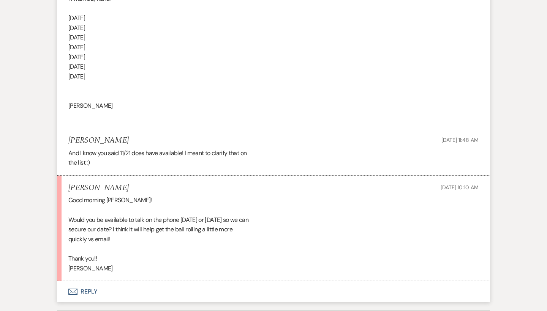
scroll to position [2484, 0]
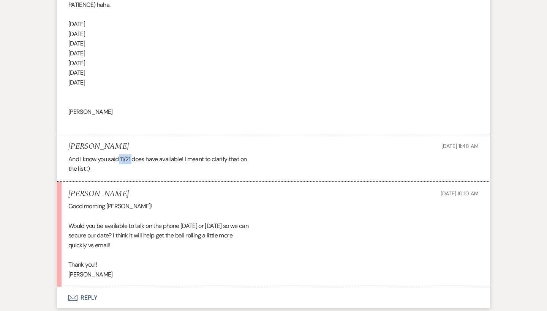
drag, startPoint x: 119, startPoint y: 129, endPoint x: 133, endPoint y: 129, distance: 13.3
click at [133, 155] on div "And I know you said 11/21 does have available! I meant to clarify that on the l…" at bounding box center [273, 164] width 410 height 19
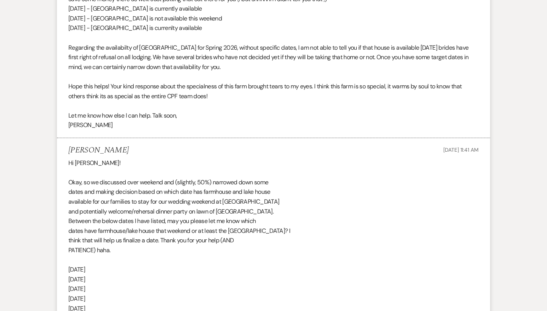
scroll to position [2241, 0]
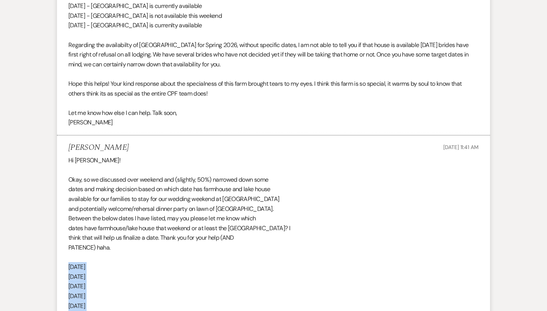
drag, startPoint x: 65, startPoint y: 238, endPoint x: 112, endPoint y: 305, distance: 81.9
click at [112, 305] on li "Merrill Aug 18, 2025, 11:41 AM Hi Michele! Okay, so we discussed over weekend a…" at bounding box center [273, 257] width 433 height 242
click at [121, 283] on div "Hi Michele! Okay, so we discussed over weekend and (slightly, 50%) narrowed dow…" at bounding box center [273, 263] width 410 height 214
drag, startPoint x: 106, startPoint y: 300, endPoint x: 63, endPoint y: 245, distance: 69.8
click at [63, 245] on li "Merrill Aug 18, 2025, 11:41 AM Hi Michele! Okay, so we discussed over weekend a…" at bounding box center [273, 257] width 433 height 242
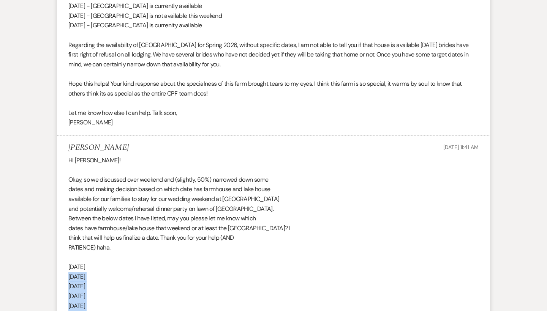
click at [63, 245] on li "Merrill Aug 18, 2025, 11:41 AM Hi Michele! Okay, so we discussed over weekend a…" at bounding box center [273, 257] width 433 height 242
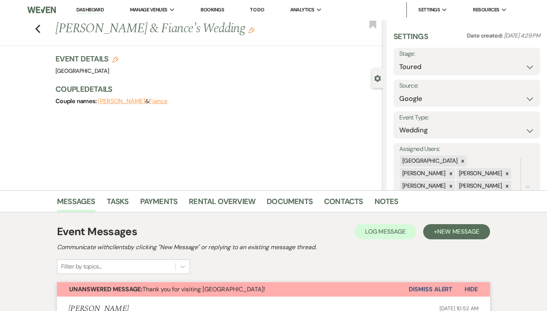
scroll to position [0, 0]
click at [102, 10] on link "Dashboard" at bounding box center [89, 9] width 27 height 7
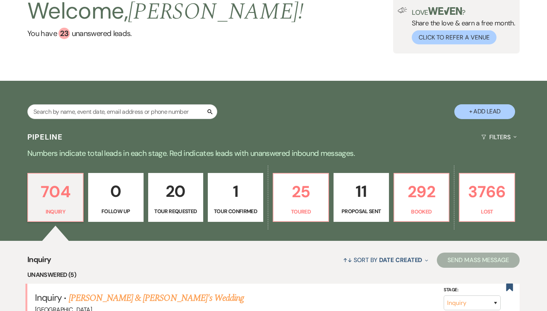
scroll to position [62, 0]
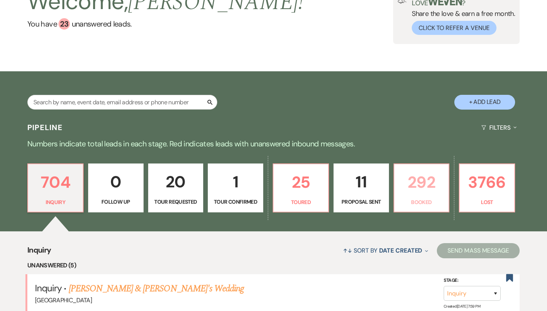
click at [423, 207] on link "292 Booked" at bounding box center [421, 188] width 56 height 49
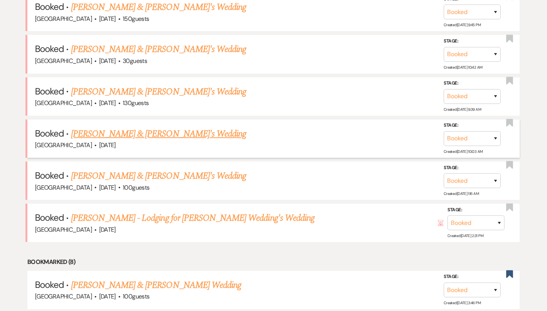
scroll to position [595, 0]
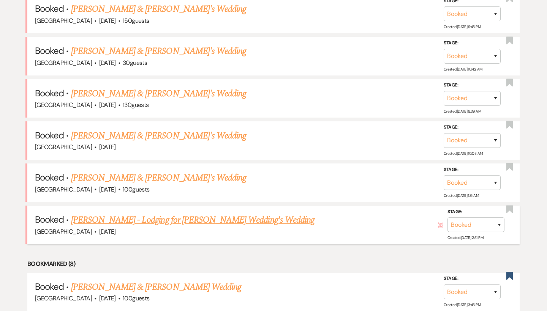
click at [160, 213] on link "[PERSON_NAME] - Lodging for [PERSON_NAME] Wedding's Wedding" at bounding box center [192, 220] width 243 height 14
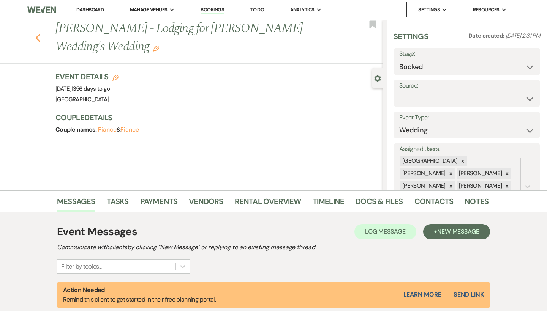
click at [39, 37] on icon "Previous" at bounding box center [38, 37] width 6 height 9
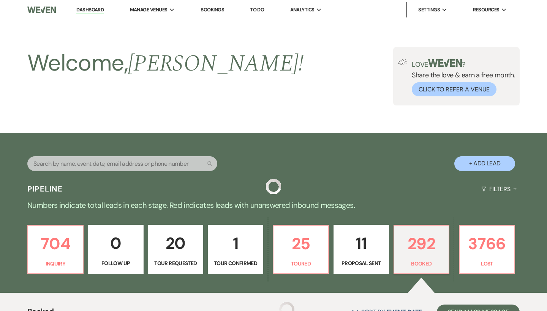
scroll to position [595, 0]
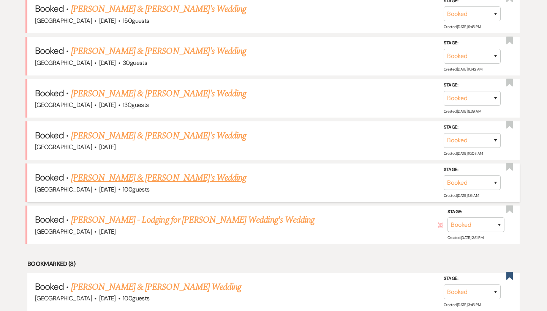
click at [127, 171] on link "[PERSON_NAME] & [PERSON_NAME]'s Wedding" at bounding box center [158, 178] width 175 height 14
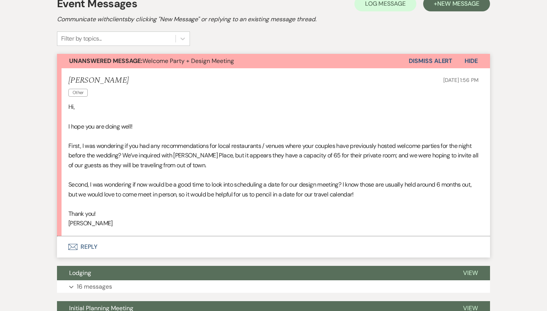
scroll to position [162, 0]
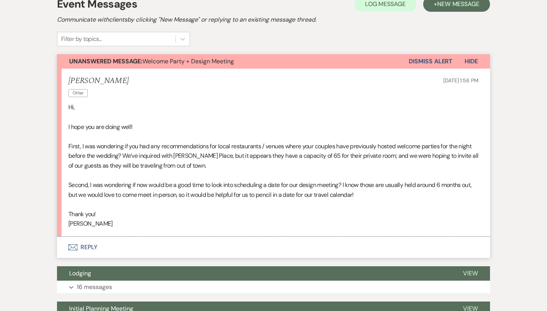
click at [79, 245] on button "Envelope Reply" at bounding box center [273, 247] width 433 height 21
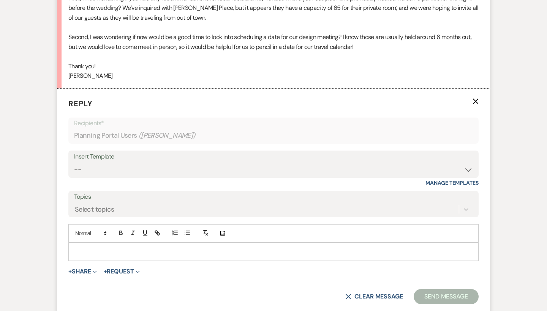
scroll to position [318, 0]
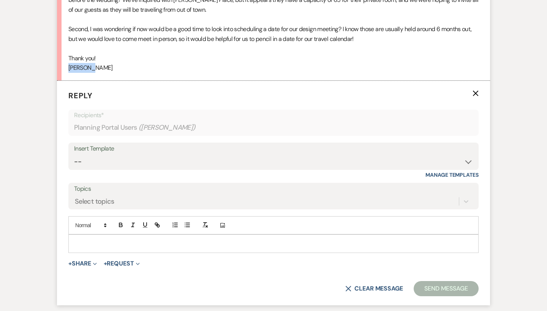
drag, startPoint x: 100, startPoint y: 66, endPoint x: 66, endPoint y: 65, distance: 33.4
copy p "Julianne"
click at [172, 244] on div at bounding box center [273, 243] width 409 height 17
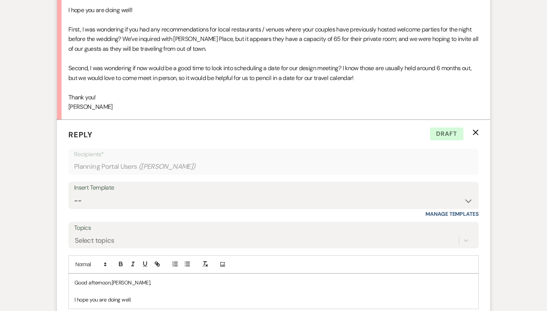
scroll to position [279, 0]
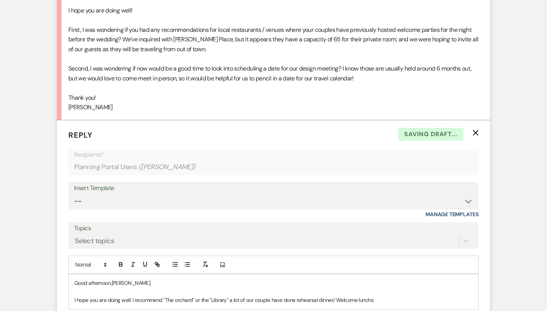
click at [398, 301] on div "Good afternoon, Julianne, I hope you are doing well. I recommend "The orchard" …" at bounding box center [273, 292] width 409 height 35
drag, startPoint x: 398, startPoint y: 301, endPoint x: 388, endPoint y: 301, distance: 9.5
click at [388, 301] on div "Good afternoon, Julianne, I hope you are doing well. I recommend "The orchard" …" at bounding box center [273, 292] width 409 height 35
drag, startPoint x: 398, startPoint y: 295, endPoint x: 229, endPoint y: 298, distance: 169.0
click at [229, 298] on p "I hope you are doing well. I recommend "The orchard" or the "Library" a lot of …" at bounding box center [273, 300] width 398 height 8
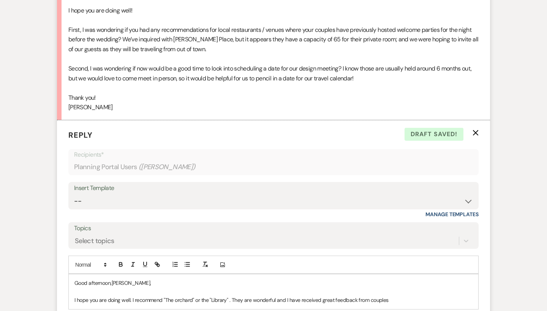
click at [228, 298] on p "I hope you are doing well. I recommend "The orchard" or the "Library" . They ar…" at bounding box center [273, 300] width 398 height 8
click at [393, 296] on p "I hope you are doing well. I recommend "The orchard" or the "Library". They are…" at bounding box center [273, 300] width 398 height 8
click at [366, 298] on p "I hope you are doing well. I recommend "The orchard" or the "Library". They are…" at bounding box center [273, 300] width 398 height 8
click at [386, 296] on p "I hope you are doing well. I recommend "The orchard" or the "Library". They are…" at bounding box center [273, 300] width 398 height 8
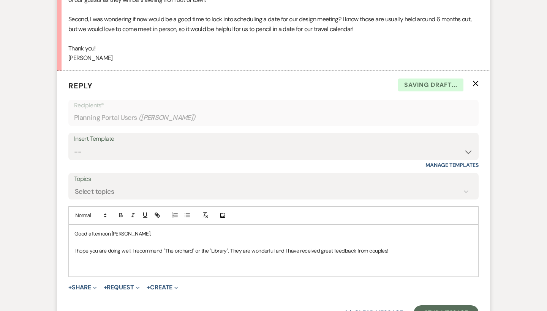
scroll to position [333, 0]
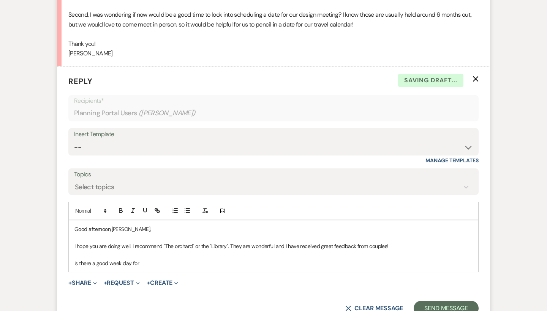
drag, startPoint x: 158, startPoint y: 258, endPoint x: 66, endPoint y: 257, distance: 91.9
click at [66, 257] on form "Reply X Saving draft... Recipients* Planning Portal Users ( Julianne Sinclair )…" at bounding box center [273, 195] width 433 height 259
click at [130, 260] on p "Is there a good week day for" at bounding box center [273, 263] width 398 height 8
click at [152, 259] on p "Is there a good week day for" at bounding box center [273, 263] width 398 height 8
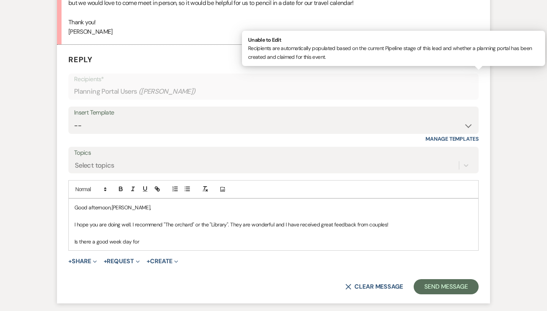
scroll to position [366, 0]
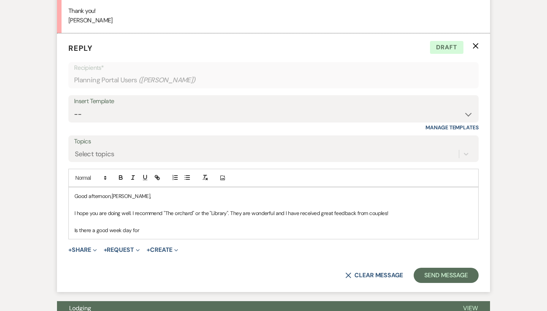
click at [161, 226] on p "Is there a good week day for" at bounding box center [273, 230] width 398 height 8
click at [150, 226] on p "Is there a good week day for" at bounding box center [273, 230] width 398 height 8
click at [78, 226] on p "Is there a good week day for" at bounding box center [273, 230] width 398 height 8
click at [149, 226] on p "Is there a good week day for" at bounding box center [273, 230] width 398 height 8
drag, startPoint x: 152, startPoint y: 190, endPoint x: 157, endPoint y: 226, distance: 36.5
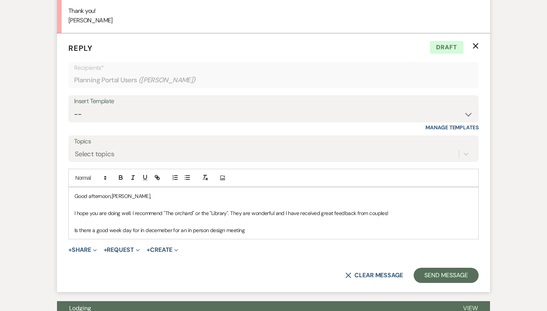
click at [157, 226] on p "Is there a good week day for in decemeber for an in person design meeting" at bounding box center [273, 230] width 398 height 8
click at [253, 226] on p "Is there a good week day for in December for an in person design meeting" at bounding box center [273, 230] width 398 height 8
drag, startPoint x: 234, startPoint y: 226, endPoint x: 272, endPoint y: 221, distance: 38.3
click at [272, 226] on p "Is there a good week day for in December for an in person design meeting" at bounding box center [273, 230] width 398 height 8
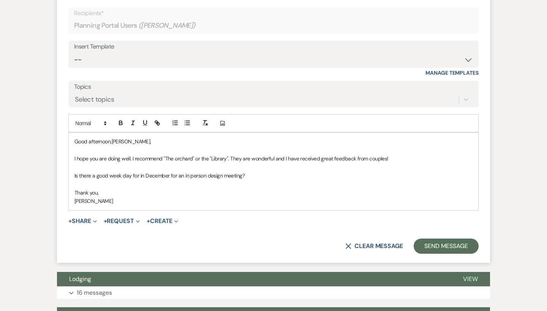
scroll to position [421, 0]
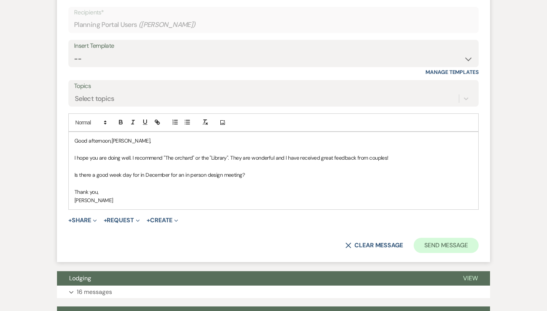
click at [457, 238] on button "Send Message" at bounding box center [446, 245] width 65 height 15
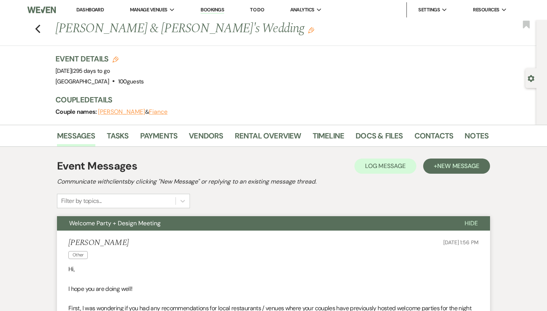
scroll to position [0, 0]
click at [35, 26] on icon "Previous" at bounding box center [38, 28] width 6 height 9
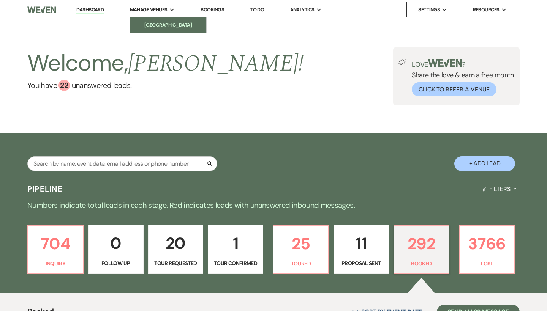
click at [166, 25] on li "[GEOGRAPHIC_DATA]" at bounding box center [168, 25] width 68 height 8
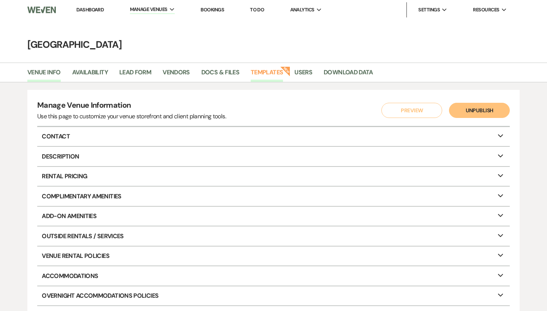
click at [270, 70] on link "Templates" at bounding box center [267, 75] width 32 height 14
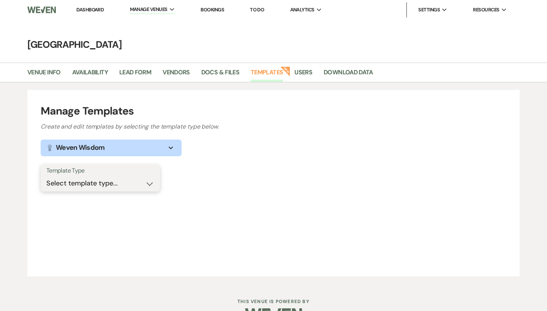
select select "Message Templates"
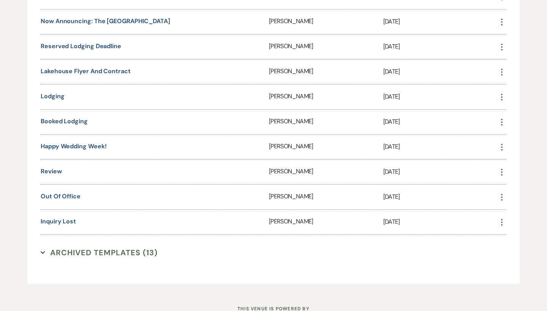
scroll to position [884, 0]
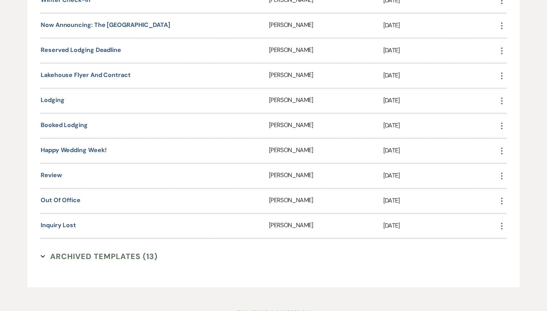
click at [506, 198] on icon "More" at bounding box center [501, 201] width 9 height 9
click at [511, 244] on icon "Close Delete X" at bounding box center [509, 242] width 6 height 6
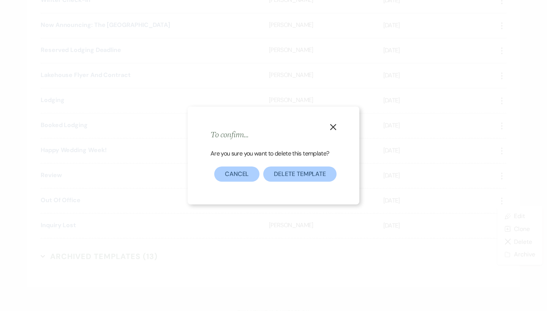
click at [302, 174] on button "Delete Template" at bounding box center [299, 174] width 73 height 15
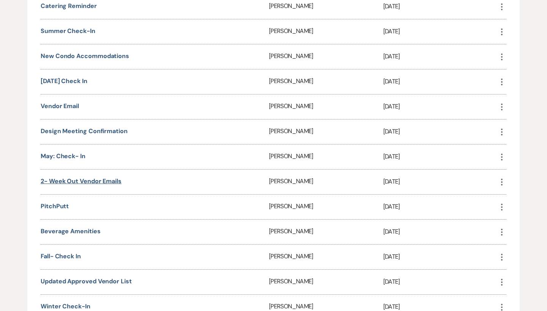
scroll to position [572, 0]
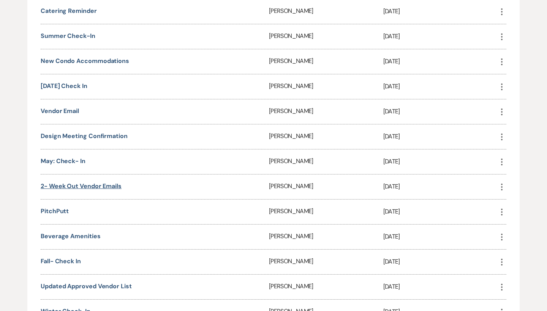
click at [69, 185] on link "2- Week out Vendor Emails" at bounding box center [81, 186] width 81 height 8
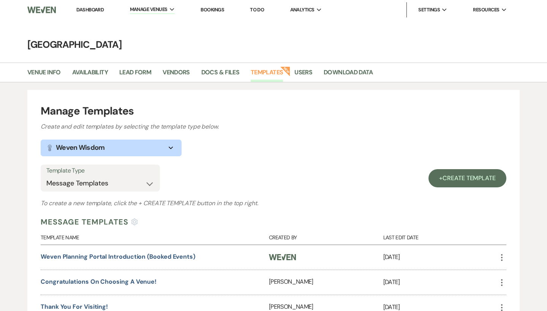
scroll to position [0, 0]
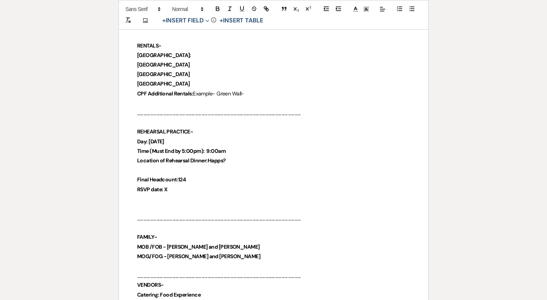
scroll to position [288, 0]
click at [188, 83] on p "[GEOGRAPHIC_DATA]" at bounding box center [273, 83] width 273 height 9
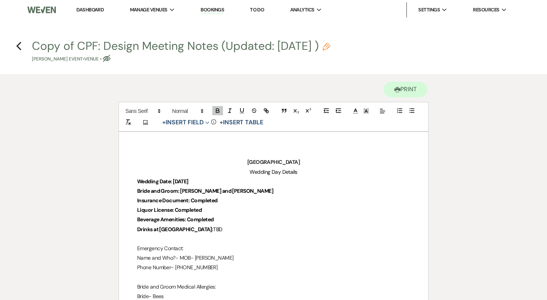
scroll to position [0, 0]
click at [16, 46] on use "button" at bounding box center [18, 46] width 5 height 8
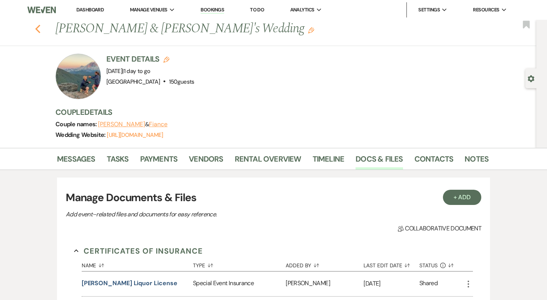
click at [35, 28] on icon "Previous" at bounding box center [38, 28] width 6 height 9
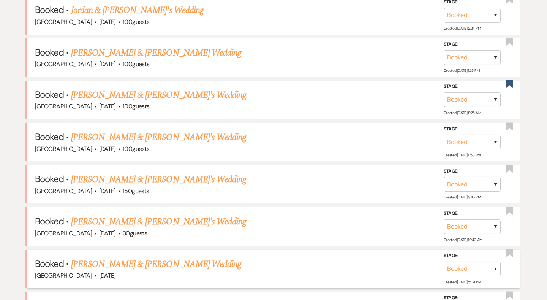
scroll to position [420, 0]
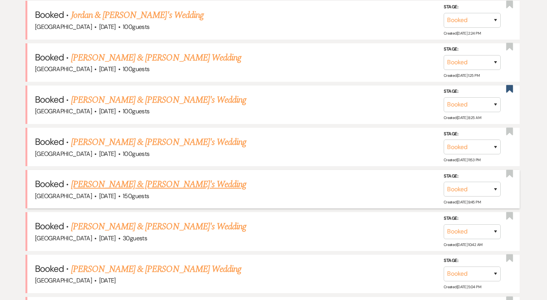
click at [145, 180] on link "[PERSON_NAME] & [PERSON_NAME]'s Wedding" at bounding box center [158, 184] width 175 height 14
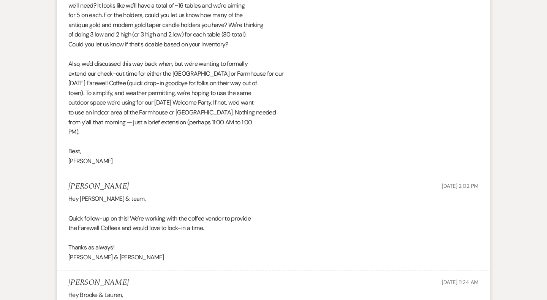
scroll to position [18840, 0]
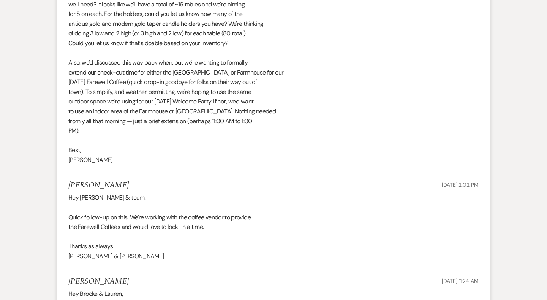
drag, startPoint x: 151, startPoint y: 157, endPoint x: 261, endPoint y: 158, distance: 110.1
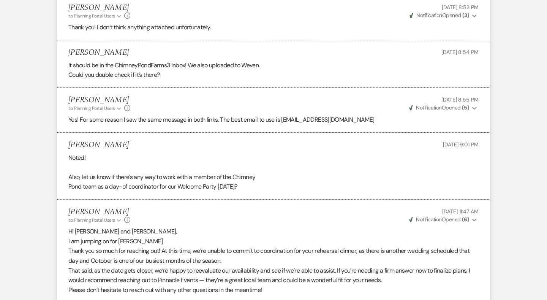
scroll to position [18429, 0]
drag, startPoint x: 73, startPoint y: 142, endPoint x: 272, endPoint y: 230, distance: 217.7
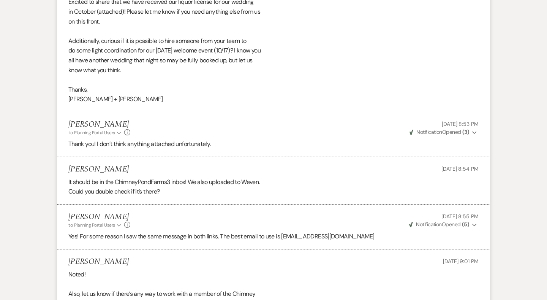
scroll to position [18180, 0]
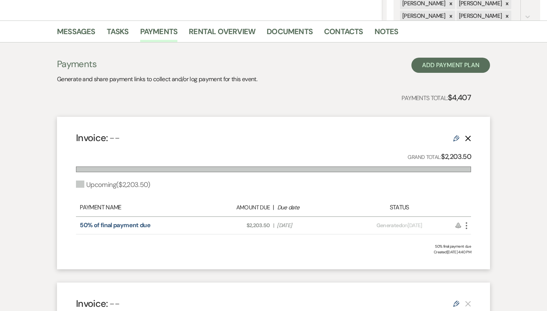
scroll to position [133, 0]
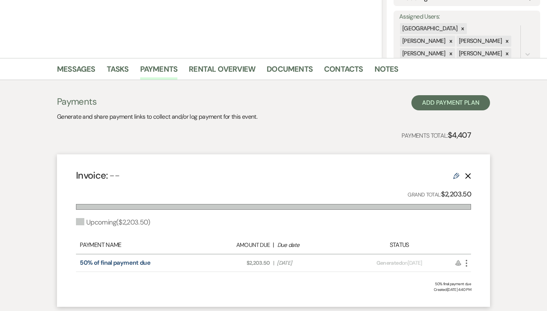
click at [457, 177] on icon "Edit" at bounding box center [456, 176] width 6 height 6
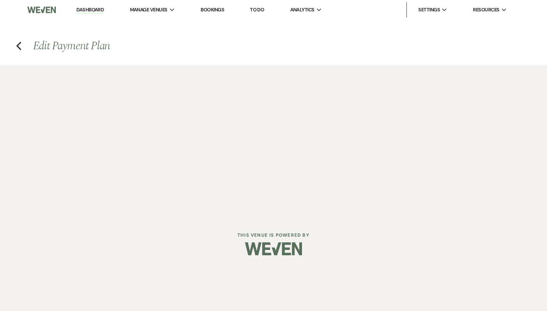
select select "2"
select select "percentage"
select select "false"
select select "client"
select select "weeks"
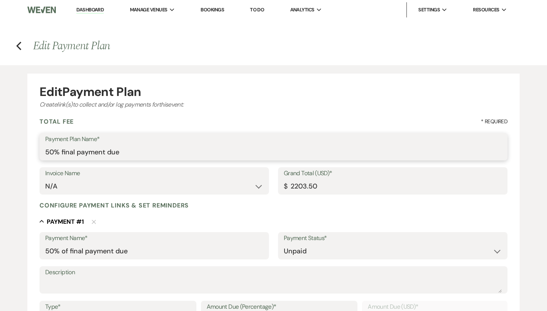
click at [60, 152] on input "50% final payment due" at bounding box center [273, 152] width 456 height 15
click at [61, 152] on input "50% Farmhouse final payment due" at bounding box center [273, 152] width 456 height 15
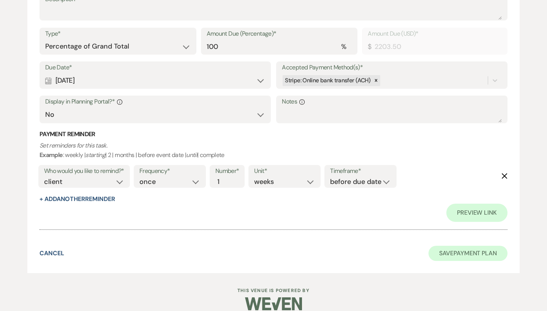
scroll to position [273, 0]
type input "50% of Farmhouse final payment due"
click at [459, 246] on button "Save Payment Plan" at bounding box center [467, 253] width 79 height 15
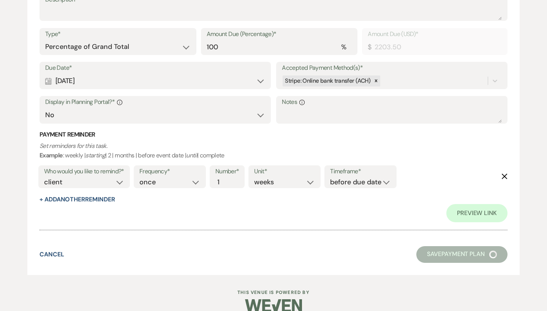
select select "6"
select select "12"
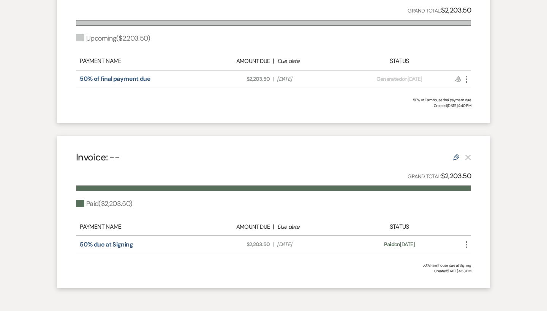
scroll to position [303, 0]
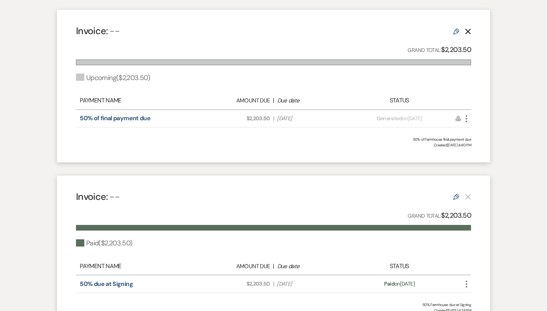
scroll to position [298, 0]
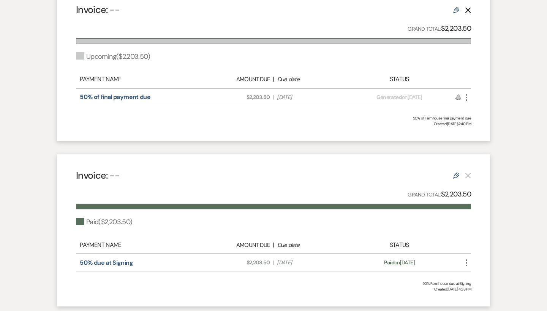
click at [468, 98] on icon "More" at bounding box center [466, 97] width 9 height 9
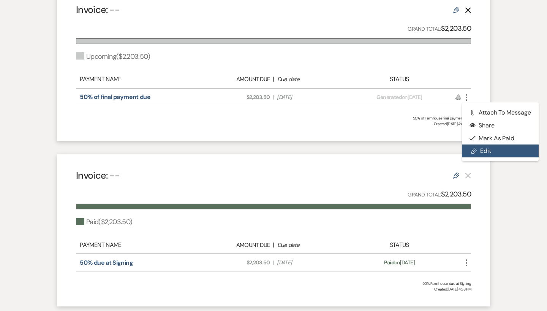
click at [481, 152] on link "Pencil Edit" at bounding box center [500, 151] width 77 height 13
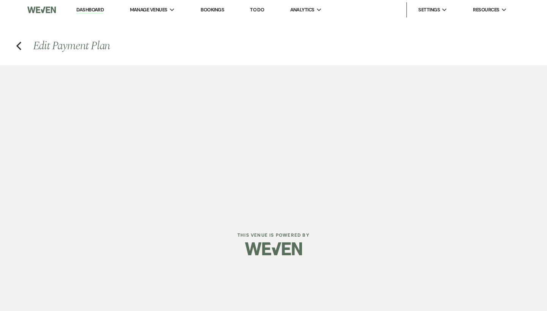
select select "2"
select select "percentage"
select select "false"
select select "client"
select select "weeks"
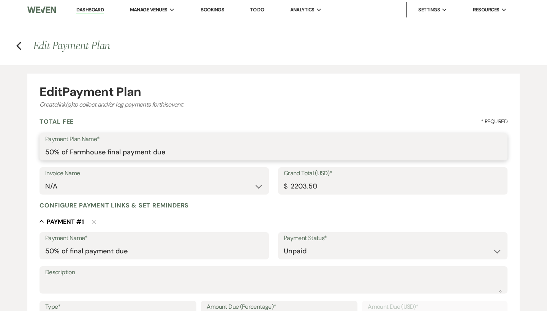
drag, startPoint x: 193, startPoint y: 152, endPoint x: 22, endPoint y: 152, distance: 170.1
click at [22, 152] on div "Edit Payment Plan Create link(s) to collect and/or log payments for this event:…" at bounding box center [273, 306] width 547 height 482
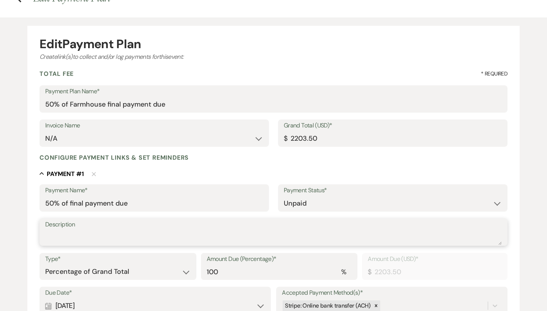
click at [77, 237] on textarea "Description" at bounding box center [273, 237] width 456 height 15
paste textarea "50% of Farmhouse final payment due"
type textarea "50% of Farmhouse final payment due"
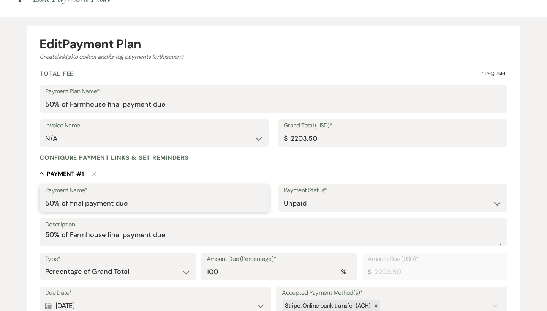
drag, startPoint x: 147, startPoint y: 202, endPoint x: 23, endPoint y: 196, distance: 123.9
click at [23, 196] on div "Edit Payment Plan Create link(s) to collect and/or log payments for this event:…" at bounding box center [273, 258] width 547 height 482
type input "\"
paste input "50% of Farmhouse final payment due"
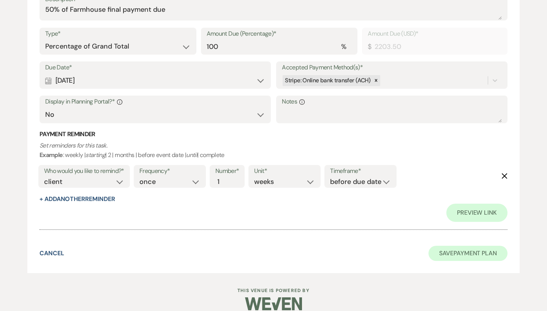
scroll to position [273, 0]
type input "50% of Farmhouse final payment due"
click at [467, 246] on button "Save Payment Plan" at bounding box center [467, 253] width 79 height 15
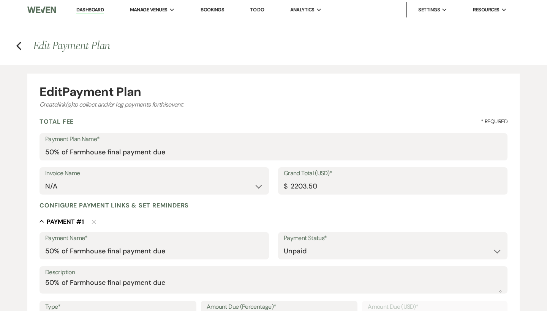
select select "6"
select select "12"
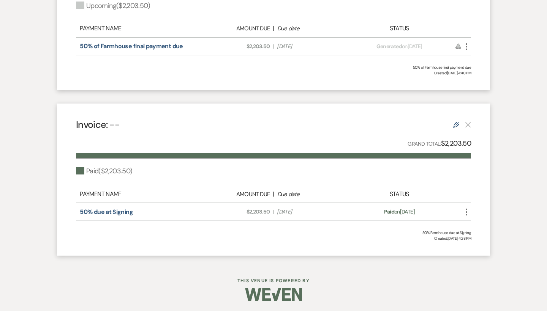
scroll to position [349, 0]
click at [467, 205] on div "50% due at Signing Amount Due: $2,203.50 | Due Date Aug 14, 2025 Payment status…" at bounding box center [273, 212] width 395 height 17
click at [469, 208] on icon "More" at bounding box center [466, 212] width 9 height 9
click at [454, 123] on icon "Edit" at bounding box center [456, 125] width 6 height 6
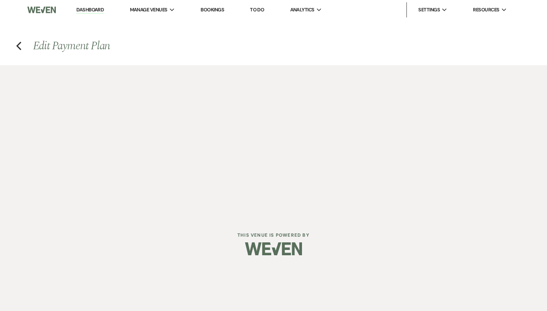
select select "1"
select select "false"
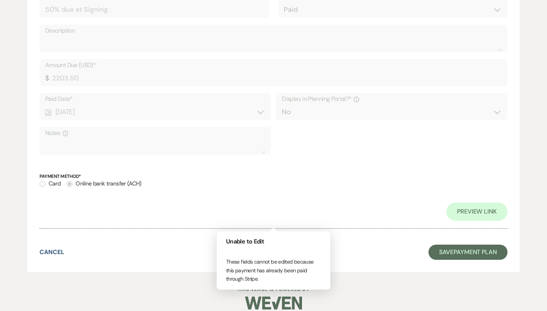
scroll to position [240, 0]
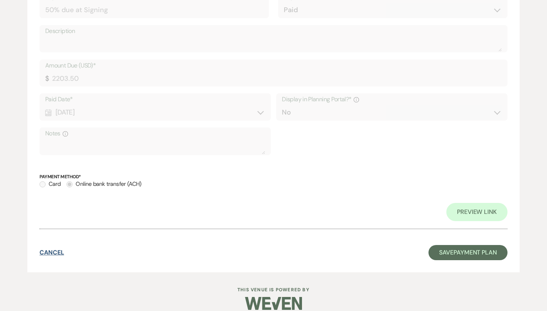
click at [44, 250] on button "Cancel" at bounding box center [51, 253] width 25 height 6
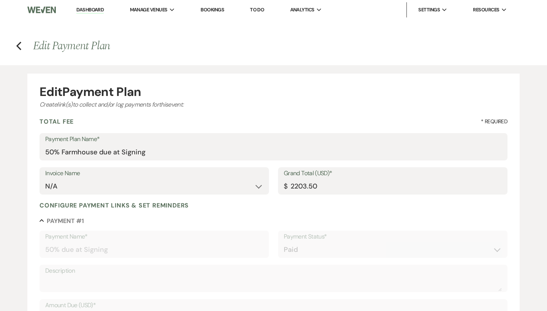
select select "6"
select select "12"
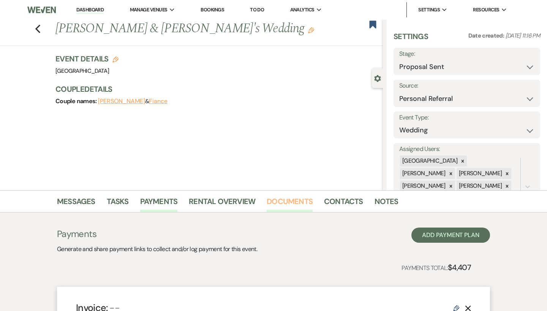
click at [284, 205] on link "Documents" at bounding box center [290, 204] width 46 height 17
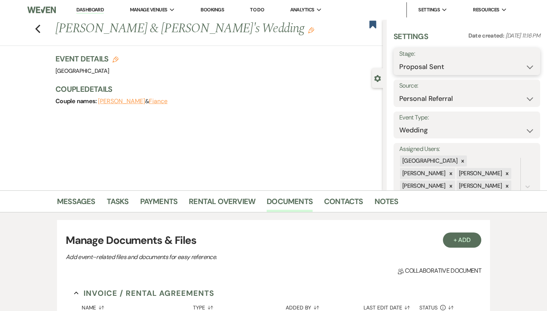
select select "7"
click at [522, 55] on button "Save" at bounding box center [525, 61] width 30 height 15
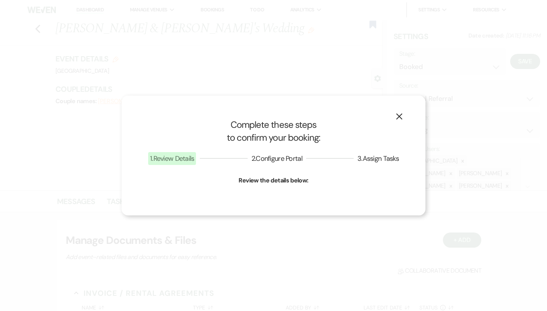
select select "1"
select select "541"
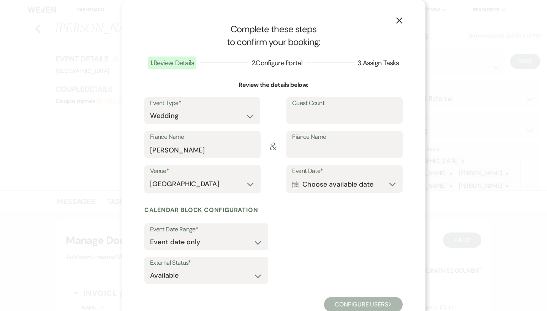
click at [335, 188] on button "Calendar Choose available date Expand" at bounding box center [344, 184] width 105 height 15
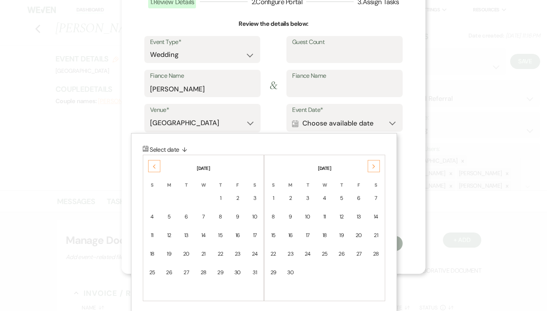
click at [151, 164] on div "Previous" at bounding box center [154, 166] width 12 height 12
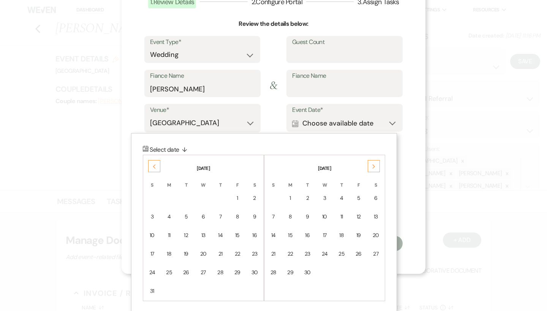
click at [151, 164] on div "Previous" at bounding box center [154, 166] width 12 height 12
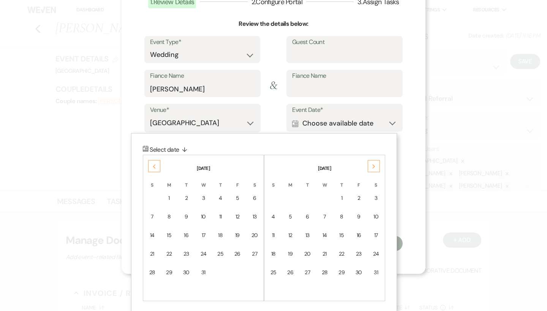
click at [370, 164] on div "Next" at bounding box center [374, 166] width 12 height 12
click at [224, 273] on td "29" at bounding box center [220, 273] width 16 height 18
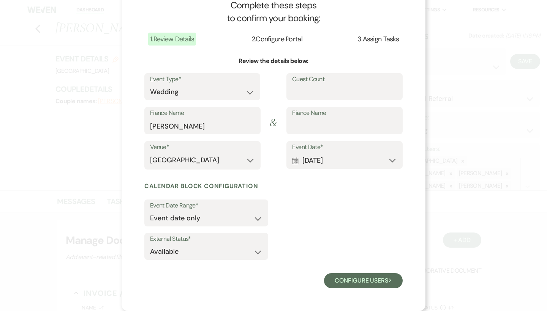
scroll to position [22, 0]
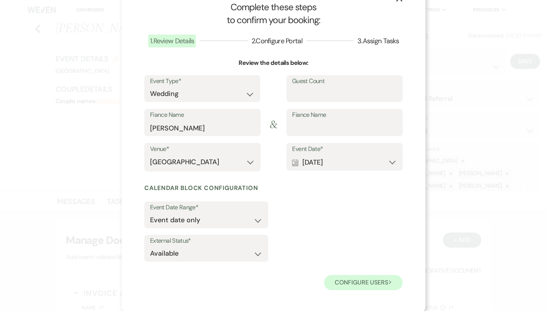
click at [362, 284] on button "Configure users Next" at bounding box center [363, 282] width 79 height 15
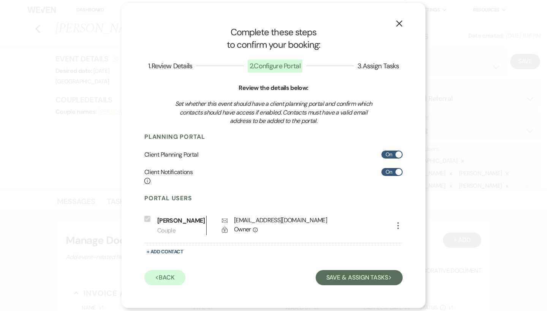
scroll to position [0, 0]
click at [362, 284] on button "Save & Assign Tasks Next" at bounding box center [359, 277] width 87 height 15
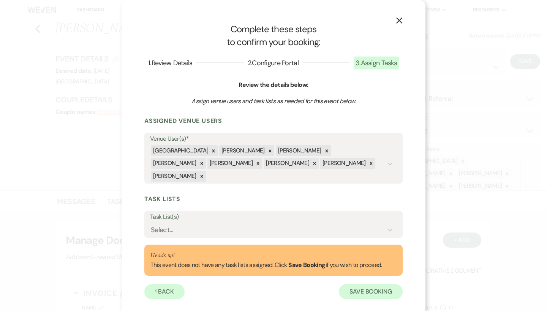
click at [362, 284] on button "Save Booking" at bounding box center [371, 291] width 64 height 15
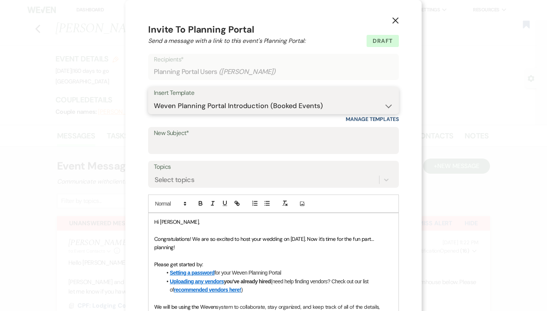
select select "324"
type input "Congratulations on choosing a venue!"
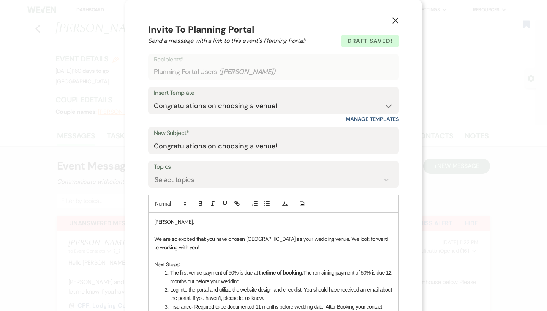
click at [396, 24] on button "X" at bounding box center [395, 20] width 11 height 13
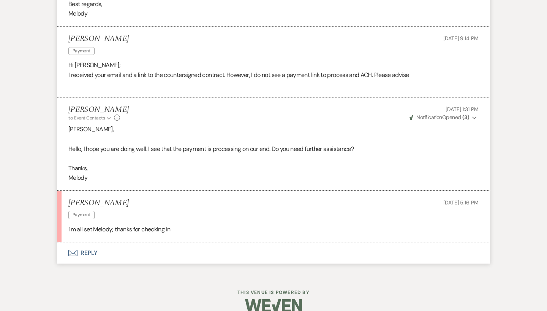
scroll to position [737, 0]
click at [91, 243] on button "Envelope Reply" at bounding box center [273, 253] width 433 height 21
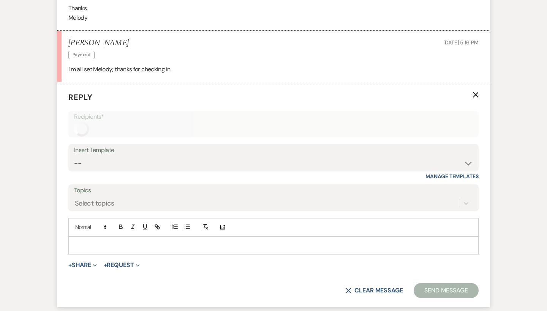
scroll to position [924, 0]
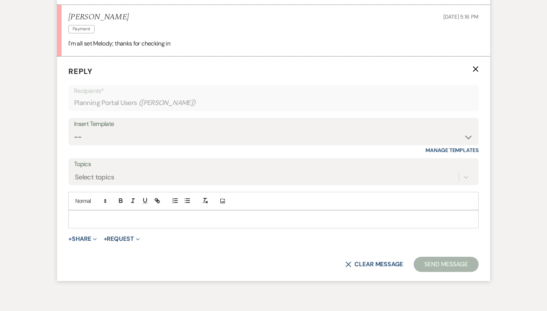
click at [111, 215] on p at bounding box center [273, 219] width 398 height 8
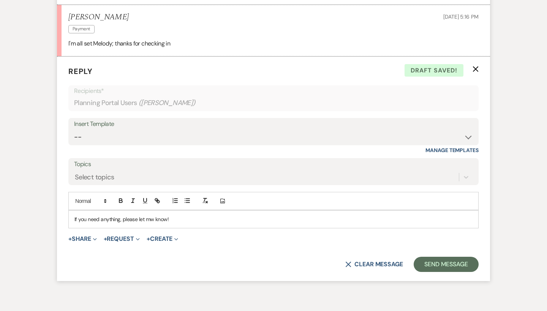
click at [120, 215] on p "If you need anything, please let mw know!" at bounding box center [273, 219] width 398 height 8
click at [122, 215] on p "If you need anything, please let mw know!" at bounding box center [273, 219] width 398 height 8
click at [208, 215] on p "If you need anything please let mw know!" at bounding box center [273, 219] width 398 height 8
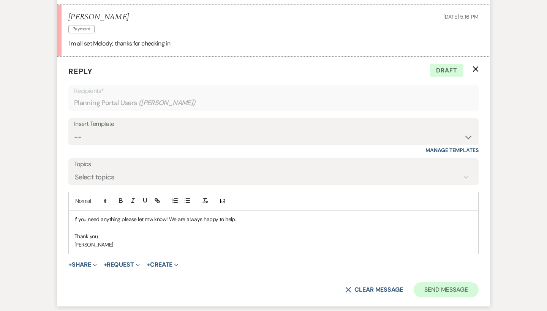
click at [454, 283] on button "Send Message" at bounding box center [446, 290] width 65 height 15
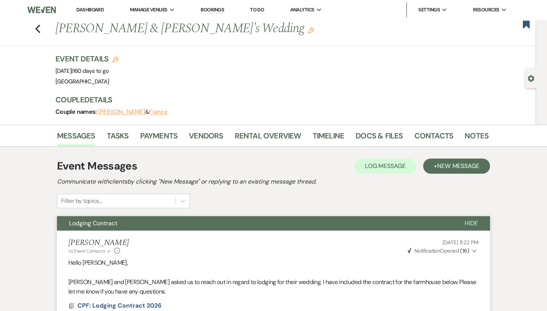
scroll to position [0, 0]
click at [526, 24] on use "button" at bounding box center [526, 25] width 7 height 8
click at [39, 25] on icon "Previous" at bounding box center [38, 28] width 6 height 9
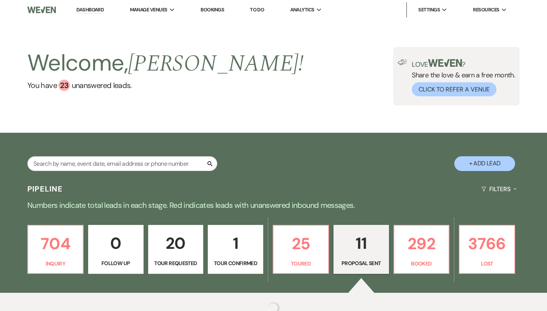
select select "6"
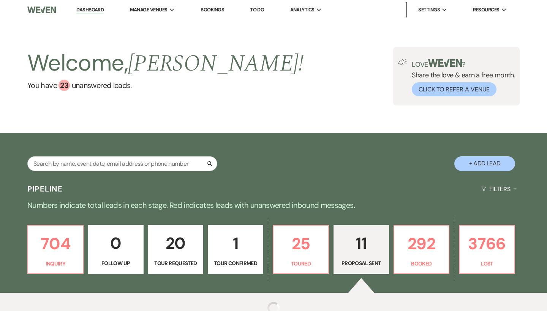
select select "6"
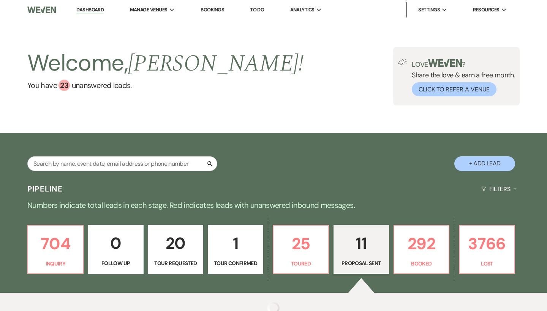
select select "6"
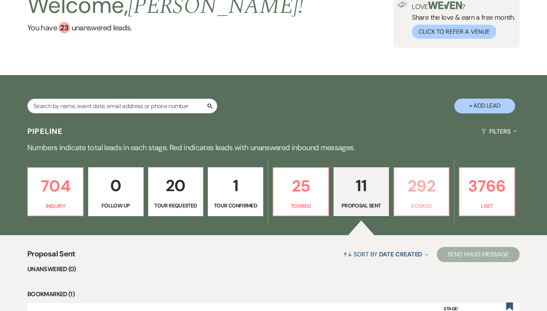
click at [430, 199] on link "292 Booked" at bounding box center [421, 191] width 56 height 49
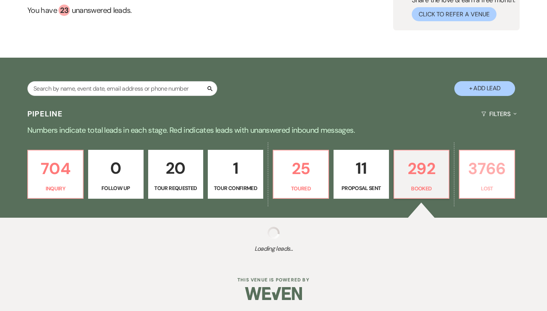
click at [501, 174] on p "3766" at bounding box center [487, 168] width 46 height 25
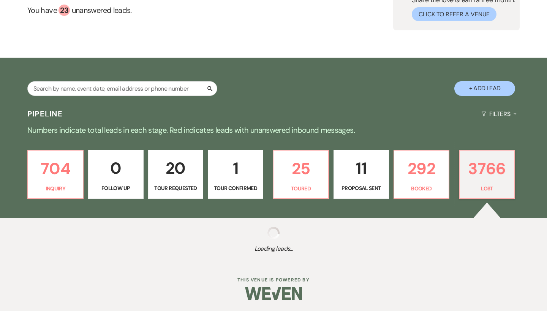
select select "8"
select select "6"
select select "8"
select select "5"
select select "8"
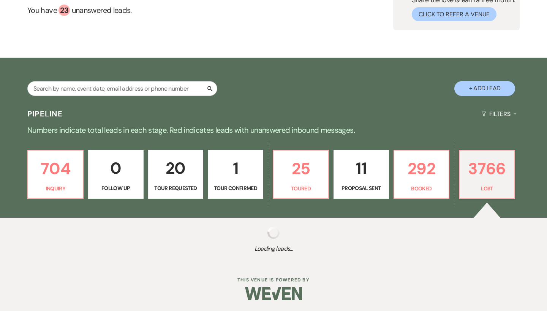
select select "5"
select select "8"
select select "7"
select select "8"
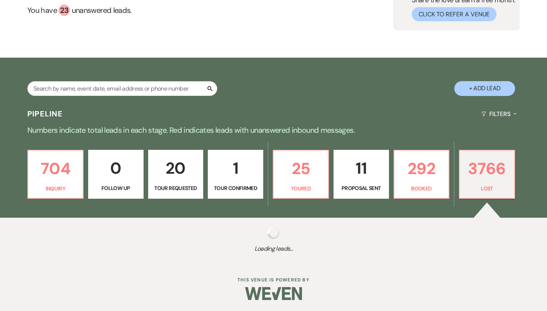
select select "1"
select select "8"
select select "6"
select select "8"
select select "6"
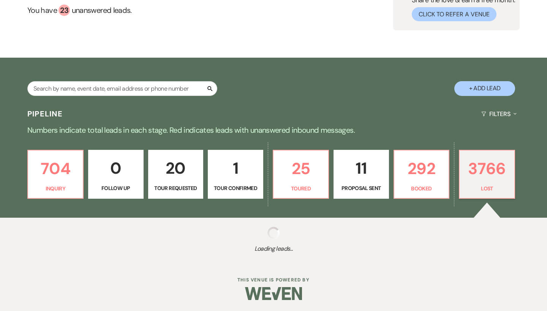
select select "8"
select select "6"
select select "8"
select select "7"
select select "8"
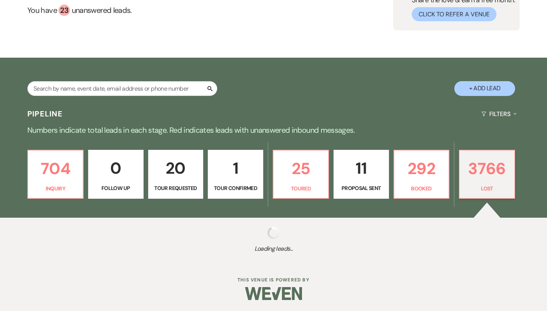
select select "1"
select select "8"
select select "6"
select select "8"
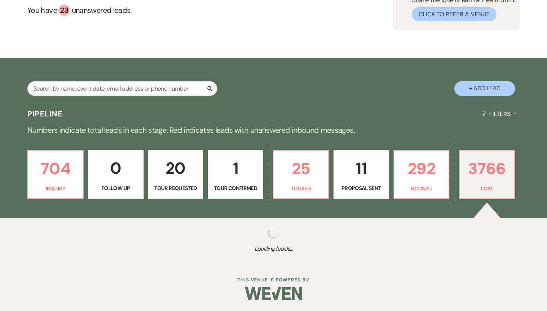
select select "7"
select select "8"
select select "6"
select select "8"
select select "6"
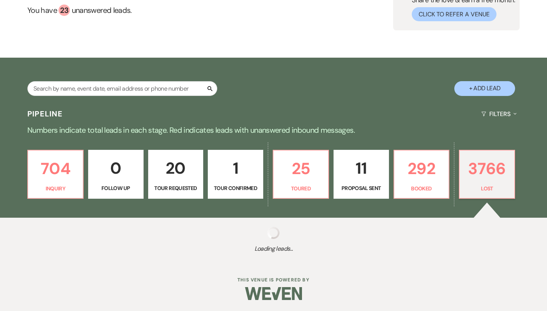
select select "8"
select select "10"
select select "8"
select select "5"
select select "8"
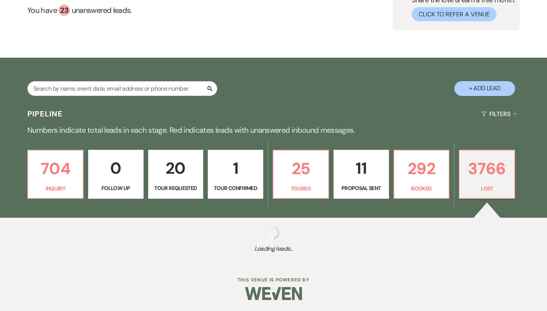
select select "6"
select select "8"
select select "6"
select select "8"
select select "6"
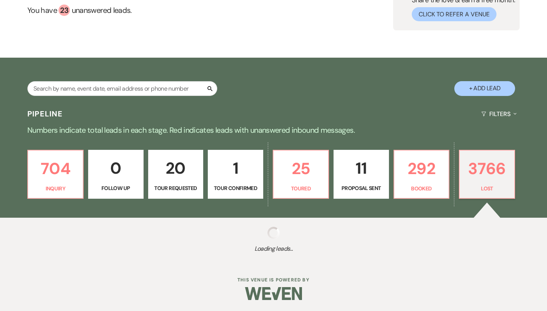
select select "8"
select select "7"
select select "8"
select select "10"
select select "8"
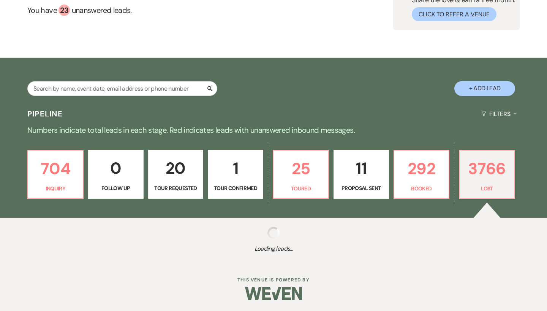
select select "5"
select select "8"
select select "5"
select select "8"
select select "5"
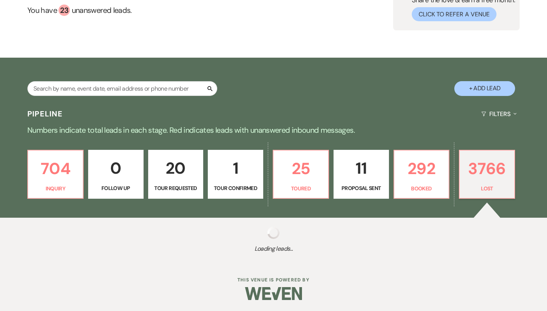
select select "8"
select select "5"
select select "8"
select select "11"
select select "8"
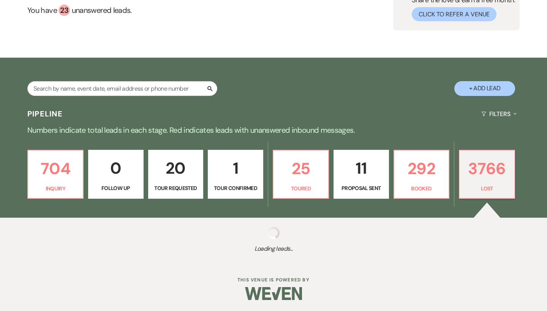
select select "5"
select select "8"
select select "5"
select select "8"
select select "5"
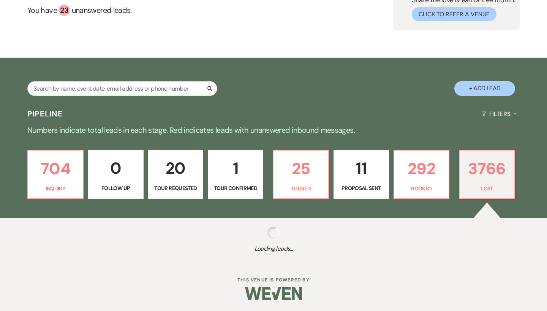
select select "8"
select select "5"
select select "8"
select select "5"
select select "8"
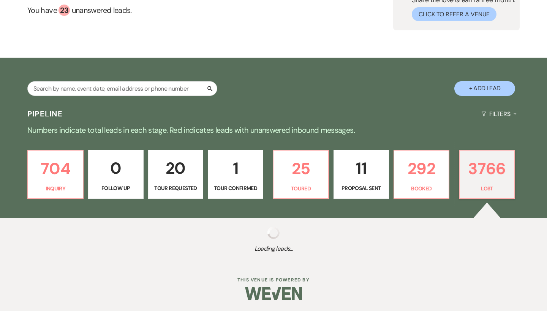
select select "6"
select select "8"
select select "5"
select select "8"
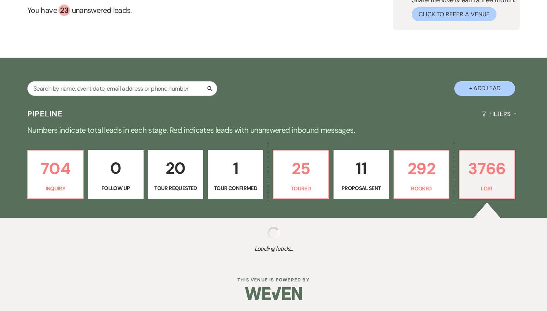
select select "8"
select select "6"
select select "8"
select select "5"
select select "8"
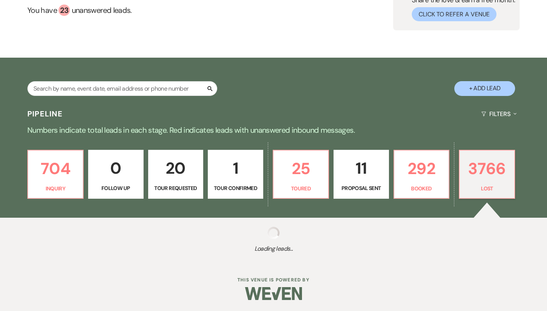
select select "5"
select select "8"
select select "7"
select select "8"
select select "6"
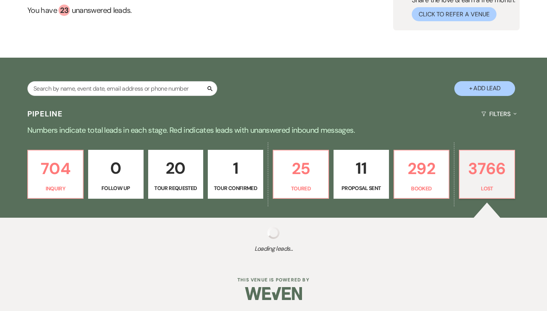
select select "8"
select select "6"
select select "8"
select select "7"
select select "8"
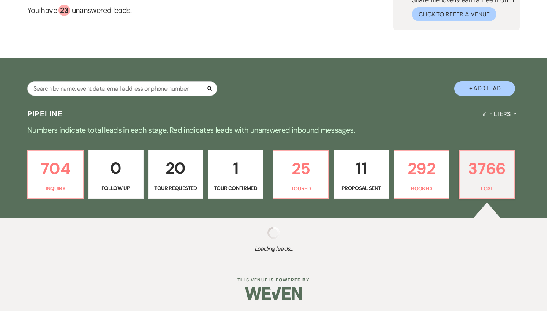
select select "5"
select select "8"
select select "5"
select select "8"
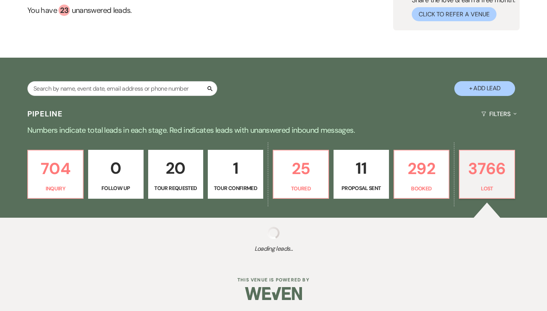
select select "8"
select select "5"
select select "8"
select select "6"
select select "8"
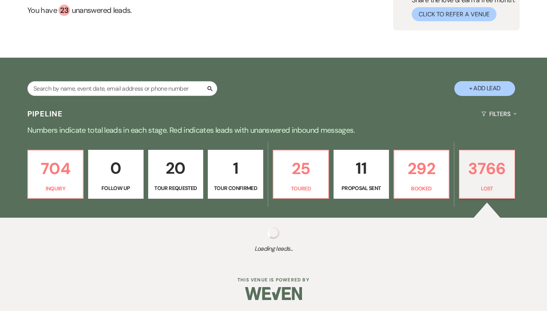
select select "7"
select select "8"
select select "5"
select select "8"
select select "11"
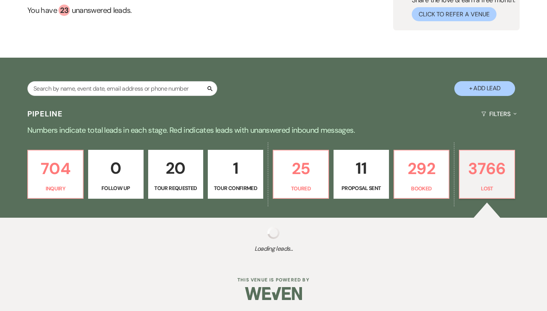
select select "8"
select select "6"
select select "8"
select select "5"
select select "8"
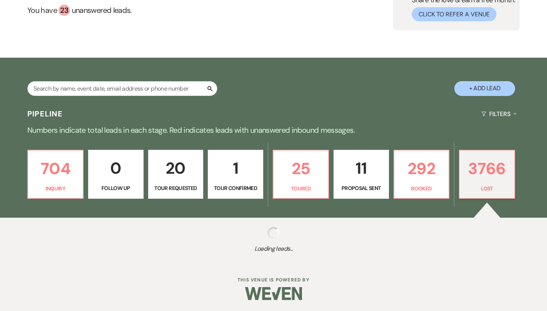
select select "5"
select select "8"
select select "5"
select select "8"
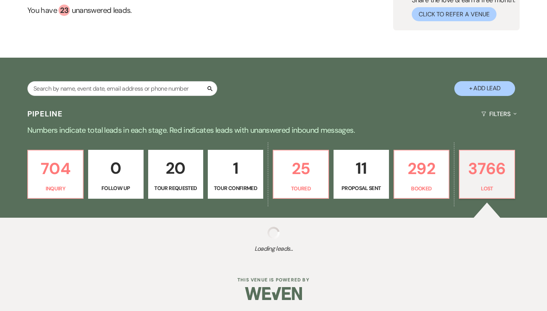
select select "6"
select select "8"
select select "5"
select select "8"
select select "7"
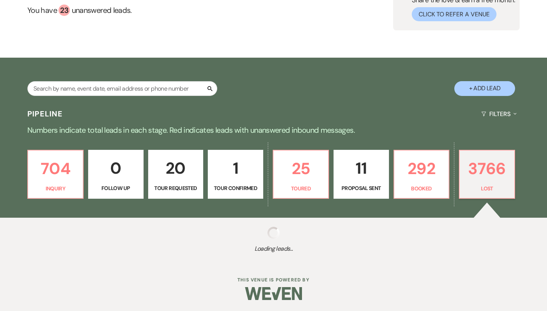
select select "8"
select select "5"
select select "8"
select select "6"
select select "8"
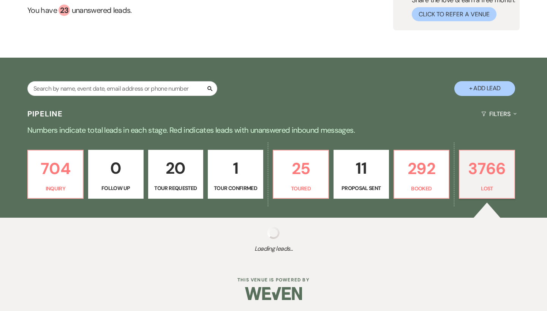
select select "10"
select select "8"
select select "7"
select select "8"
select select "5"
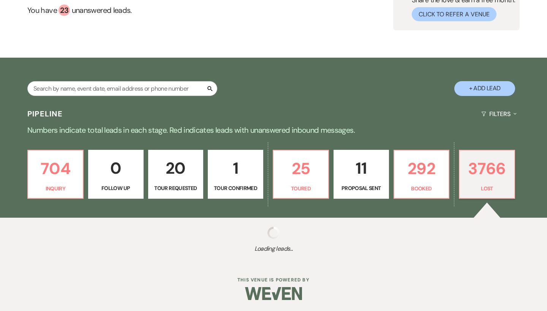
select select "8"
select select "5"
select select "8"
select select "1"
select select "8"
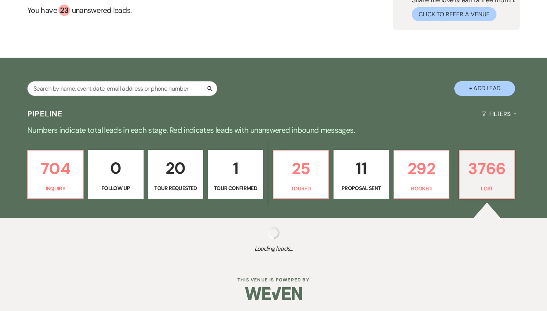
select select "8"
select select "5"
select select "8"
select select "5"
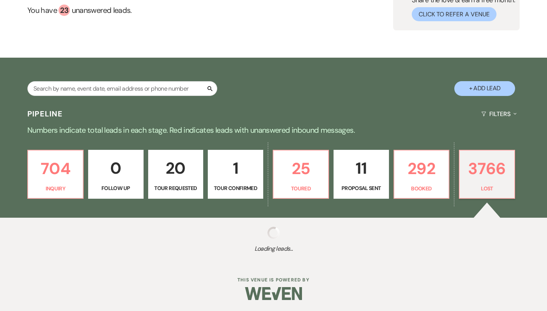
select select "8"
select select "5"
select select "8"
select select "5"
select select "8"
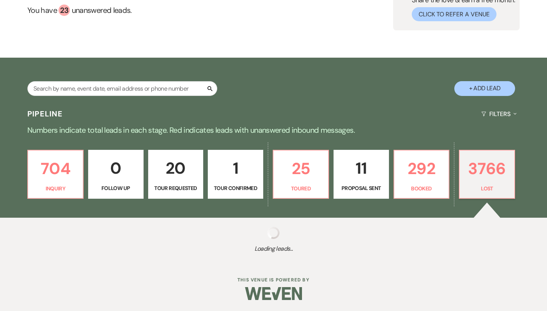
select select "5"
select select "8"
select select "5"
select select "8"
select select "5"
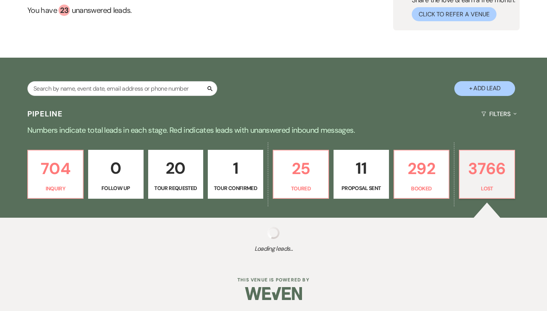
select select "8"
select select "5"
select select "8"
select select "5"
select select "8"
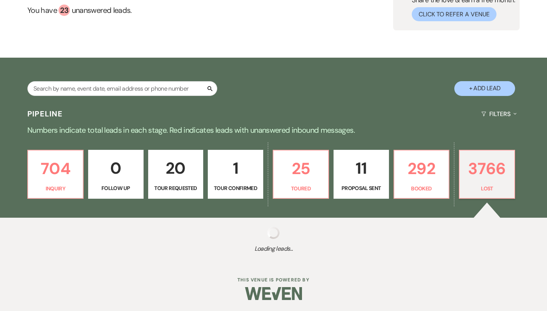
select select "5"
select select "8"
select select "7"
select select "8"
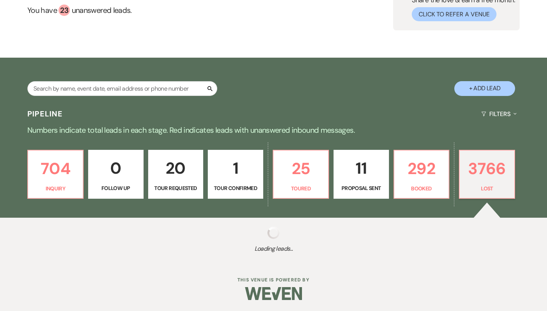
select select "5"
select select "8"
select select "5"
select select "8"
select select "5"
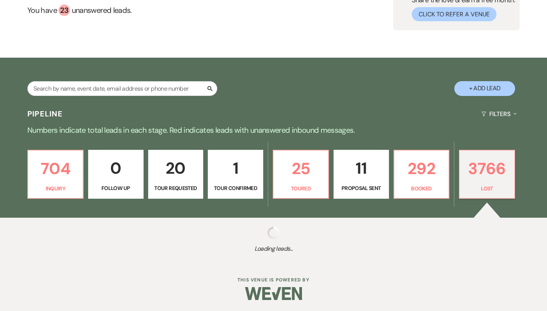
select select "8"
select select "5"
select select "8"
select select "5"
select select "8"
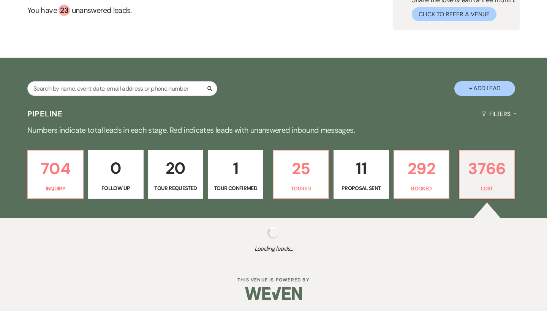
select select "5"
select select "8"
select select "5"
select select "8"
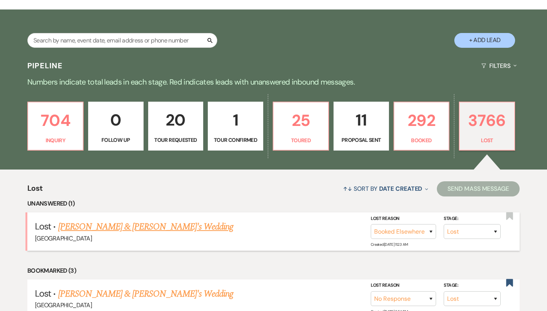
scroll to position [131, 0]
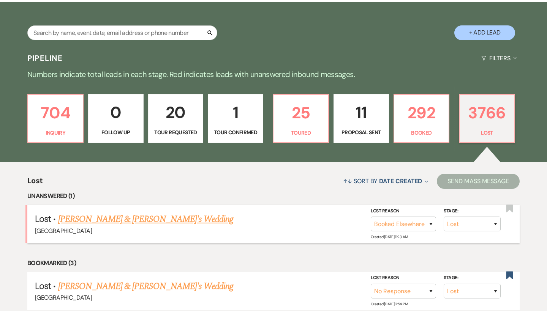
click at [113, 216] on link "Sarah Spearman & Fiance's Wedding" at bounding box center [145, 220] width 175 height 14
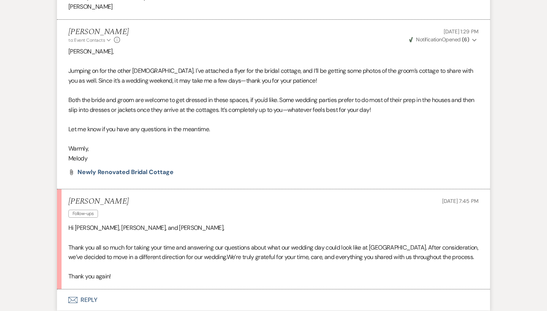
scroll to position [2771, 0]
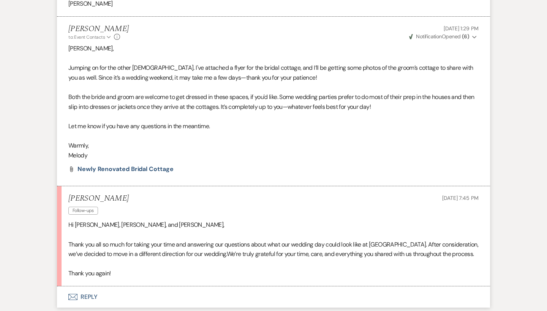
click at [76, 294] on use "button" at bounding box center [72, 297] width 9 height 6
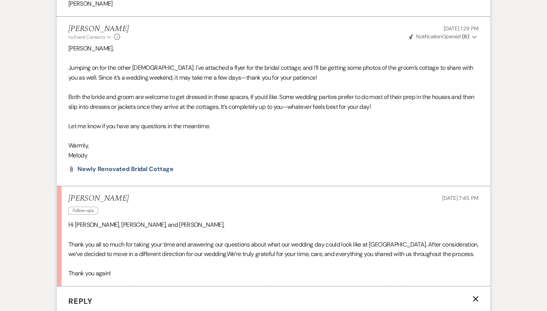
scroll to position [2976, 0]
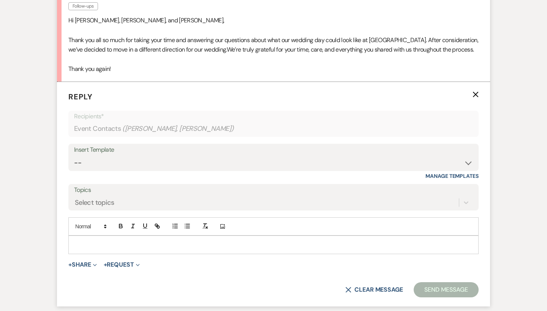
click at [96, 236] on div at bounding box center [273, 244] width 409 height 17
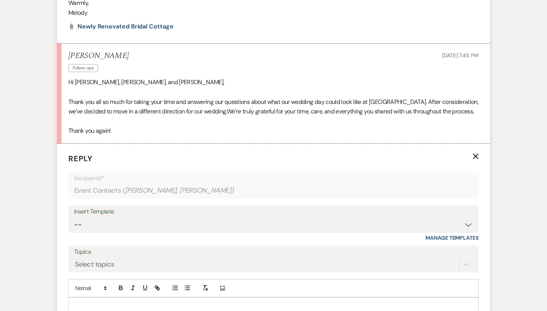
scroll to position [2912, 0]
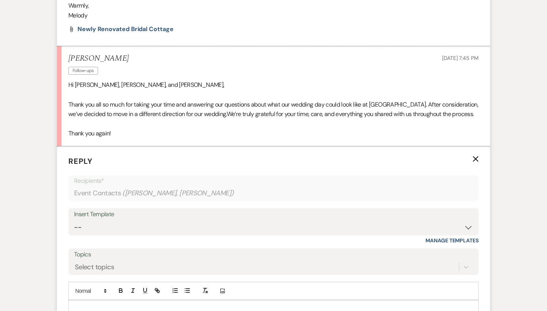
drag, startPoint x: 119, startPoint y: 81, endPoint x: 65, endPoint y: 52, distance: 62.0
click at [65, 52] on li "Sarah Spearman Follow-ups Aug 19, 2025, 7:45 PM Hi Lauren, Brooke, and Melody, …" at bounding box center [273, 96] width 433 height 100
copy div "Thank you all so much for taking your time and answering our questions about wh…"
click at [275, 100] on p "Thank you all so much for taking your time and answering our questions about wh…" at bounding box center [273, 109] width 410 height 19
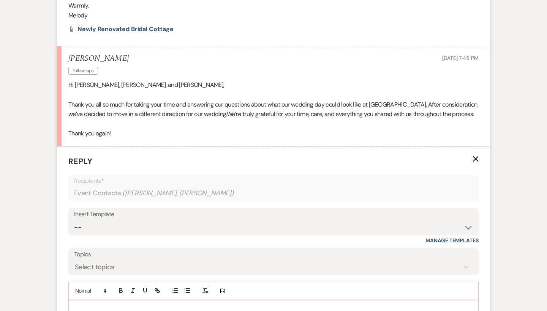
drag, startPoint x: 296, startPoint y: 78, endPoint x: 66, endPoint y: 60, distance: 230.1
click at [66, 60] on li "Sarah Spearman Follow-ups Aug 19, 2025, 7:45 PM Hi Lauren, Brooke, and Melody, …" at bounding box center [273, 96] width 433 height 100
drag, startPoint x: 96, startPoint y: 79, endPoint x: 67, endPoint y: 57, distance: 36.6
click at [67, 57] on li "Sarah Spearman Follow-ups Aug 19, 2025, 7:45 PM Hi Lauren, Brooke, and Melody, …" at bounding box center [273, 96] width 433 height 100
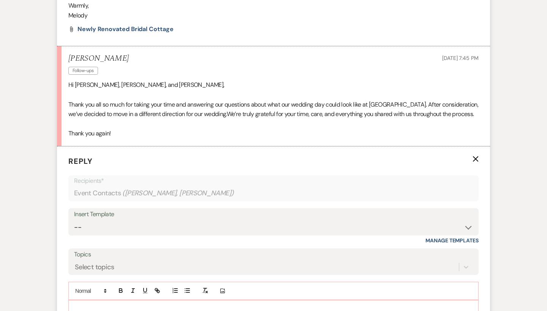
click at [67, 57] on li "Sarah Spearman Follow-ups Aug 19, 2025, 7:45 PM Hi Lauren, Brooke, and Melody, …" at bounding box center [273, 96] width 433 height 100
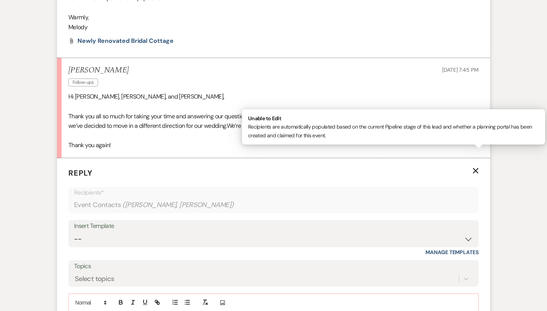
scroll to position [2902, 0]
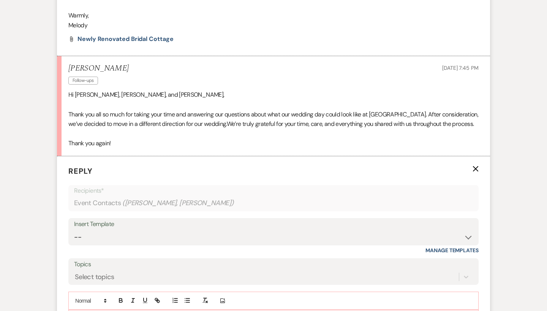
drag, startPoint x: 99, startPoint y: 87, endPoint x: 62, endPoint y: 67, distance: 42.3
click at [62, 67] on li "Sarah Spearman Follow-ups Aug 19, 2025, 7:45 PM Hi Lauren, Brooke, and Melody, …" at bounding box center [273, 106] width 433 height 100
copy p "Thank you all so much for taking your time and answering our questions about wh…"
click at [153, 111] on span "Thank you all so much for taking your time and answering our questions about wh…" at bounding box center [273, 120] width 410 height 18
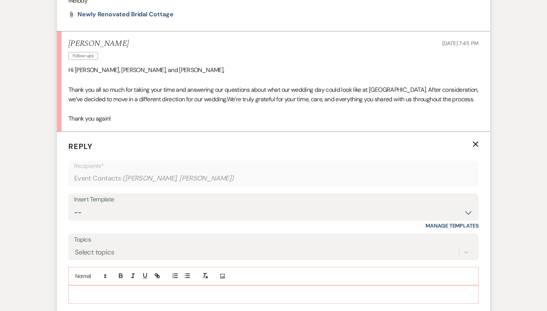
scroll to position [2924, 0]
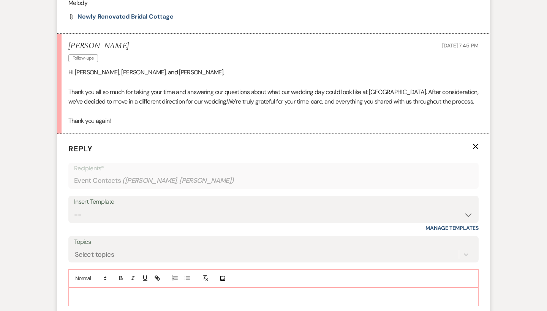
click at [126, 293] on p at bounding box center [273, 297] width 398 height 8
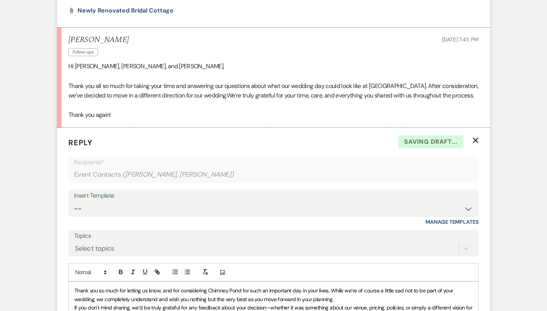
scroll to position [2928, 0]
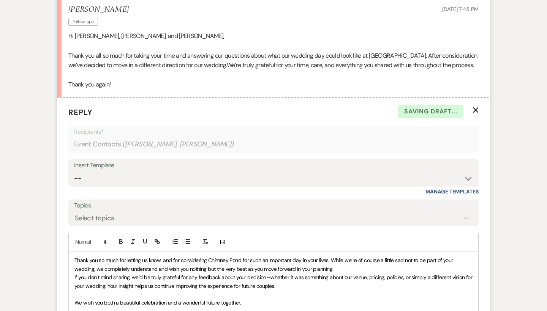
scroll to position [2961, 0]
click at [71, 251] on div "Thank you so much for letting us know, and for considering Chimney Pond for suc…" at bounding box center [273, 285] width 409 height 69
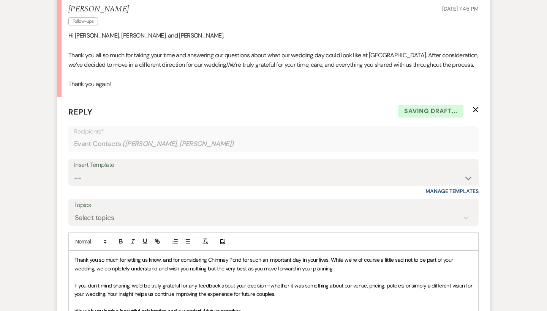
click at [347, 256] on p "Thank you so much for letting us know, and for considering Chimney Pond for suc…" at bounding box center [273, 264] width 398 height 17
click at [303, 298] on p at bounding box center [273, 302] width 398 height 8
click at [300, 282] on p "If you don’t mind sharing, we’d be truly grateful for any feedback about your d…" at bounding box center [273, 290] width 398 height 17
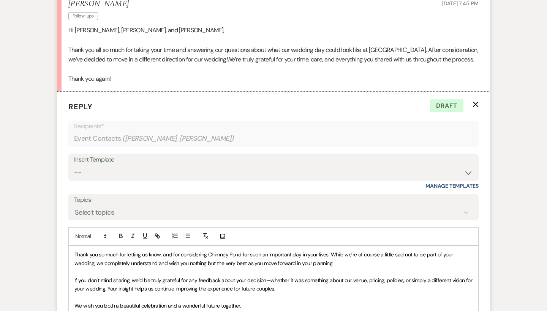
scroll to position [2967, 0]
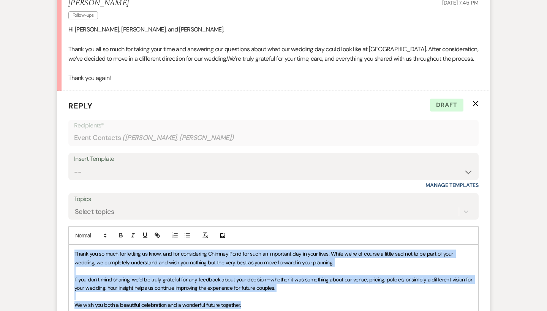
drag, startPoint x: 287, startPoint y: 264, endPoint x: 48, endPoint y: 213, distance: 245.1
copy div "Thank you so much for letting us know, and for considering Chimney Pond for suc…"
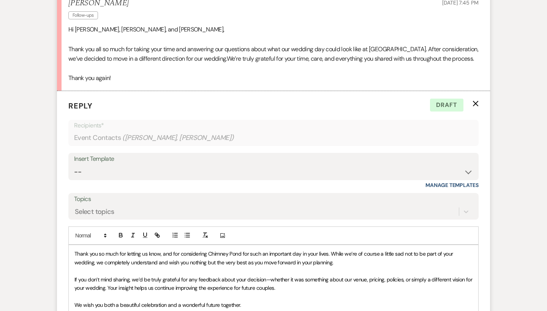
click at [309, 309] on p at bounding box center [273, 313] width 398 height 8
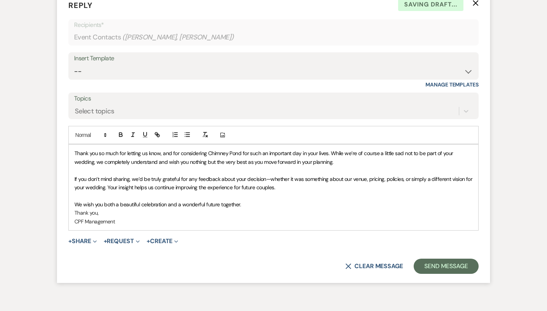
scroll to position [3068, 0]
drag, startPoint x: 149, startPoint y: 181, endPoint x: 73, endPoint y: 114, distance: 101.7
click at [73, 145] on div "Thank you so much for letting us know, and for considering Chimney Pond for suc…" at bounding box center [273, 188] width 409 height 86
copy div "Thank you so much for letting us know, and for considering Chimney Pond for suc…"
click at [158, 201] on span "We wish you both a beautiful celebration and a wonderful future together." at bounding box center [157, 204] width 166 height 7
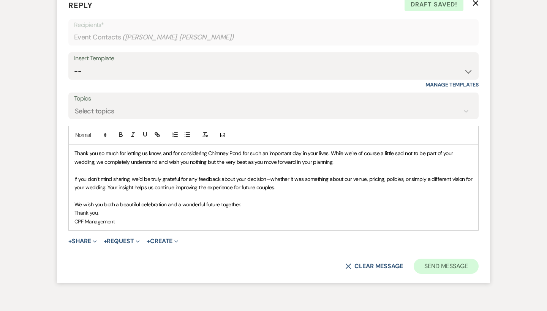
click at [452, 259] on button "Send Message" at bounding box center [446, 266] width 65 height 15
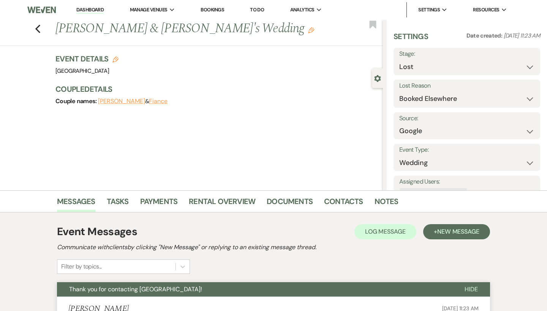
scroll to position [0, 0]
click at [95, 9] on link "Dashboard" at bounding box center [89, 9] width 27 height 7
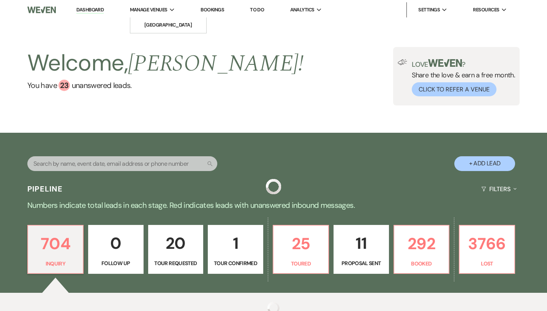
click at [166, 9] on span "Manage Venues" at bounding box center [149, 10] width 38 height 8
click at [168, 23] on li "[GEOGRAPHIC_DATA]" at bounding box center [168, 25] width 68 height 8
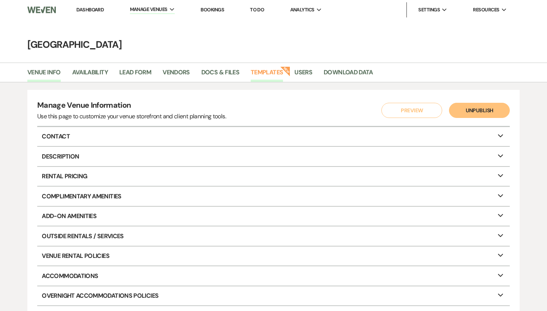
click at [269, 73] on link "Templates" at bounding box center [267, 75] width 32 height 14
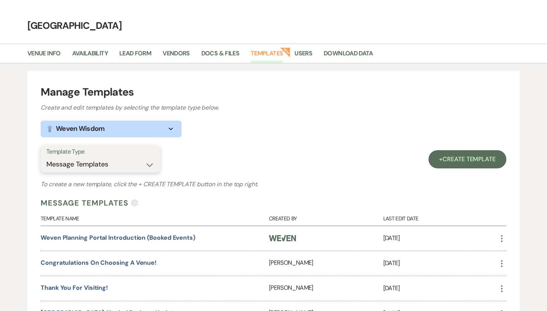
scroll to position [44, 0]
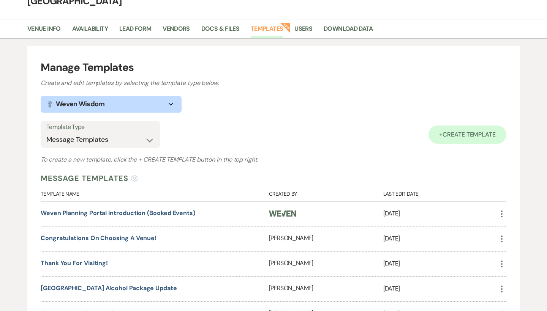
click at [457, 133] on span "Create Template" at bounding box center [468, 135] width 53 height 8
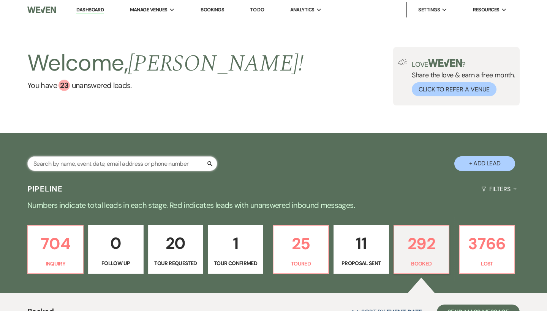
click at [129, 166] on input "text" at bounding box center [122, 163] width 190 height 15
type input "[PERSON_NAME]"
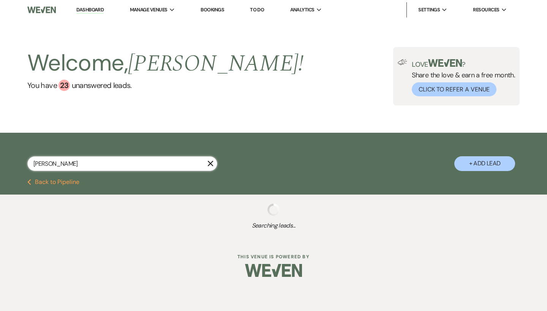
scroll to position [0, 0]
select select "8"
select select "4"
select select "5"
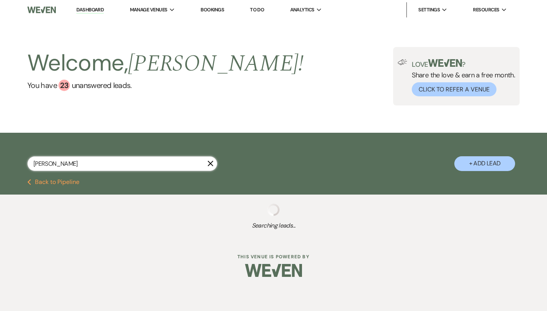
select select "6"
select select "2"
select select "8"
select select "4"
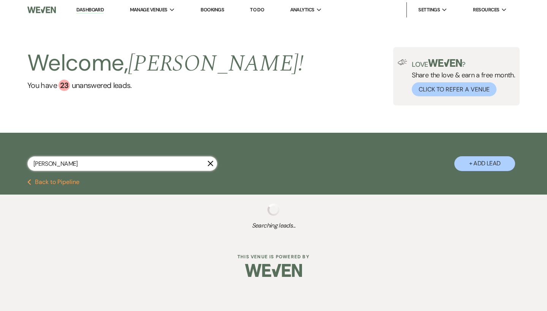
select select "8"
select select "7"
select select "8"
select select "6"
select select "8"
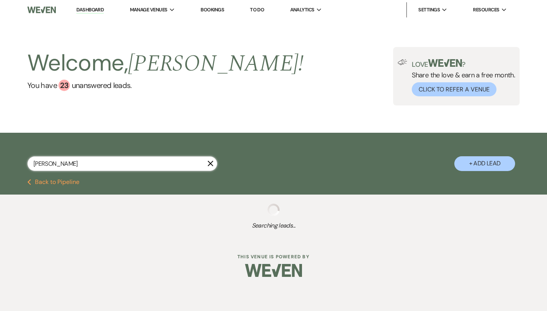
select select "5"
select select "8"
select select "5"
select select "8"
select select "5"
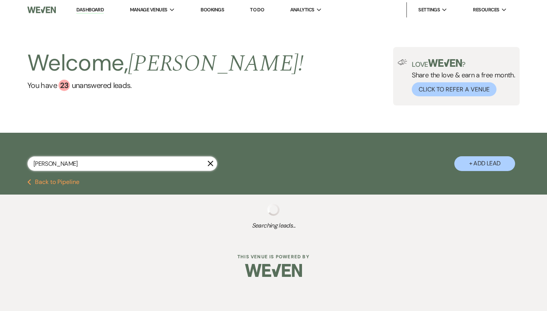
select select "8"
select select "5"
select select "8"
select select "5"
select select "8"
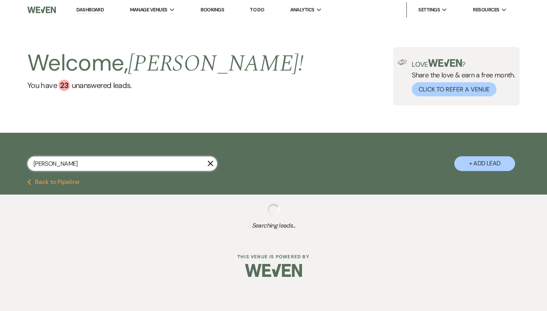
select select "5"
select select "8"
select select "5"
select select "8"
select select "5"
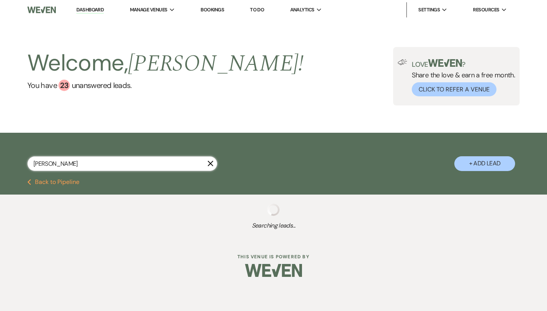
select select "8"
select select "5"
select select "8"
select select "6"
select select "8"
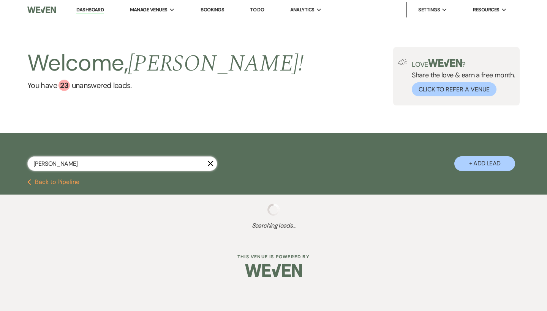
select select "5"
select select "8"
select select "5"
select select "8"
select select "5"
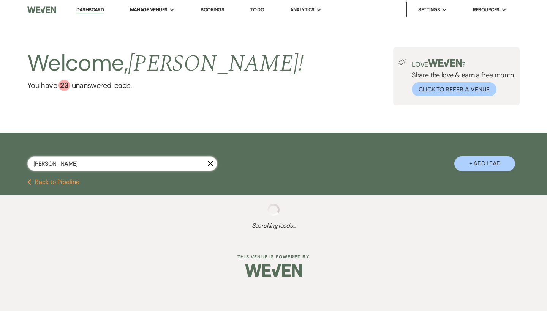
select select "8"
select select "5"
select select "8"
select select "5"
select select "8"
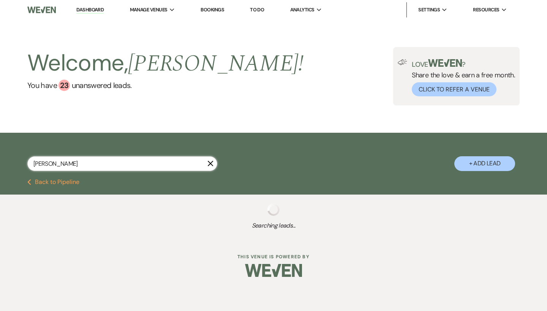
select select "4"
select select "8"
select select "5"
select select "8"
select select "5"
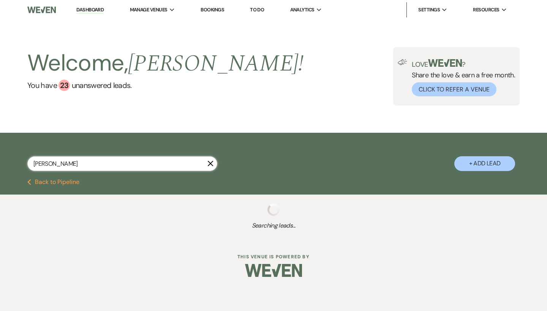
select select "8"
select select "5"
select select "8"
select select "5"
select select "8"
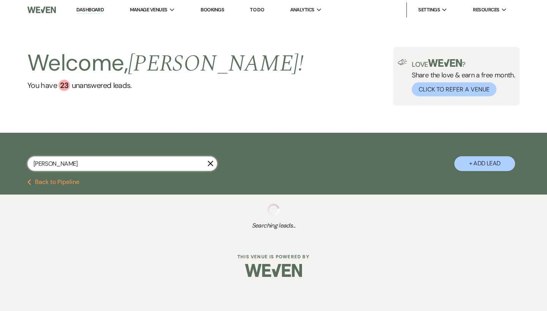
select select "5"
select select "8"
select select "5"
select select "8"
select select "5"
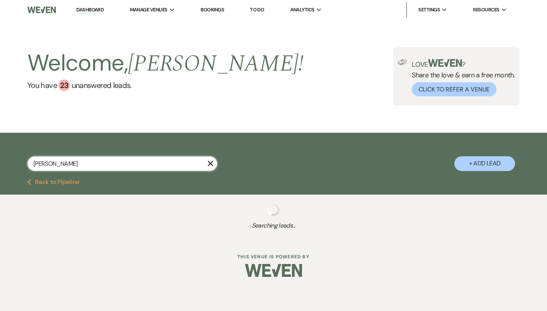
select select "8"
select select "11"
select select "8"
select select "5"
select select "8"
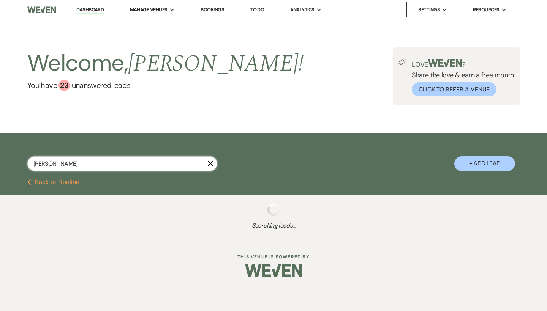
select select "5"
select select "8"
select select "5"
select select "8"
select select "5"
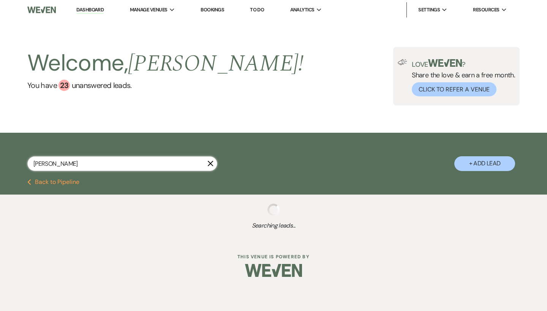
select select "8"
select select "5"
select select "8"
select select "5"
select select "8"
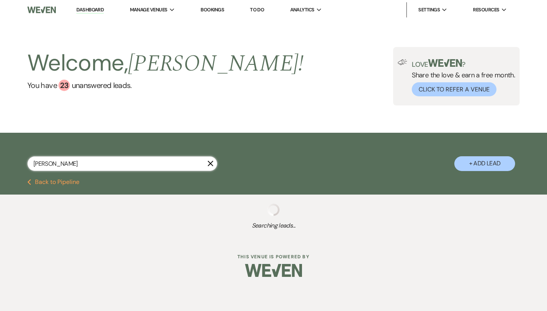
select select "5"
select select "8"
select select "5"
select select "8"
select select "5"
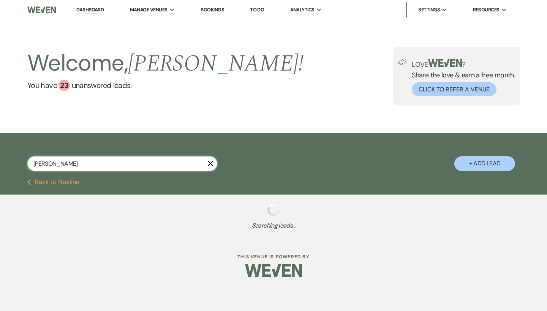
select select "8"
select select "5"
select select "8"
select select "5"
select select "8"
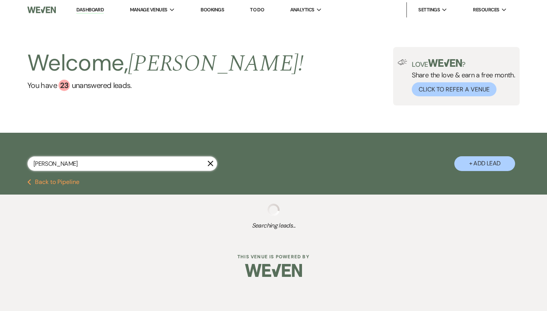
select select "5"
select select "8"
select select "5"
select select "8"
select select "5"
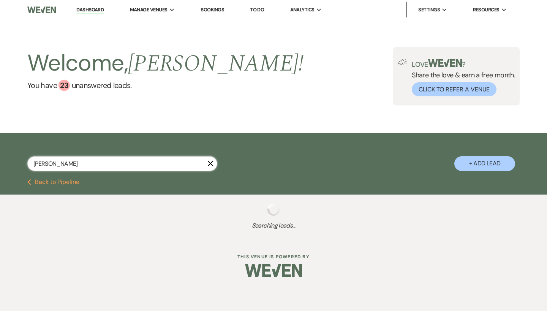
select select "8"
select select "5"
select select "8"
select select "6"
select select "8"
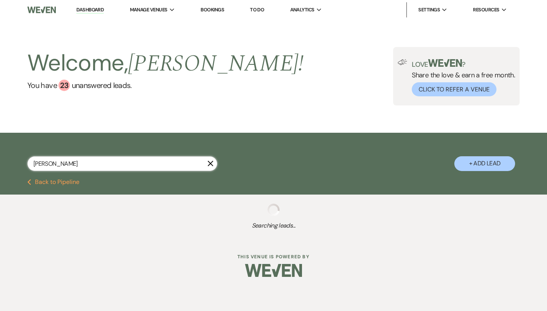
select select "5"
select select "8"
select select "5"
select select "8"
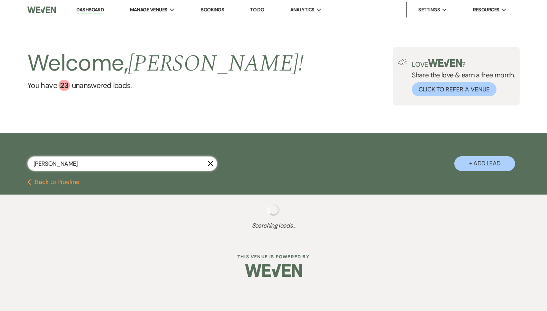
select select "8"
select select "5"
select select "8"
select select "5"
select select "8"
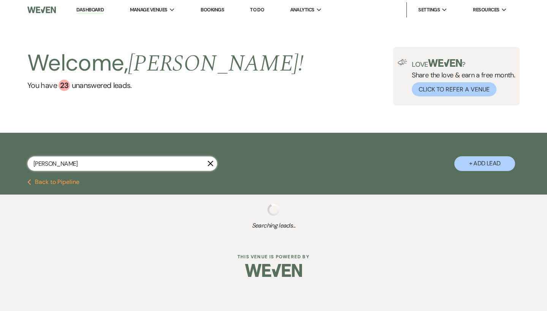
select select "5"
select select "8"
select select "5"
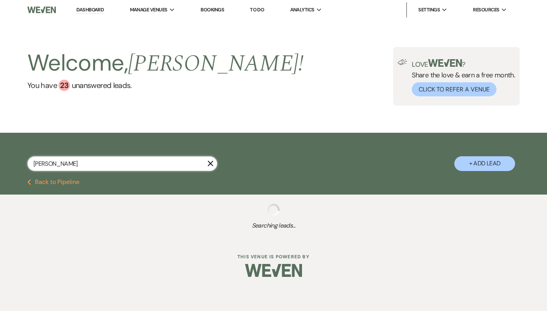
select select "8"
select select "5"
select select "8"
select select "5"
select select "8"
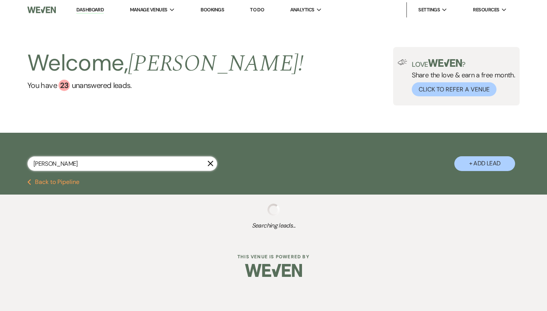
select select "5"
select select "8"
select select "5"
select select "8"
select select "5"
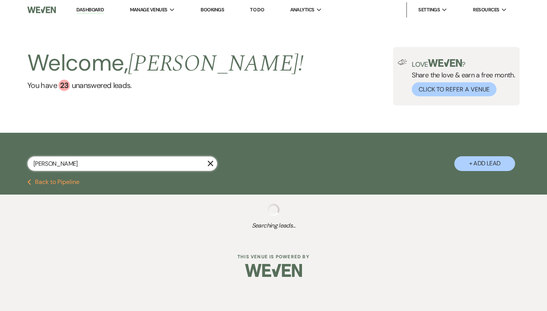
select select "8"
select select "5"
select select "8"
select select "5"
select select "8"
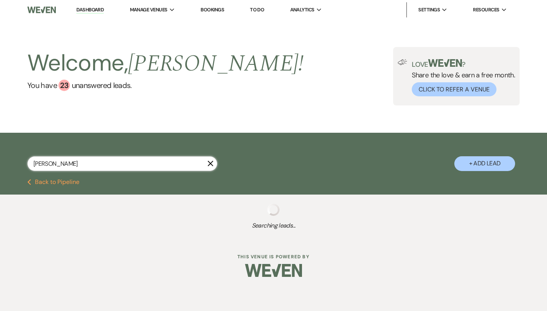
select select "5"
select select "8"
select select "5"
select select "8"
select select "5"
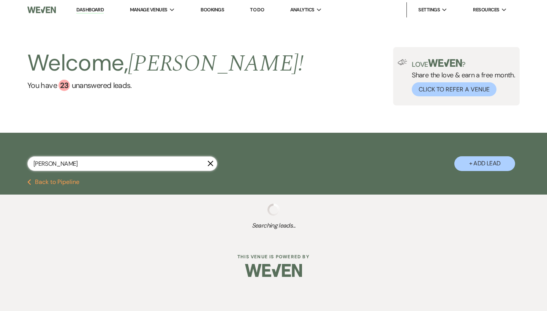
select select "8"
select select "5"
select select "8"
select select "6"
select select "8"
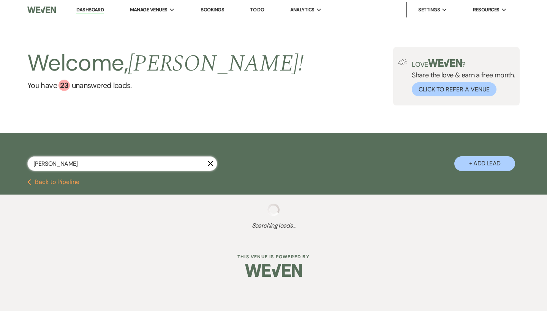
select select "5"
select select "8"
select select "5"
select select "8"
select select "5"
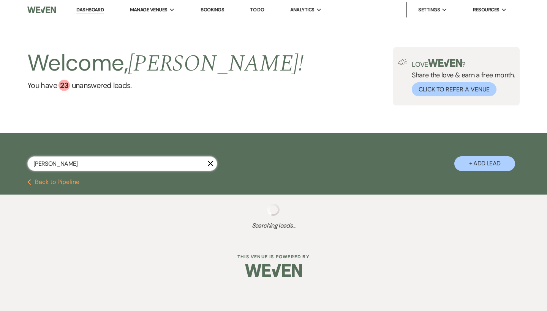
select select "8"
select select "6"
select select "8"
select select "5"
select select "8"
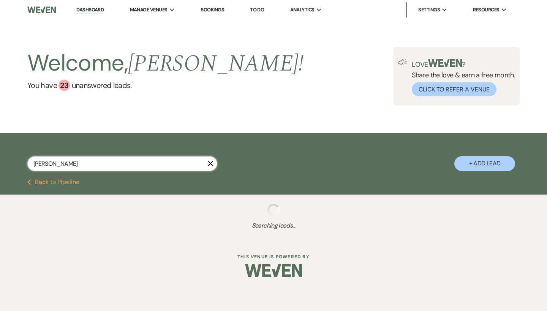
select select "5"
select select "8"
select select "6"
select select "8"
select select "5"
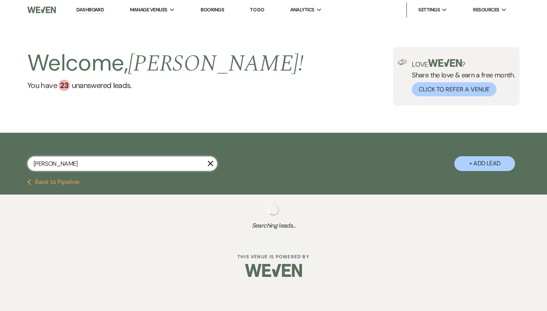
select select "8"
select select "5"
select select "8"
select select "4"
select select "8"
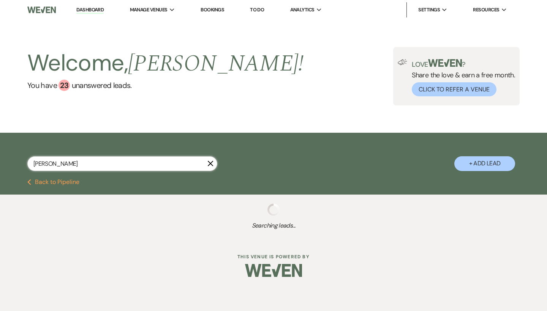
select select "1"
select select "8"
select select "5"
select select "8"
select select "5"
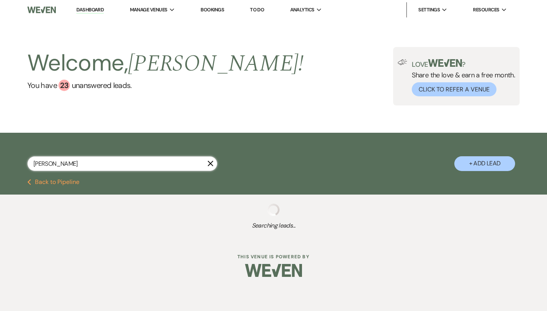
select select "8"
select select "5"
select select "8"
select select "5"
select select "8"
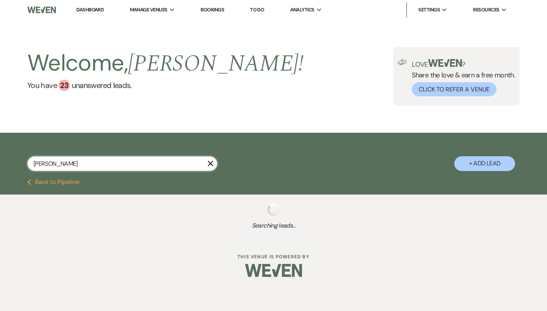
select select "5"
select select "8"
select select "5"
select select "8"
select select "5"
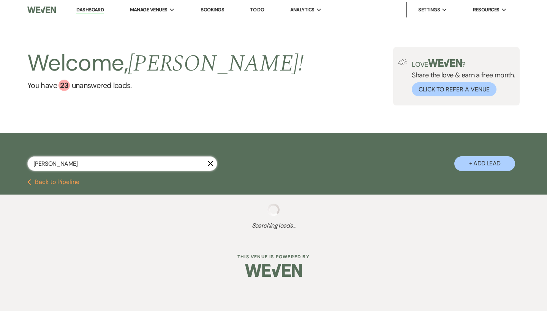
select select "8"
select select "5"
select select "8"
select select "5"
select select "8"
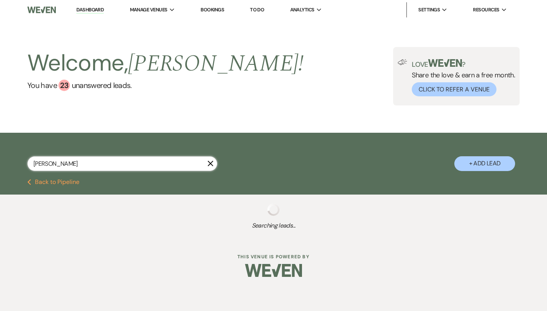
select select "3"
select select "8"
select select "5"
select select "8"
select select "5"
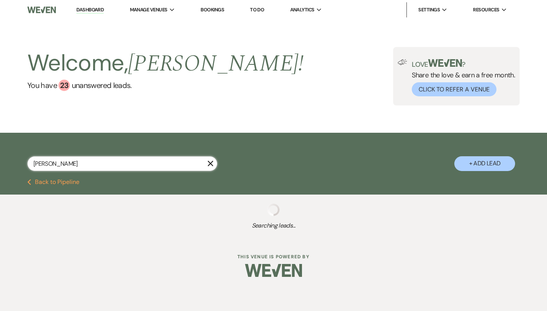
select select "8"
select select "6"
select select "8"
select select "5"
select select "8"
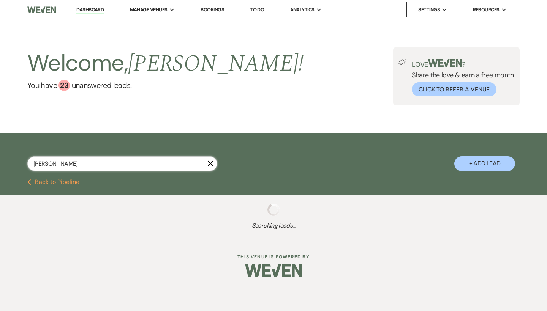
select select "5"
select select "8"
select select "5"
select select "8"
select select "5"
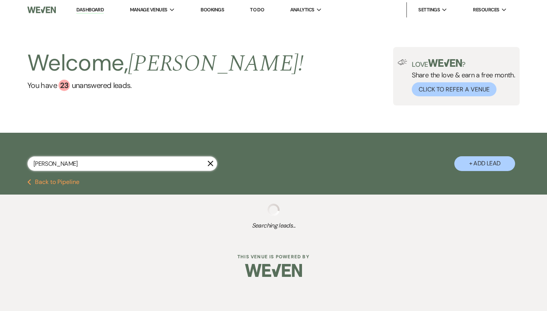
select select "8"
select select "5"
select select "8"
select select "5"
select select "8"
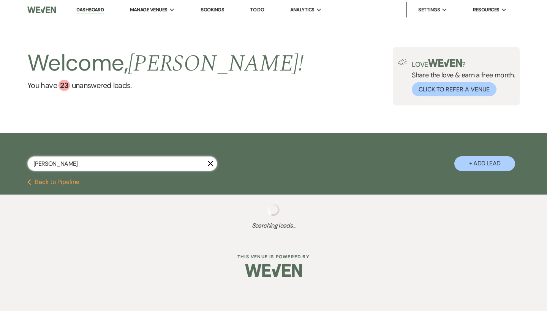
select select "5"
select select "8"
select select "5"
select select "8"
select select "5"
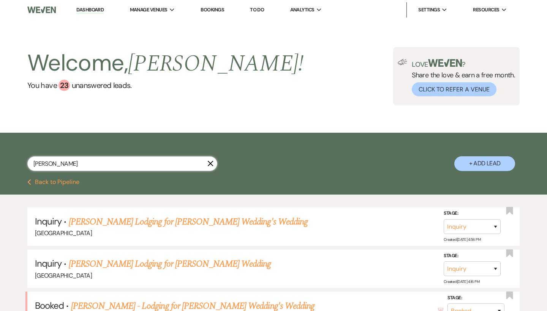
scroll to position [0, 0]
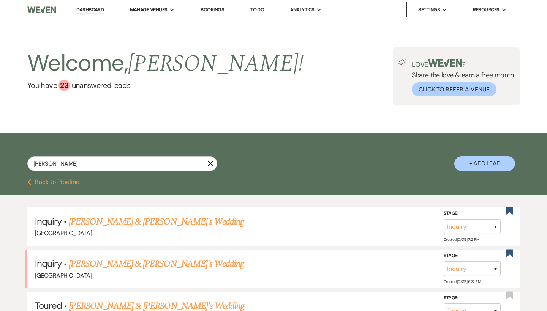
click at [100, 9] on link "Dashboard" at bounding box center [89, 9] width 27 height 7
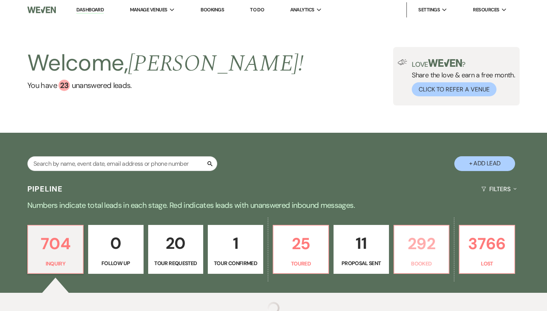
click at [430, 246] on p "292" at bounding box center [422, 243] width 46 height 25
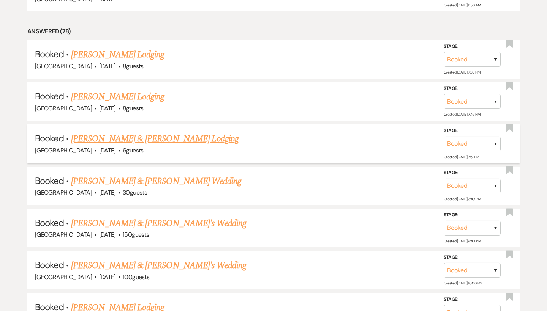
scroll to position [1197, 0]
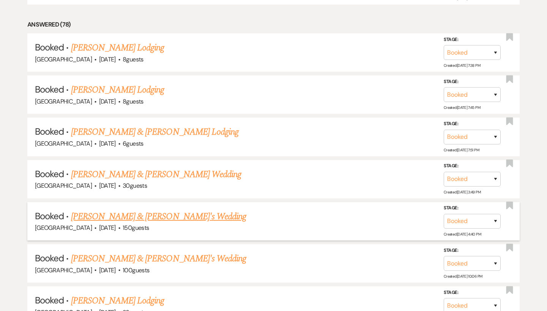
click at [138, 210] on link "[PERSON_NAME] & [PERSON_NAME]'s Wedding" at bounding box center [158, 217] width 175 height 14
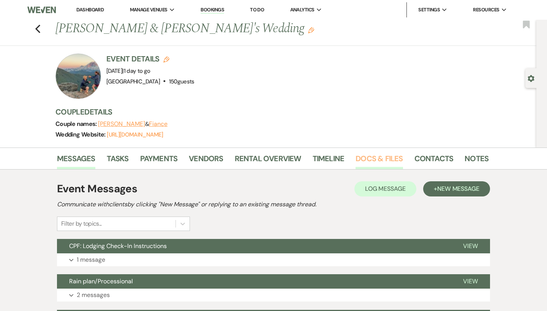
click at [387, 154] on link "Docs & Files" at bounding box center [378, 161] width 47 height 17
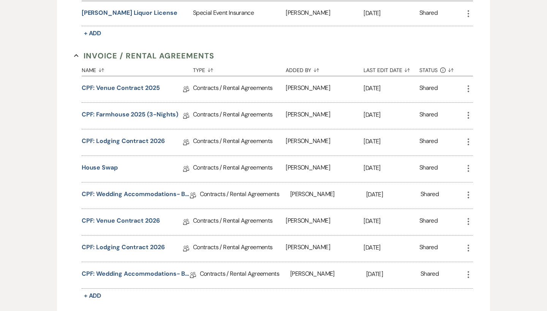
scroll to position [270, 0]
click at [112, 165] on link "House Swap" at bounding box center [100, 169] width 36 height 12
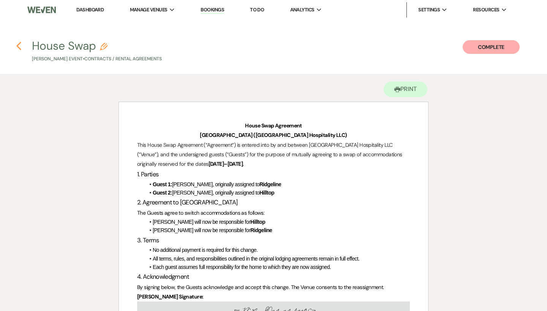
click at [18, 44] on use "button" at bounding box center [18, 46] width 5 height 8
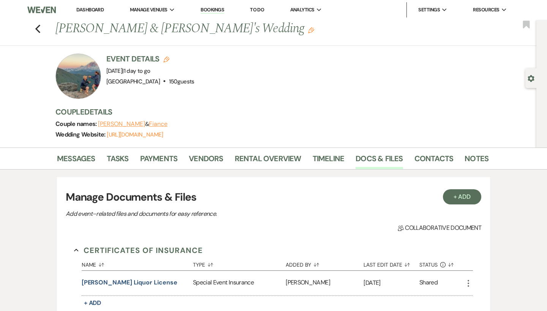
scroll to position [270, 0]
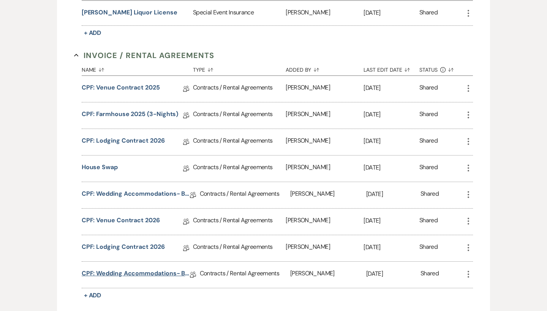
click at [133, 274] on link "CPF: Wedding Accommodations- Bar Usage Fee 2025" at bounding box center [136, 275] width 108 height 12
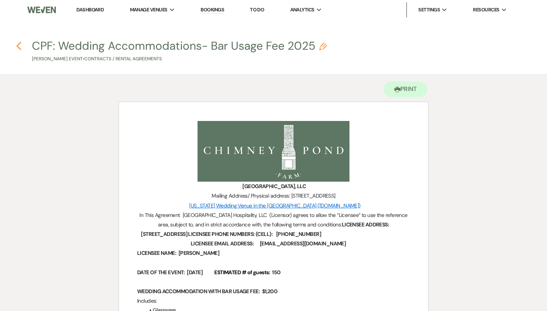
click at [17, 46] on use "button" at bounding box center [18, 46] width 5 height 8
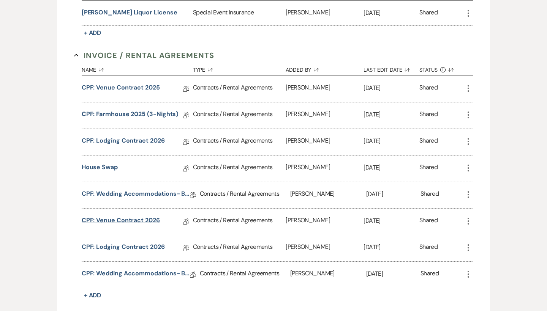
click at [135, 223] on link "CPF: Venue Contract 2026" at bounding box center [121, 222] width 78 height 12
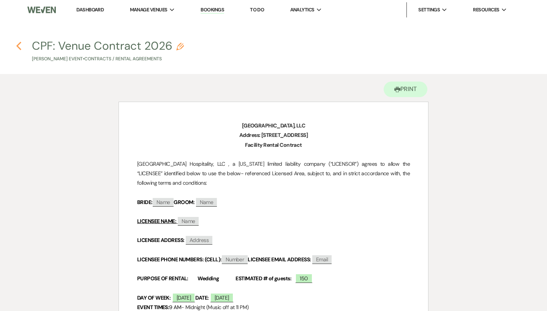
click at [19, 42] on icon "Previous" at bounding box center [19, 45] width 6 height 9
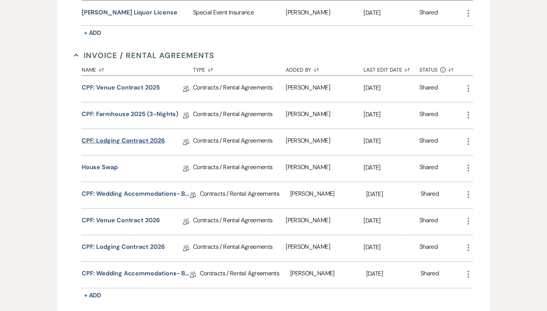
click at [126, 138] on link "CPF: Lodging Contract 2026" at bounding box center [123, 142] width 83 height 12
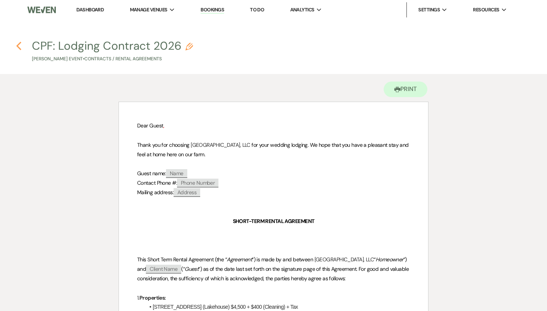
click at [19, 44] on use "button" at bounding box center [18, 46] width 5 height 8
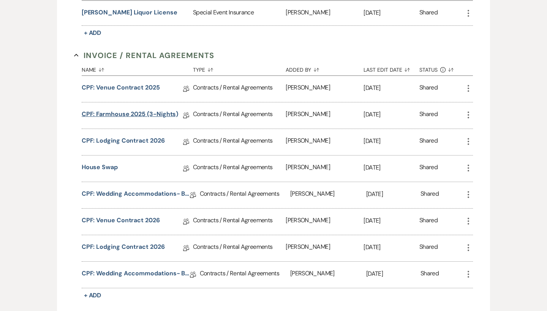
click at [161, 115] on link "CPF: Farmhouse 2025 (3-Nights)" at bounding box center [130, 116] width 97 height 12
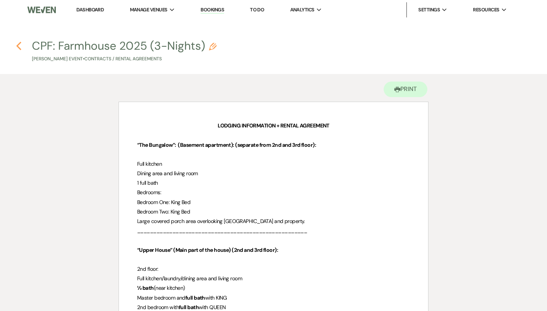
click at [17, 46] on use "button" at bounding box center [18, 46] width 5 height 8
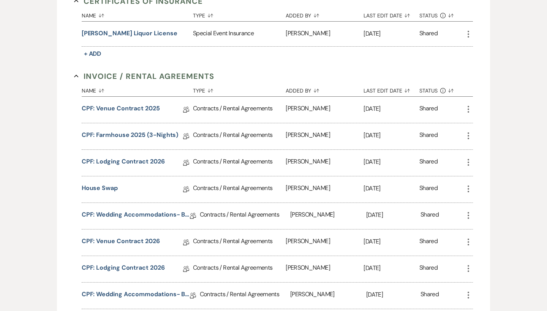
scroll to position [237, 0]
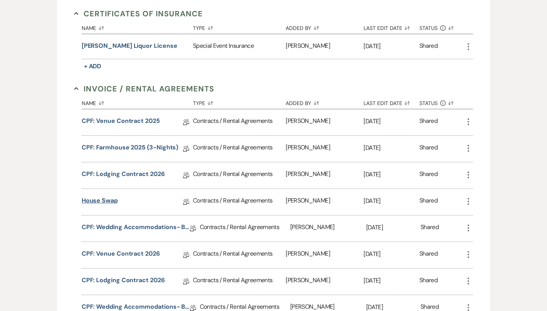
click at [107, 199] on link "House Swap" at bounding box center [100, 202] width 36 height 12
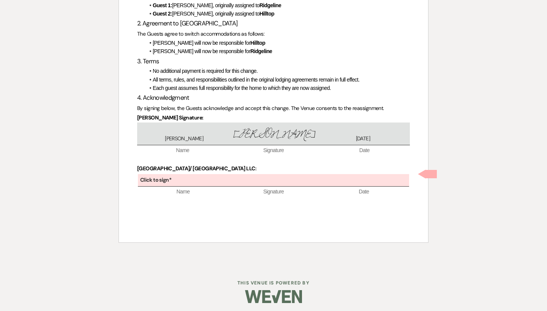
scroll to position [178, 0]
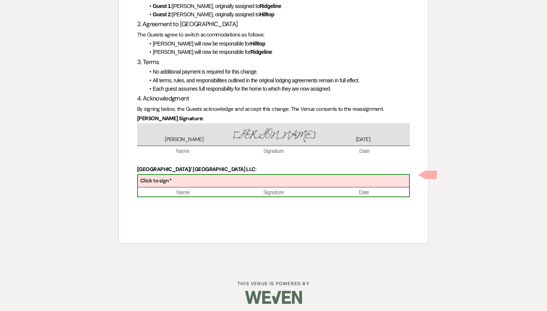
click at [267, 179] on div "Click to sign*" at bounding box center [273, 181] width 271 height 13
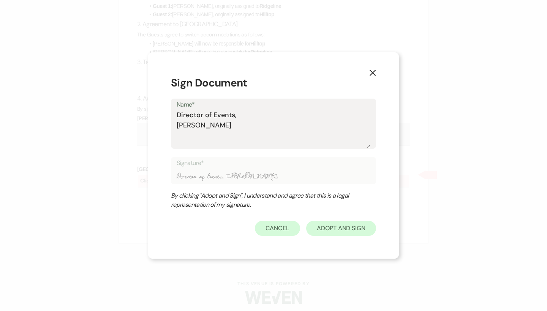
click at [360, 232] on button "Adopt And Sign" at bounding box center [341, 228] width 70 height 15
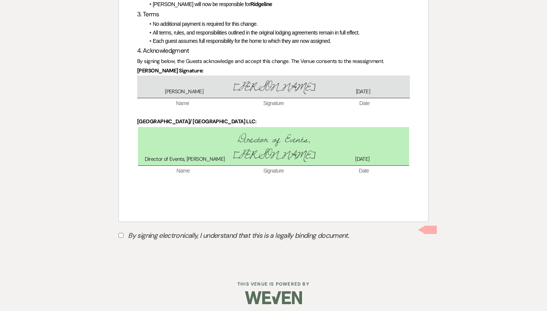
scroll to position [227, 0]
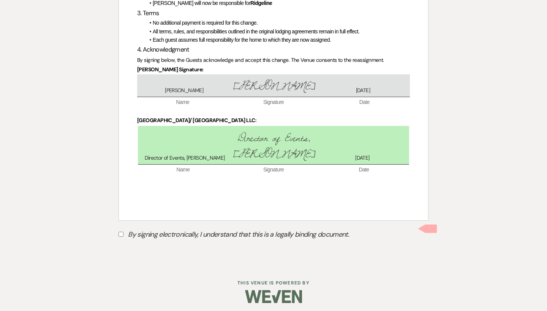
click at [276, 229] on label "By signing electronically, I understand that this is a legally binding document." at bounding box center [273, 236] width 310 height 14
click at [123, 232] on input "By signing electronically, I understand that this is a legally binding document." at bounding box center [120, 234] width 5 height 5
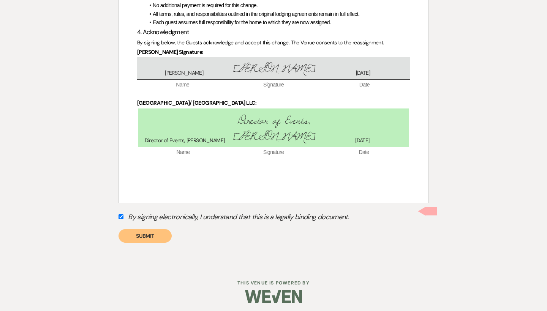
click at [159, 234] on button "Submit" at bounding box center [144, 236] width 53 height 14
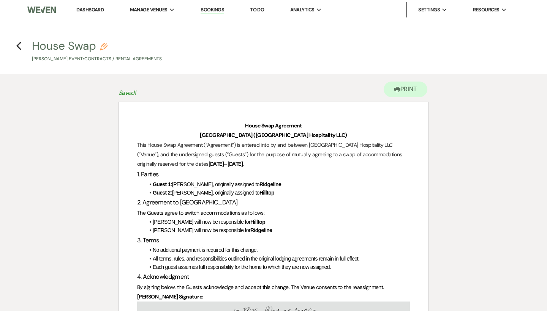
scroll to position [0, 0]
click at [19, 45] on icon "Previous" at bounding box center [19, 45] width 6 height 9
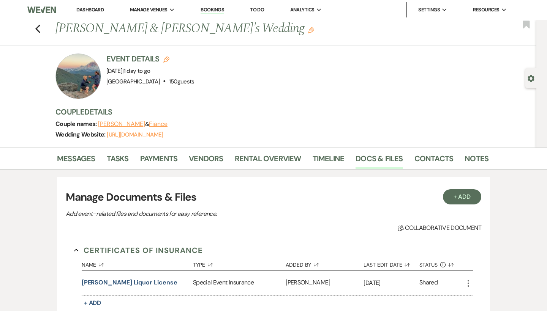
click at [101, 7] on link "Dashboard" at bounding box center [89, 9] width 27 height 6
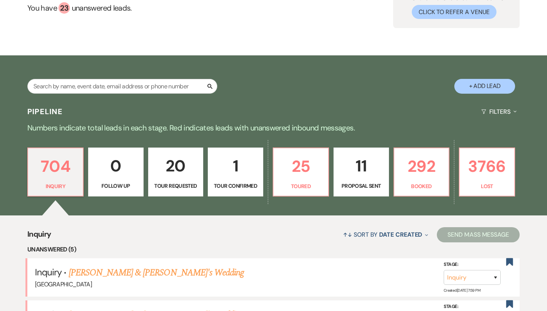
scroll to position [118, 0]
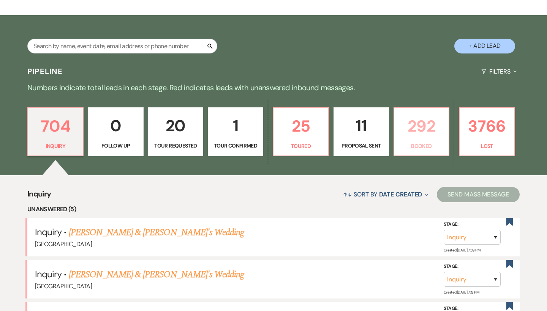
click at [421, 142] on p "Booked" at bounding box center [422, 146] width 46 height 8
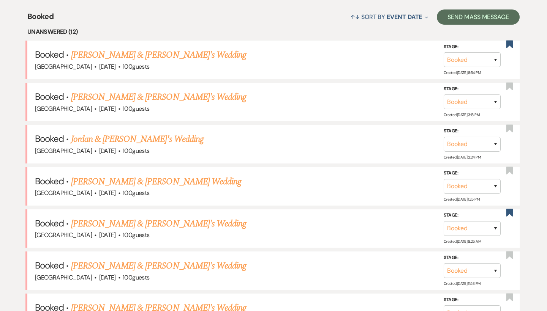
scroll to position [297, 0]
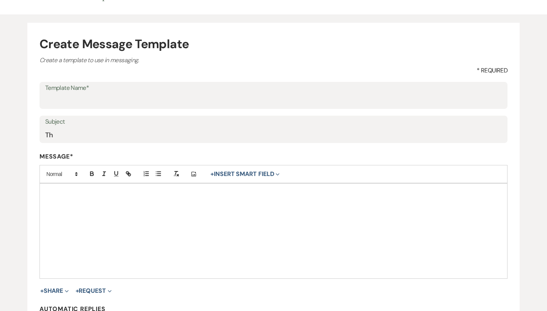
type input "T"
click at [115, 218] on div at bounding box center [273, 231] width 467 height 95
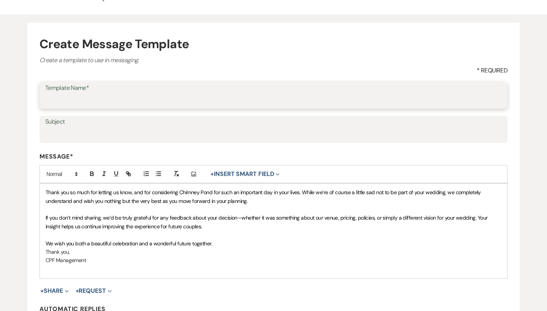
click at [103, 98] on input "Template Name*" at bounding box center [273, 100] width 456 height 15
type input "M"
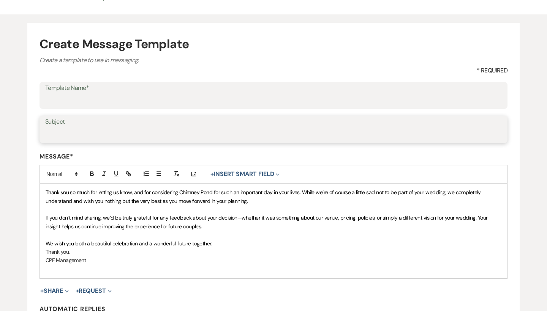
click at [61, 133] on input "Subject" at bounding box center [273, 135] width 456 height 15
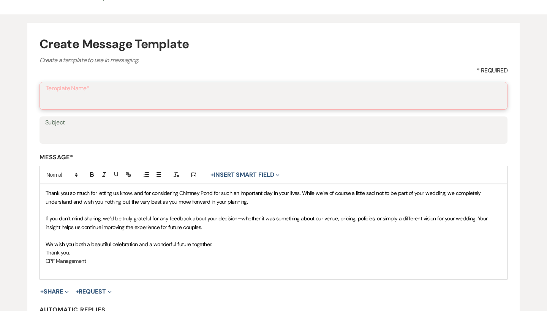
click at [77, 101] on input "Template Name*" at bounding box center [274, 101] width 456 height 15
drag, startPoint x: 115, startPoint y: 100, endPoint x: 51, endPoint y: 98, distance: 65.0
click at [51, 98] on input "Message for Lost" at bounding box center [273, 100] width 456 height 15
type input "Message for Lost"
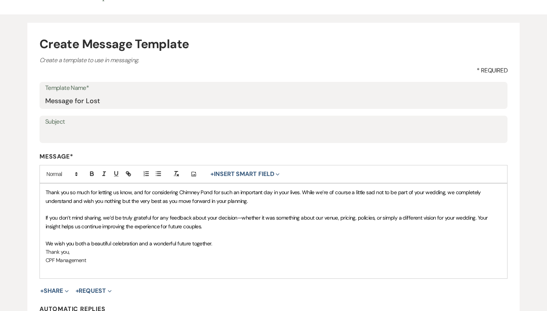
click at [75, 108] on div "Template Name* Message for Lost" at bounding box center [273, 95] width 468 height 27
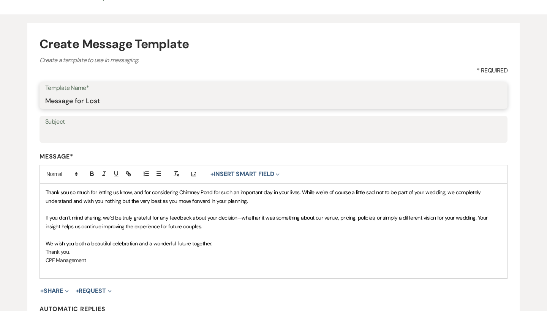
click at [105, 93] on input "Message for Lost" at bounding box center [273, 100] width 456 height 15
drag, startPoint x: 110, startPoint y: 100, endPoint x: 76, endPoint y: 101, distance: 34.2
click at [76, 101] on input "Message for Lost" at bounding box center [273, 100] width 456 height 15
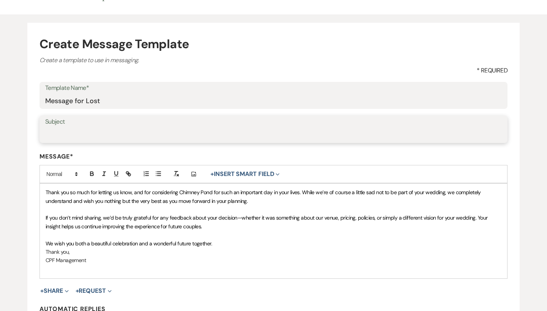
click at [76, 129] on input "Subject" at bounding box center [273, 135] width 456 height 15
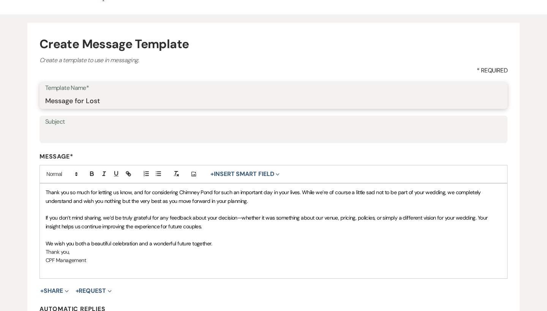
drag, startPoint x: 124, startPoint y: 99, endPoint x: 29, endPoint y: 95, distance: 95.4
click at [29, 95] on form "Create Message Template Create a template to use in messaging. * Required Templ…" at bounding box center [273, 196] width 492 height 346
drag, startPoint x: 102, startPoint y: 102, endPoint x: 32, endPoint y: 98, distance: 70.4
click at [32, 98] on form "Create Message Template Create a template to use in messaging. * Required Templ…" at bounding box center [273, 196] width 492 height 346
type input "Inquiry Lost"
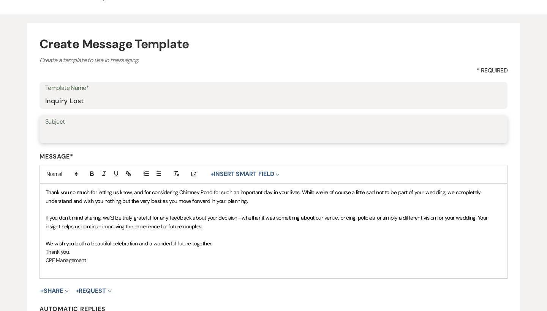
click at [57, 129] on input "Subject" at bounding box center [273, 135] width 456 height 15
paste input "Inquiry Lost"
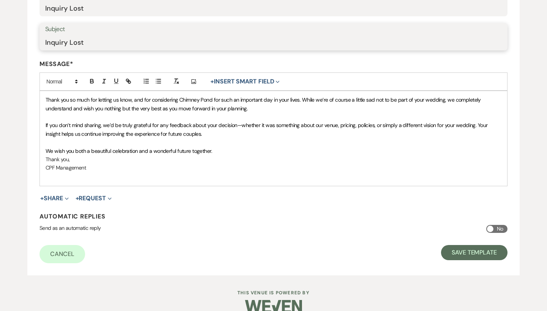
scroll to position [148, 0]
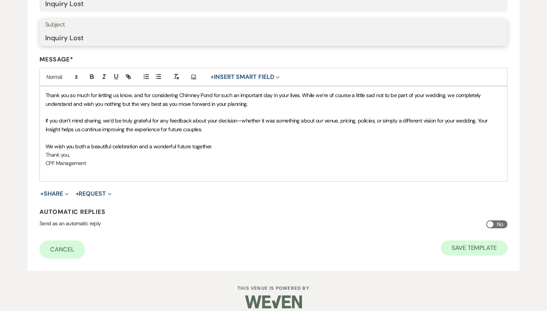
type input "Inquiry Lost"
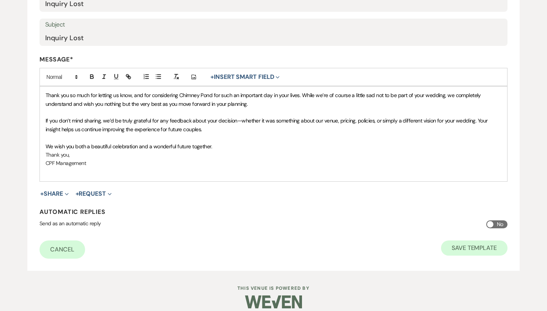
click at [479, 251] on button "Save Template" at bounding box center [474, 248] width 66 height 15
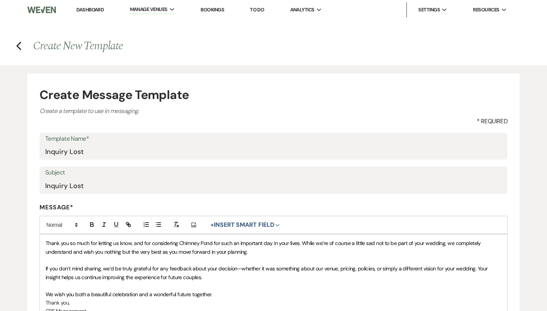
select select "Message Templates"
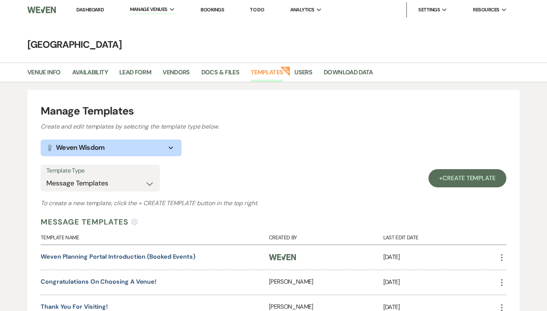
click at [97, 6] on link "Dashboard" at bounding box center [89, 9] width 27 height 6
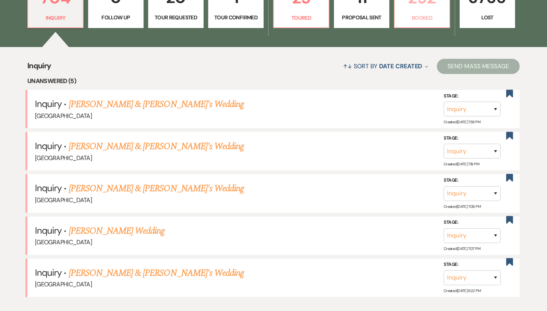
click at [424, 19] on p "Booked" at bounding box center [422, 18] width 46 height 8
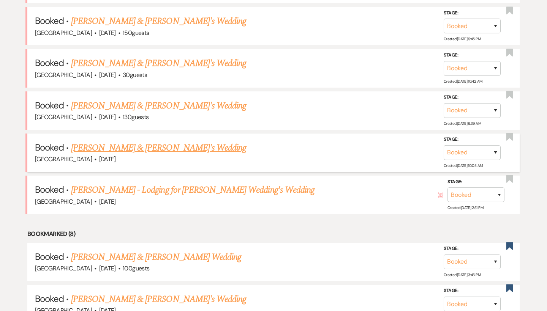
scroll to position [581, 0]
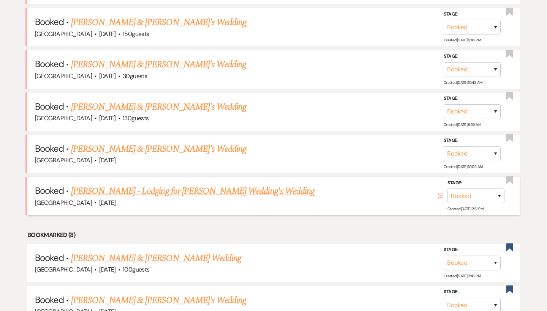
click at [115, 185] on link "[PERSON_NAME] - Lodging for [PERSON_NAME] Wedding's Wedding" at bounding box center [192, 192] width 243 height 14
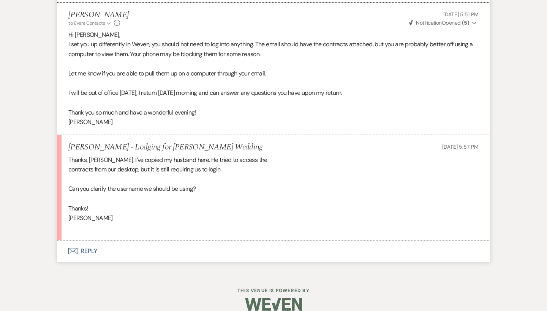
scroll to position [1276, 0]
click at [156, 159] on div "Thanks, Michele. I’ve copied my husband here. He tried to access the contracts …" at bounding box center [273, 195] width 410 height 78
click at [185, 166] on div "Thanks, Michele. I’ve copied my husband here. He tried to access the contracts …" at bounding box center [273, 195] width 410 height 78
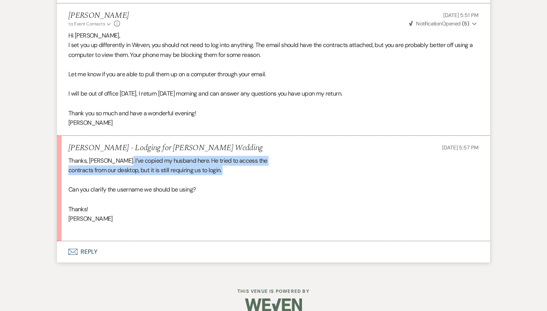
drag, startPoint x: 119, startPoint y: 151, endPoint x: 227, endPoint y: 172, distance: 110.3
click at [227, 172] on div "Thanks, Michele. I’ve copied my husband here. He tried to access the contracts …" at bounding box center [273, 195] width 410 height 78
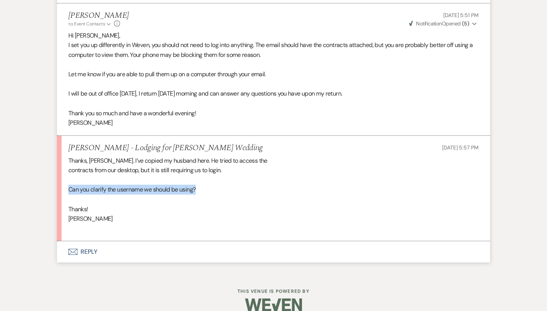
drag, startPoint x: 227, startPoint y: 183, endPoint x: 62, endPoint y: 178, distance: 166.0
click at [62, 178] on li "Laura Stewart - Lodging for Audrey Stewarts Wedding Aug 19, 2025, 5:57 PM Thank…" at bounding box center [273, 189] width 433 height 106
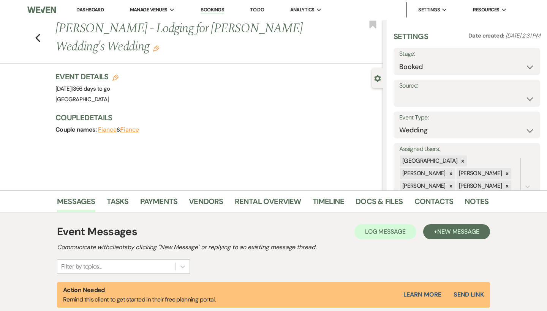
scroll to position [0, 0]
click at [39, 37] on icon "Previous" at bounding box center [38, 37] width 6 height 9
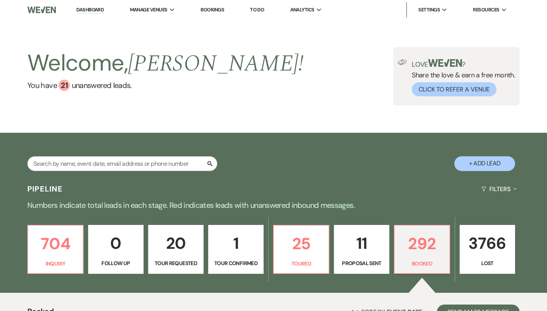
click at [126, 155] on div "Search + Add Lead" at bounding box center [273, 157] width 547 height 41
click at [127, 171] on div "Search" at bounding box center [122, 166] width 190 height 21
click at [120, 163] on input "text" at bounding box center [122, 163] width 190 height 15
type input "Erin"
select select "6"
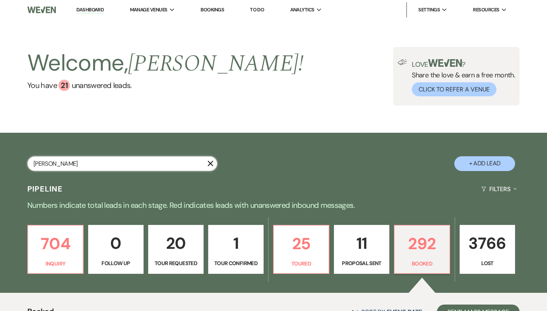
select select "8"
select select "5"
select select "8"
select select "5"
select select "8"
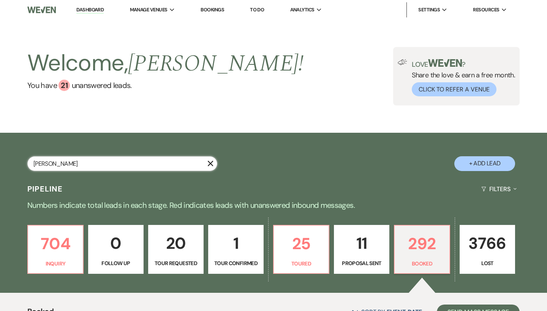
select select "5"
select select "8"
select select "5"
select select "8"
select select "5"
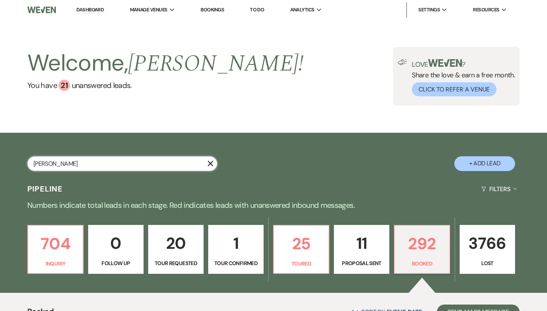
select select "8"
select select "5"
select select "8"
select select "5"
select select "8"
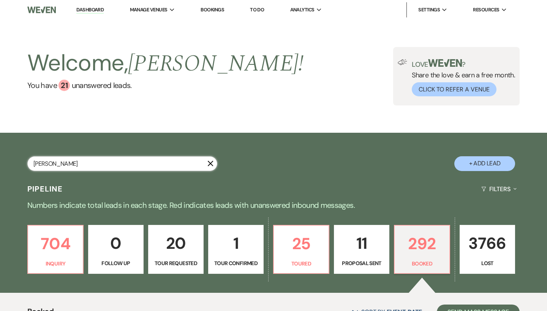
select select "5"
select select "8"
select select "4"
select select "8"
select select "5"
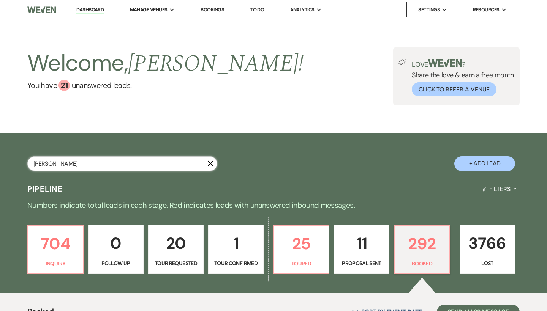
select select "8"
select select "5"
select select "8"
select select "5"
select select "8"
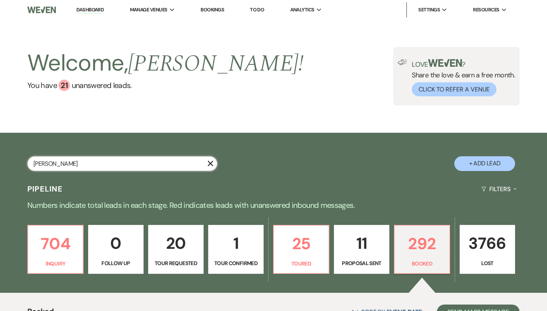
select select "5"
select select "8"
select select "5"
select select "8"
select select "5"
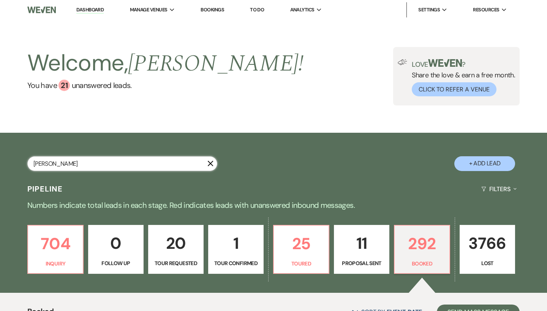
select select "8"
select select "5"
select select "8"
select select "5"
select select "8"
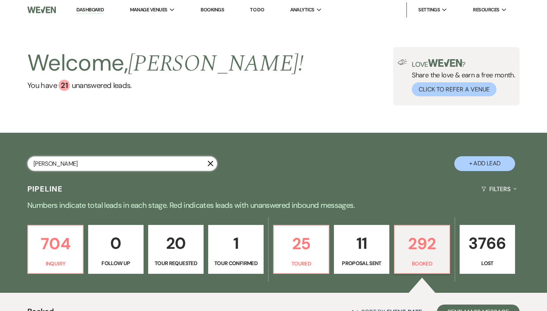
select select "5"
select select "8"
select select "5"
select select "8"
select select "6"
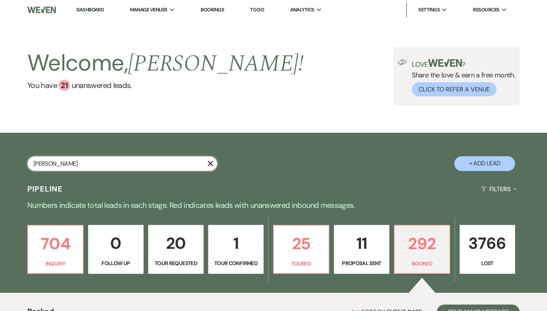
select select "8"
select select "5"
select select "8"
select select "5"
select select "8"
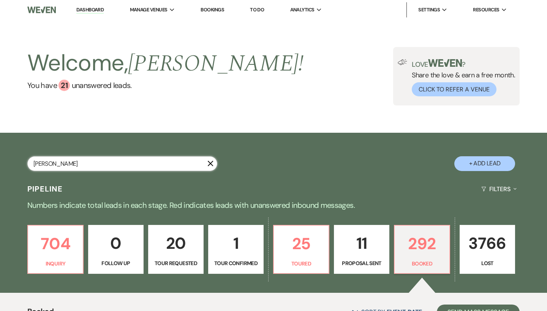
select select "5"
select select "8"
select select "5"
select select "8"
select select "5"
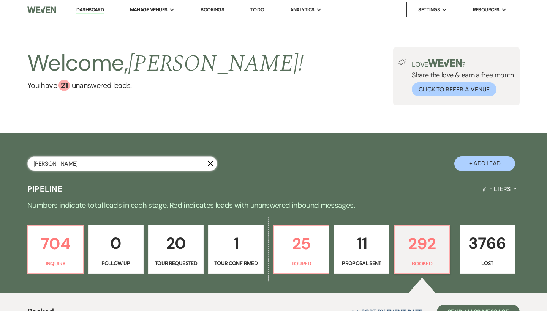
select select "8"
select select "5"
select select "8"
select select "5"
select select "8"
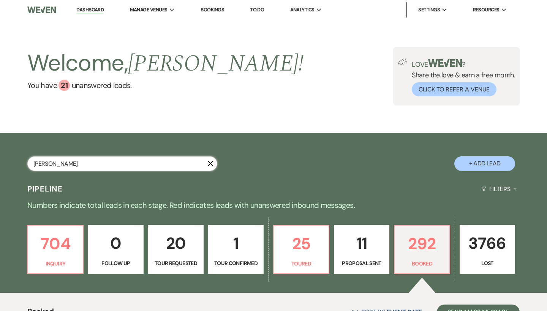
select select "1"
select select "8"
select select "5"
select select "8"
select select "5"
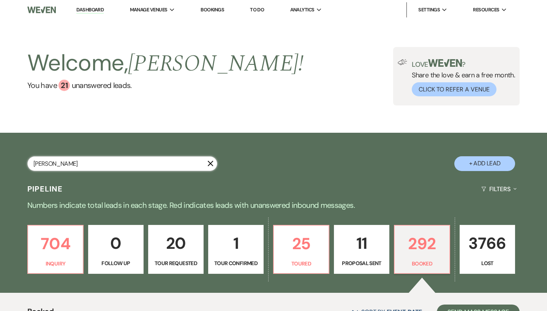
select select "8"
select select "5"
select select "8"
select select "6"
select select "8"
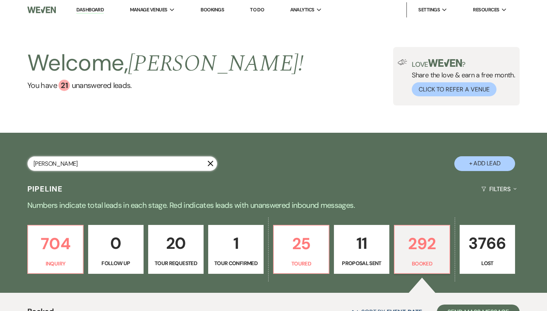
select select "8"
select select "5"
select select "8"
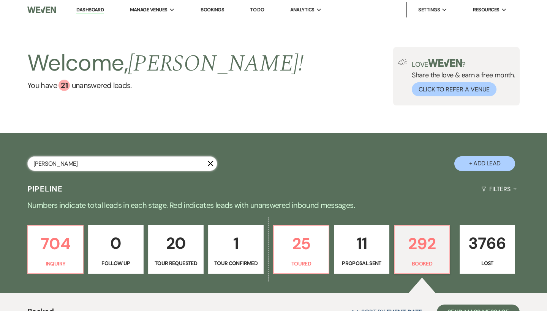
select select "8"
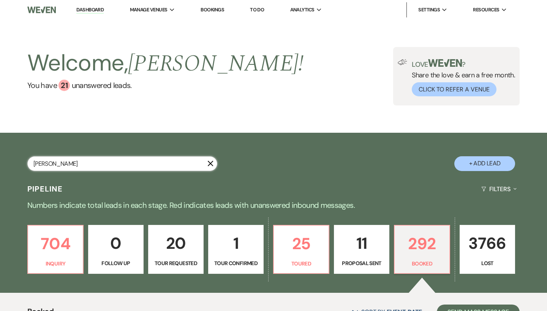
select select "5"
select select "8"
select select "5"
select select "8"
select select "5"
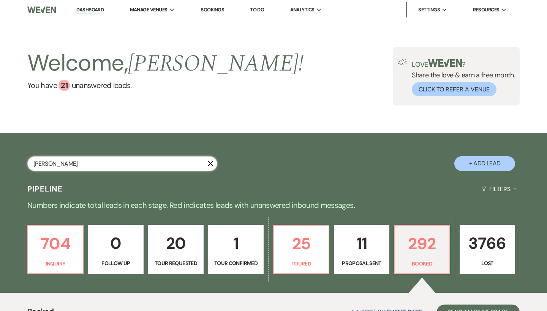
select select "8"
select select "5"
select select "8"
select select "5"
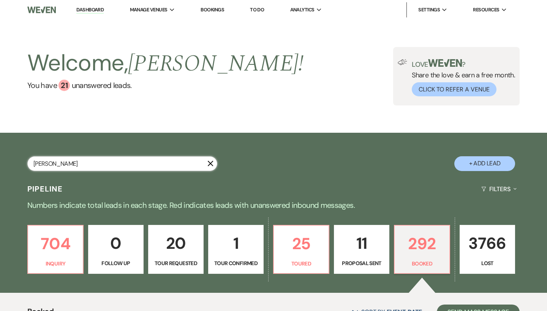
select select "8"
select select "5"
select select "8"
select select "5"
select select "8"
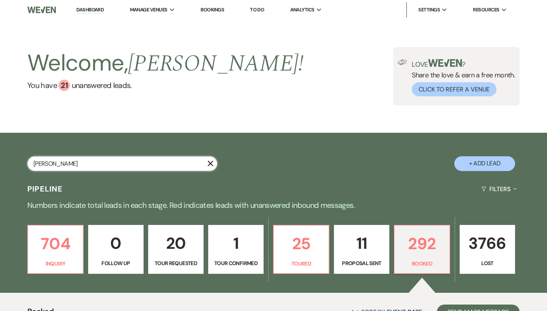
select select "5"
select select "8"
select select "5"
select select "8"
select select "5"
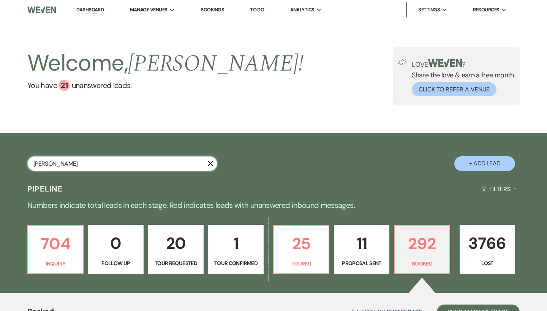
select select "8"
select select "5"
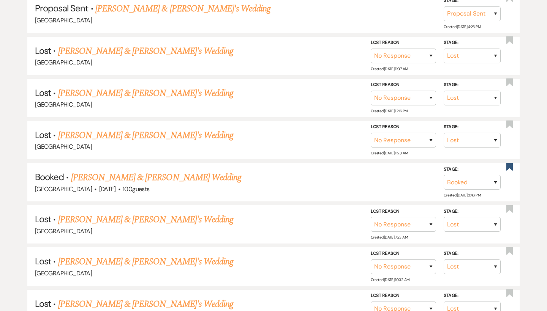
scroll to position [556, 0]
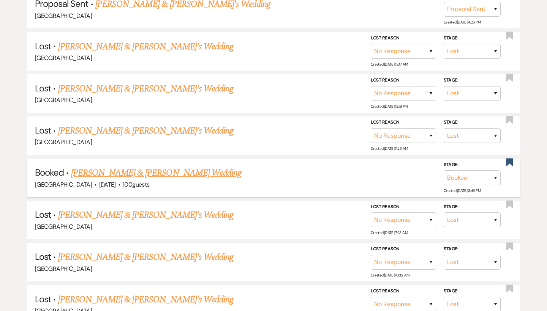
type input "Erin"
click at [126, 166] on link "[PERSON_NAME] & [PERSON_NAME] Wedding" at bounding box center [156, 173] width 170 height 14
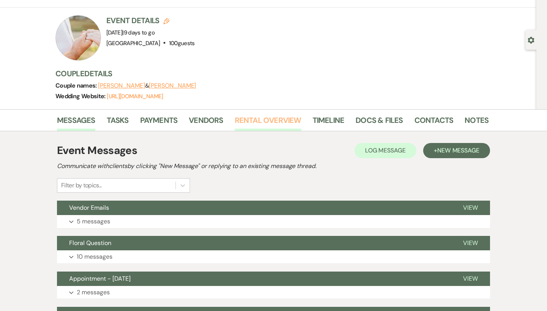
scroll to position [39, 0]
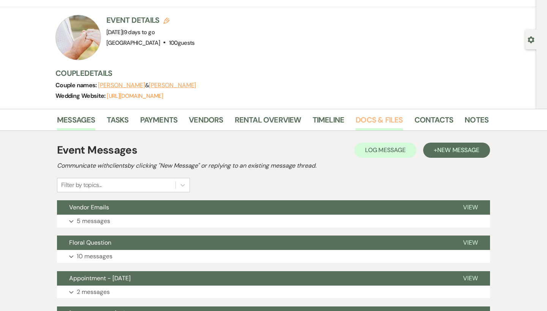
click at [362, 119] on link "Docs & Files" at bounding box center [378, 122] width 47 height 17
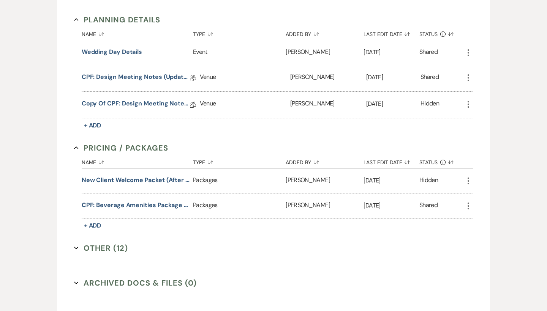
scroll to position [625, 0]
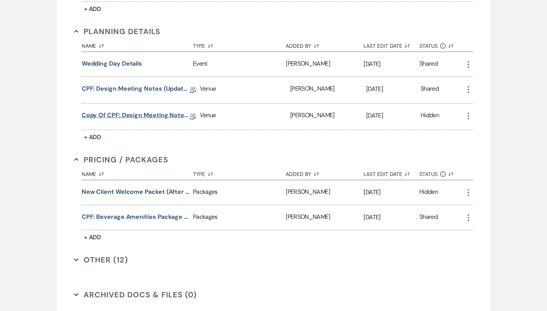
click at [168, 112] on link "Copy of CPF: Design Meeting Notes (Updated: July 9th 2025)" at bounding box center [136, 117] width 108 height 12
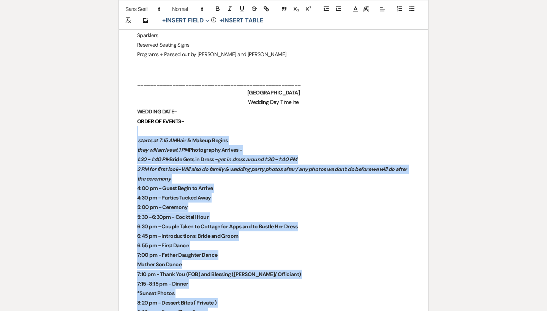
scroll to position [1807, 0]
drag, startPoint x: 249, startPoint y: 172, endPoint x: 133, endPoint y: 94, distance: 140.1
copy div "WEDDING DATE- ORDER OF EVENTS- starts at 7:15 AM Hair & Makeup Begins they will…"
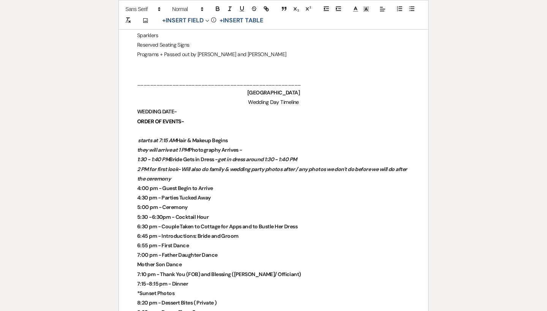
click at [216, 156] on strong "1:30 - 1:40 PM Bride Gets in Dress - get in dress around 1:30 - 1:40 PM" at bounding box center [216, 159] width 159 height 7
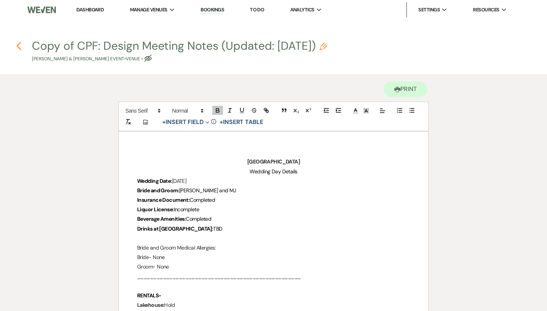
scroll to position [0, 0]
click at [19, 43] on icon "Previous" at bounding box center [19, 45] width 6 height 9
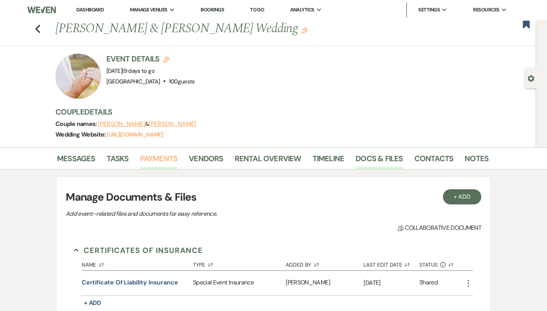
click at [162, 163] on link "Payments" at bounding box center [159, 161] width 38 height 17
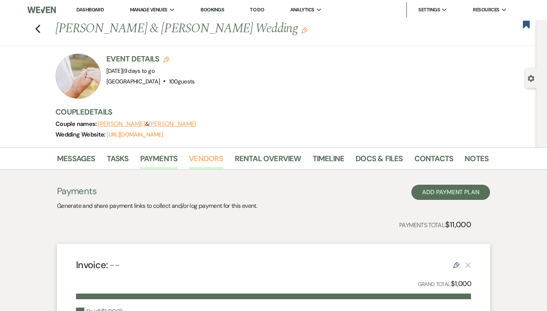
click at [200, 161] on link "Vendors" at bounding box center [206, 161] width 34 height 17
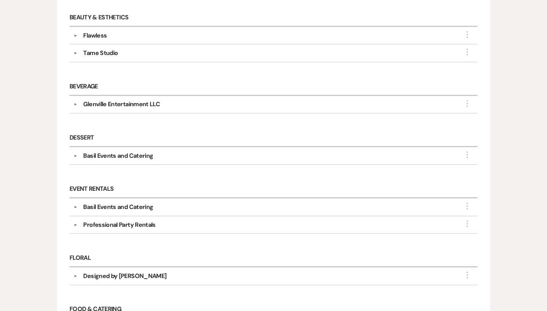
scroll to position [216, 0]
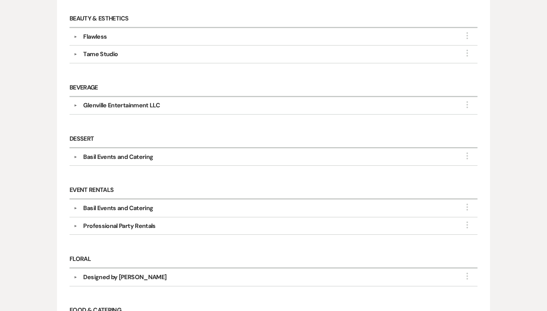
click at [120, 109] on div "Glenville Entertainment LLC" at bounding box center [121, 105] width 77 height 9
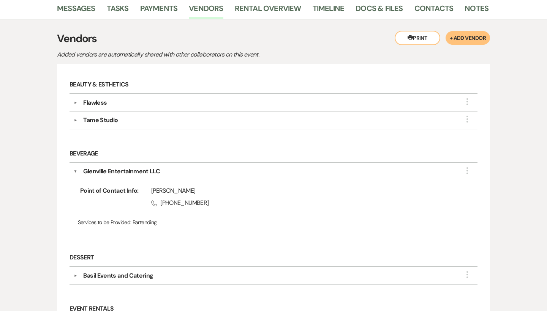
scroll to position [150, 0]
click at [98, 106] on div "Flawless" at bounding box center [95, 103] width 24 height 9
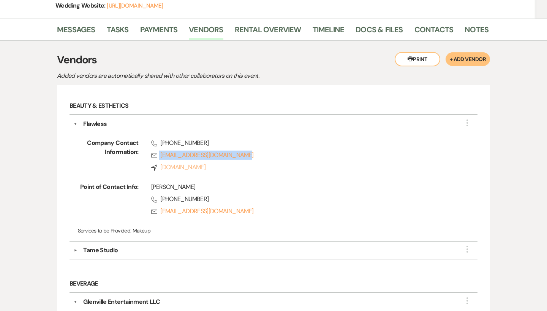
scroll to position [163, 0]
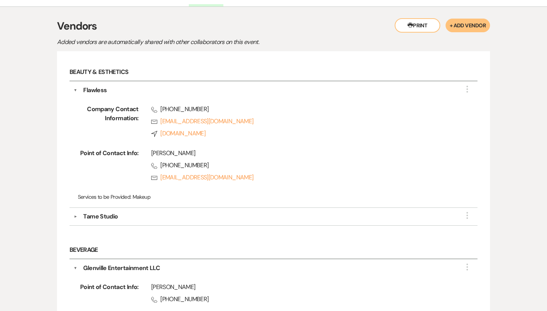
click at [108, 216] on div "Tame Studio" at bounding box center [100, 216] width 35 height 9
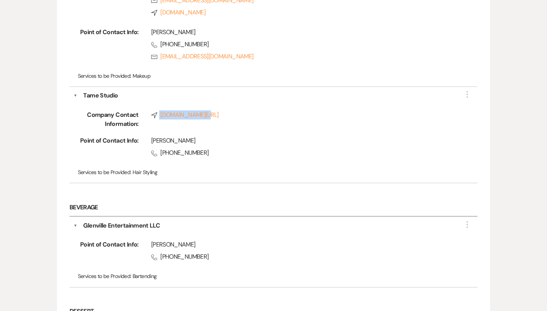
scroll to position [274, 0]
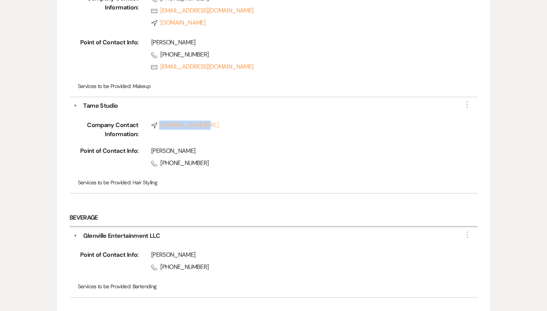
click at [185, 123] on link "Compass tamestudio.com/" at bounding box center [302, 125] width 302 height 9
drag, startPoint x: 212, startPoint y: 158, endPoint x: 163, endPoint y: 158, distance: 49.4
click at [163, 159] on span "Phone (843) 300-8891" at bounding box center [302, 163] width 302 height 9
copy span "843) 300-8891"
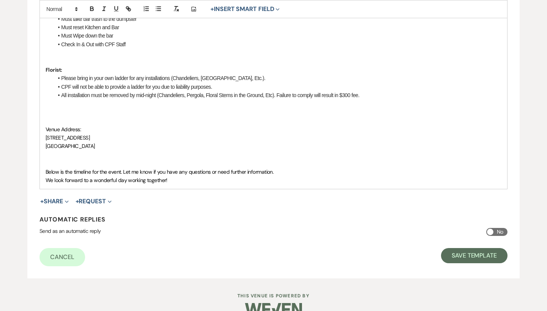
scroll to position [553, 0]
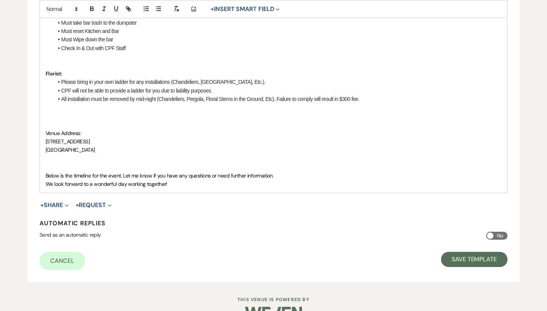
drag, startPoint x: 0, startPoint y: 0, endPoint x: 63, endPoint y: 103, distance: 120.5
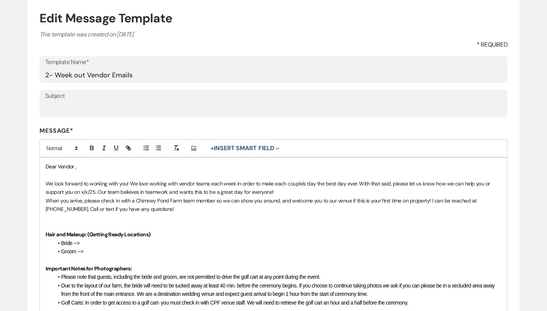
scroll to position [59, 0]
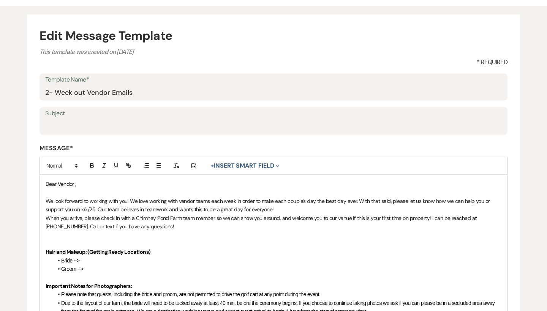
drag, startPoint x: 176, startPoint y: 176, endPoint x: 32, endPoint y: 78, distance: 174.4
copy div "Lore Ipsumd , Si amet consect ad elitsed doei tem! In utla etdolor magn aliqua …"
click at [284, 299] on li "Due to the layout of our farm, the bride will need to be tucked away at least 4…" at bounding box center [277, 307] width 448 height 17
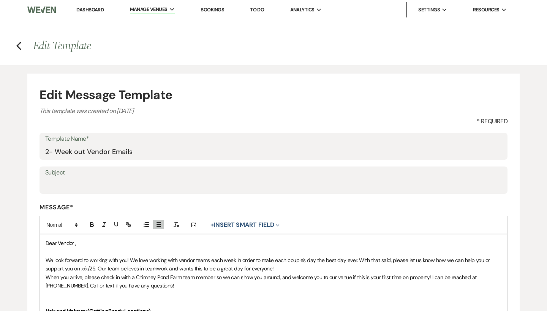
scroll to position [0, 0]
click at [18, 45] on use "button" at bounding box center [18, 46] width 5 height 8
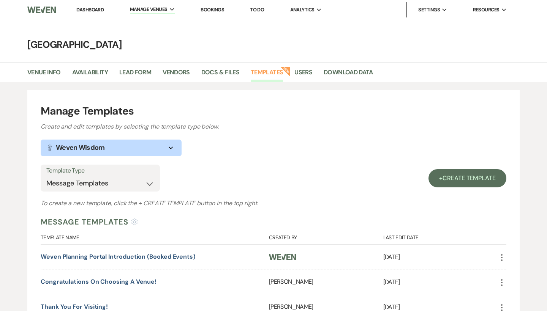
select select "Message Templates"
click at [97, 8] on link "Dashboard" at bounding box center [89, 9] width 27 height 6
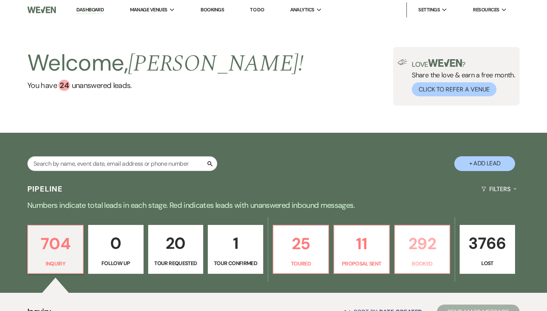
click at [416, 246] on p "292" at bounding box center [422, 243] width 46 height 25
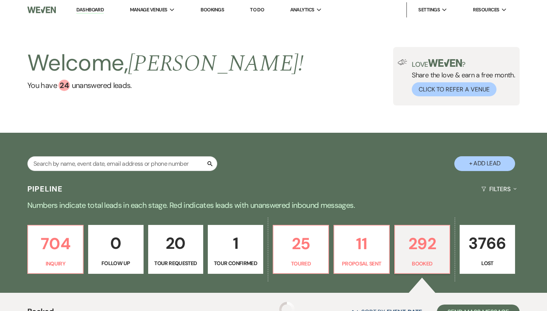
scroll to position [69, 0]
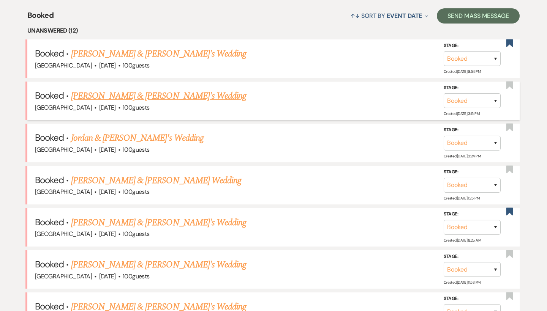
scroll to position [297, 0]
click at [176, 89] on h5 "Booked · [PERSON_NAME] & [PERSON_NAME]'s Wedding" at bounding box center [273, 96] width 477 height 14
click at [175, 93] on link "[PERSON_NAME] & [PERSON_NAME]'s Wedding" at bounding box center [158, 96] width 175 height 14
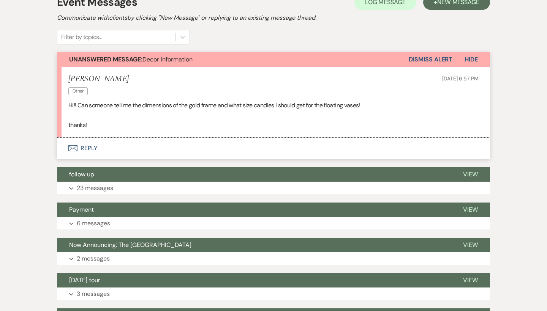
scroll to position [179, 0]
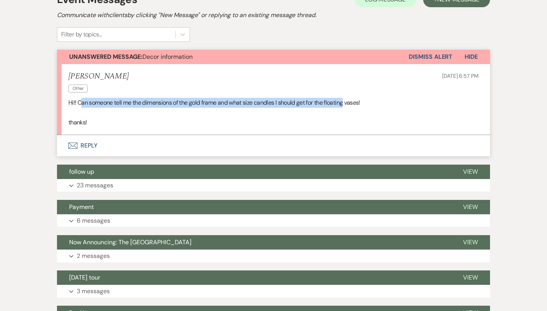
drag, startPoint x: 81, startPoint y: 100, endPoint x: 347, endPoint y: 104, distance: 265.9
click at [347, 104] on p "Hi!! Can someone tell me the dimensions of the gold frame and what size candles…" at bounding box center [273, 103] width 410 height 10
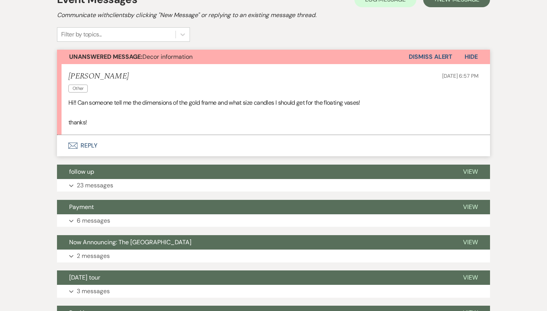
click at [87, 144] on button "Envelope Reply" at bounding box center [273, 145] width 433 height 21
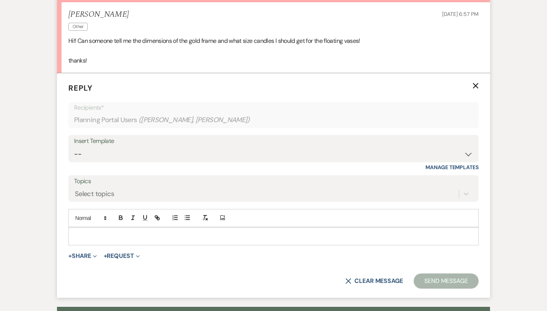
scroll to position [249, 0]
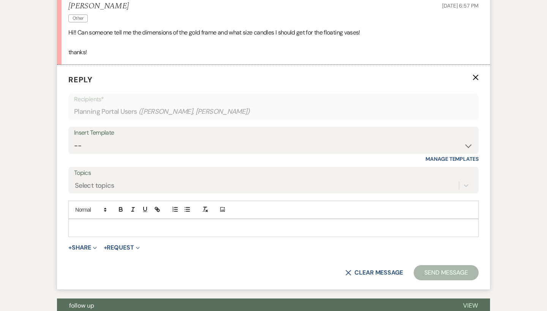
click at [118, 224] on p at bounding box center [273, 228] width 398 height 8
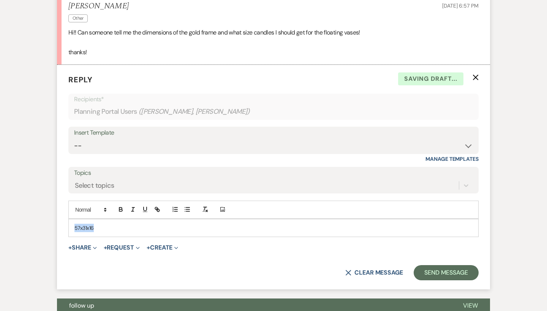
drag, startPoint x: 128, startPoint y: 227, endPoint x: 44, endPoint y: 223, distance: 83.3
click at [44, 223] on div "Messages Tasks Payments Vendors Rental Overview Timeline Docs & Files Contacts …" at bounding box center [273, 272] width 547 height 768
copy p "57x31x16"
click at [114, 229] on p "57x31x16" at bounding box center [273, 228] width 398 height 8
click at [74, 226] on div "57x31x16" at bounding box center [273, 227] width 409 height 17
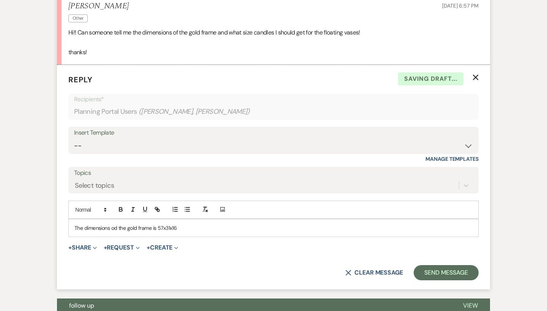
click at [117, 227] on p "The dimensions od the gold frame is 57x31x16" at bounding box center [273, 228] width 398 height 8
click at [198, 224] on p "The dimensions of the gold frame is 57x31x16" at bounding box center [273, 228] width 398 height 8
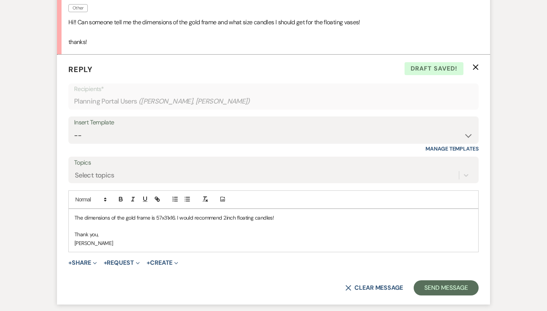
scroll to position [303, 0]
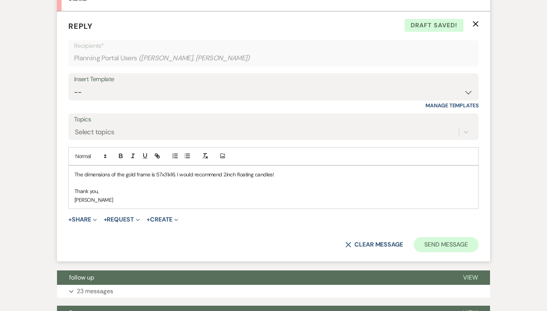
click at [463, 242] on button "Send Message" at bounding box center [446, 244] width 65 height 15
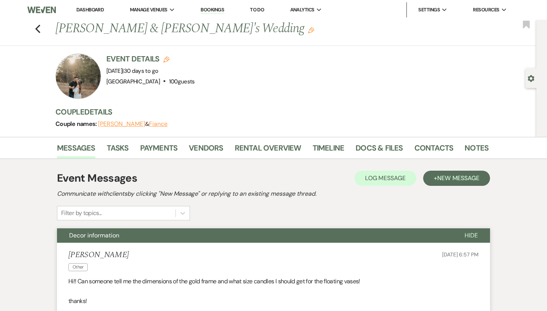
scroll to position [0, 0]
click at [40, 26] on icon "Previous" at bounding box center [38, 28] width 6 height 9
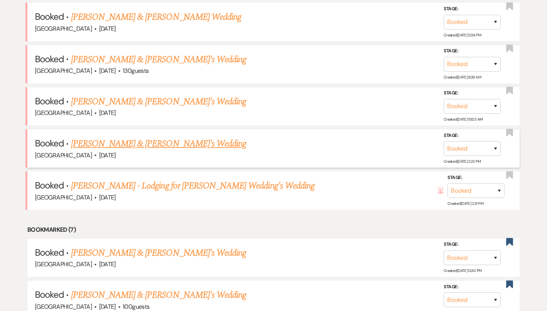
scroll to position [631, 0]
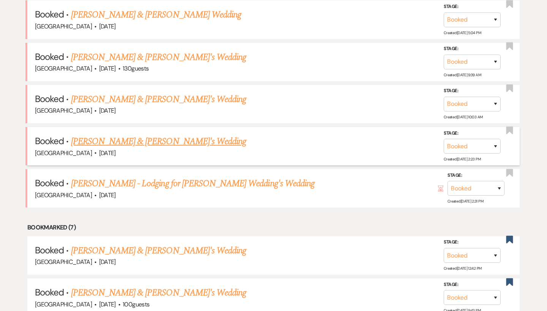
click at [144, 135] on link "[PERSON_NAME] & [PERSON_NAME]'s Wedding" at bounding box center [158, 142] width 175 height 14
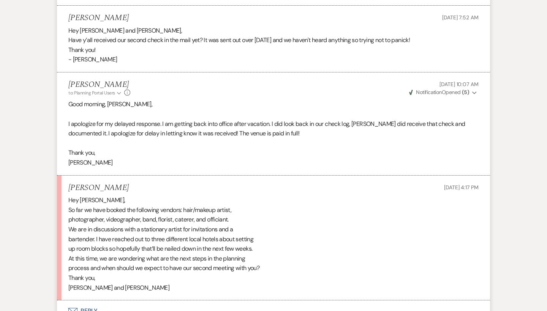
scroll to position [2360, 0]
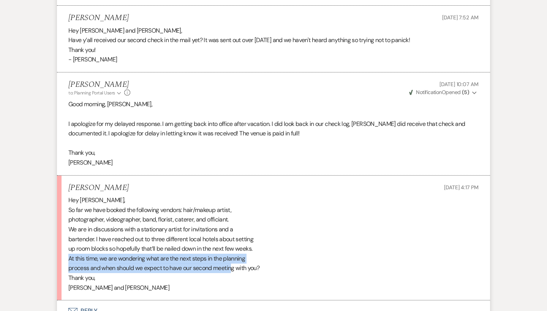
drag, startPoint x: 67, startPoint y: 220, endPoint x: 232, endPoint y: 233, distance: 165.7
click at [232, 233] on li "[PERSON_NAME] [DATE] 4:17 PM Hey [PERSON_NAME], So far we have booked the follo…" at bounding box center [273, 238] width 433 height 125
click at [232, 233] on div "Hey [PERSON_NAME], So far we have booked the following vendors: hair/makeup art…" at bounding box center [273, 244] width 410 height 97
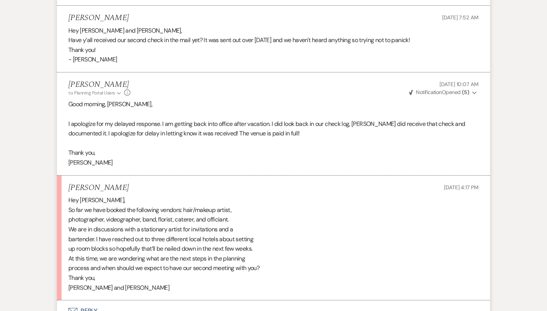
scroll to position [2362, 0]
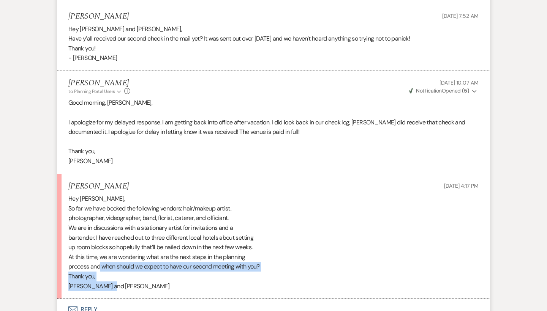
drag, startPoint x: 101, startPoint y: 227, endPoint x: 108, endPoint y: 243, distance: 16.7
click at [108, 243] on div "Hey [PERSON_NAME], So far we have booked the following vendors: hair/makeup art…" at bounding box center [273, 242] width 410 height 97
drag, startPoint x: 100, startPoint y: 225, endPoint x: 100, endPoint y: 236, distance: 11.4
click at [100, 236] on div "Hey [PERSON_NAME], So far we have booked the following vendors: hair/makeup art…" at bounding box center [273, 242] width 410 height 97
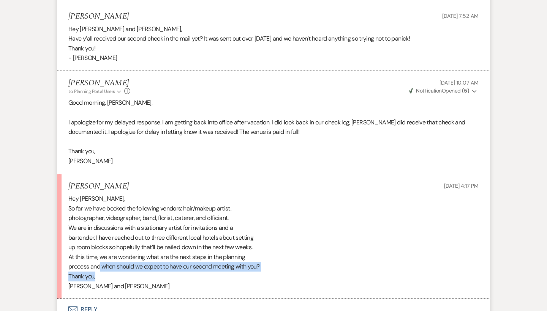
click at [100, 236] on div "Hey [PERSON_NAME], So far we have booked the following vendors: hair/makeup art…" at bounding box center [273, 242] width 410 height 97
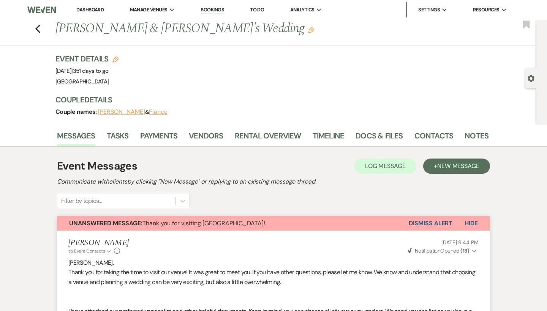
scroll to position [0, 0]
drag, startPoint x: 57, startPoint y: 70, endPoint x: 121, endPoint y: 73, distance: 63.9
click at [109, 73] on span "Event Date: [DATE] | 351 days to go" at bounding box center [81, 71] width 53 height 8
drag, startPoint x: 121, startPoint y: 73, endPoint x: 52, endPoint y: 73, distance: 68.4
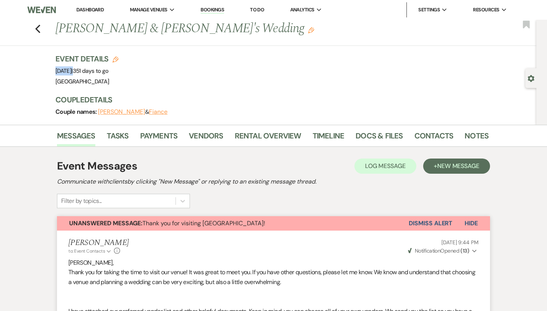
click at [52, 73] on div "Previous [PERSON_NAME] & [PERSON_NAME]'s Wedding Edit Bookmark Gear Settings Ev…" at bounding box center [268, 72] width 536 height 105
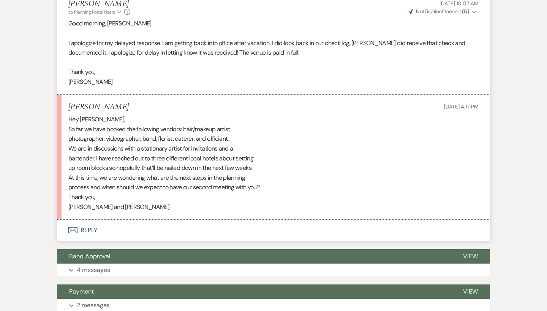
click at [83, 220] on button "Envelope Reply" at bounding box center [273, 230] width 433 height 21
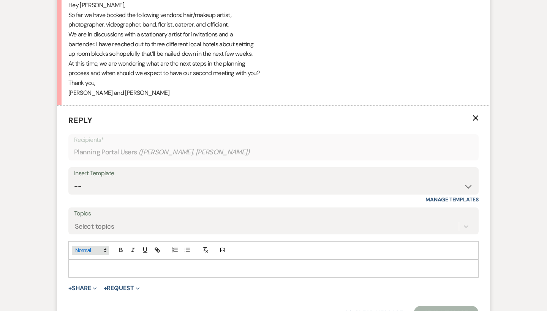
scroll to position [2578, 0]
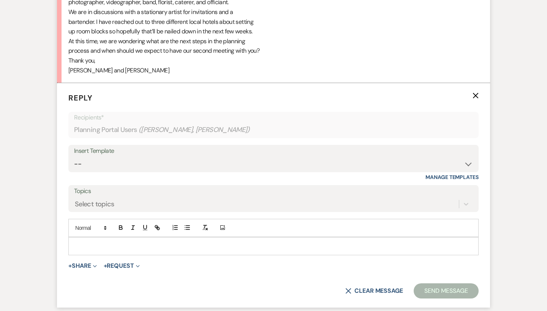
click at [89, 215] on form "Reply X Recipients* Planning Portal Users ( [PERSON_NAME], [PERSON_NAME] ) Inse…" at bounding box center [273, 195] width 433 height 225
click at [86, 242] on p at bounding box center [273, 246] width 398 height 8
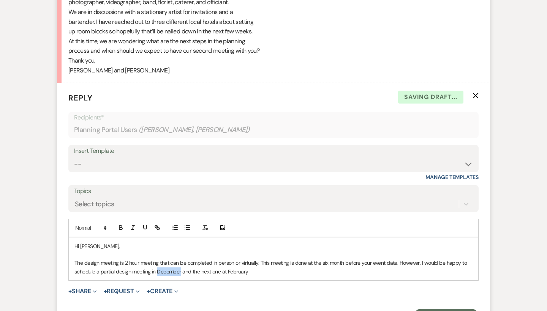
drag, startPoint x: 181, startPoint y: 230, endPoint x: 158, endPoint y: 231, distance: 22.8
click at [158, 259] on p "The design meeting is 2 hour meeting that can be completed in person or virtual…" at bounding box center [273, 267] width 398 height 17
click at [156, 259] on p "The design meeting is 2 hour meeting that can be completed in person or virtual…" at bounding box center [273, 267] width 398 height 17
click at [211, 259] on p "The design meeting is 2 hour meeting that can be completed in person or virtual…" at bounding box center [273, 267] width 398 height 17
click at [323, 259] on p "The design meeting is 2 hour meeting that can be completed in person or virtual…" at bounding box center [273, 267] width 398 height 17
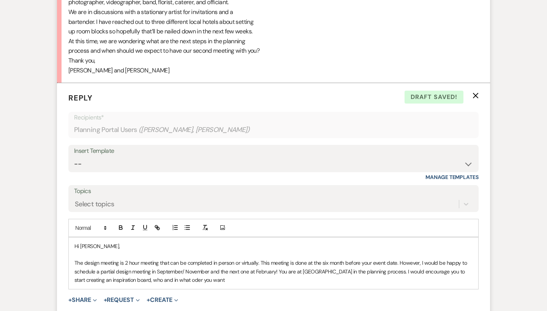
click at [162, 259] on p "The design meeting is 2 hour meeting that can be completed in person or virtual…" at bounding box center [273, 271] width 398 height 25
click at [212, 259] on p "The design meeting is 2 hour meeting that can be completed in person or virtual…" at bounding box center [273, 271] width 398 height 25
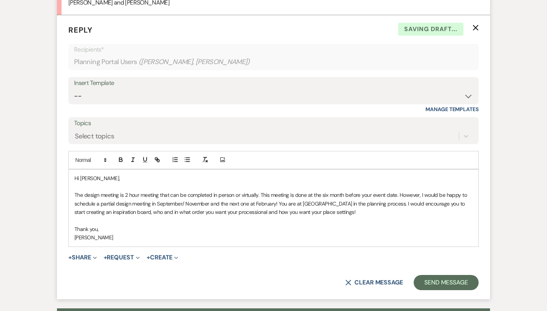
scroll to position [2651, 0]
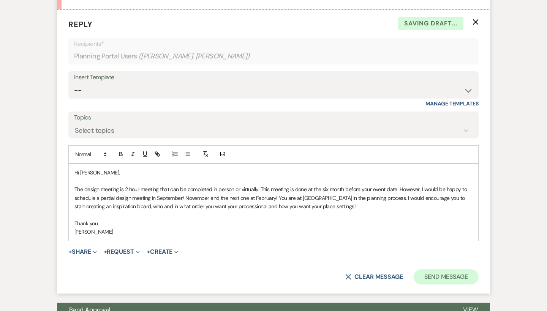
click at [445, 270] on button "Send Message" at bounding box center [446, 277] width 65 height 15
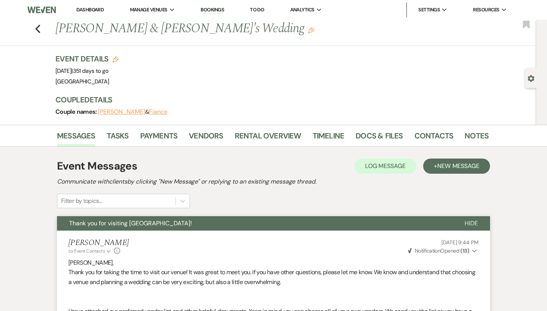
scroll to position [0, 0]
click at [36, 29] on use "button" at bounding box center [37, 29] width 5 height 8
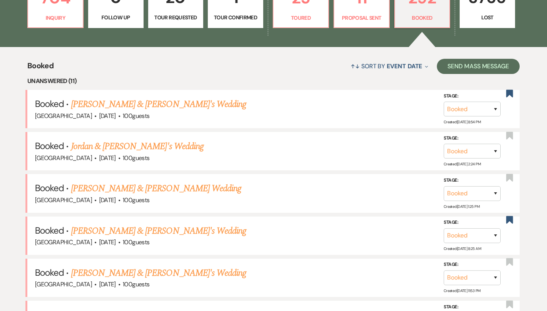
scroll to position [249, 0]
